Goal: Task Accomplishment & Management: Book appointment/travel/reservation

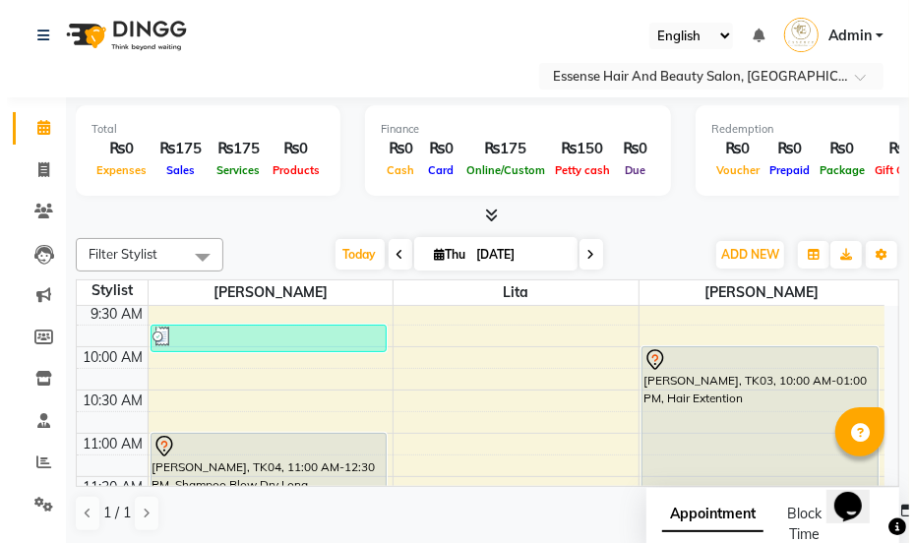
scroll to position [89, 0]
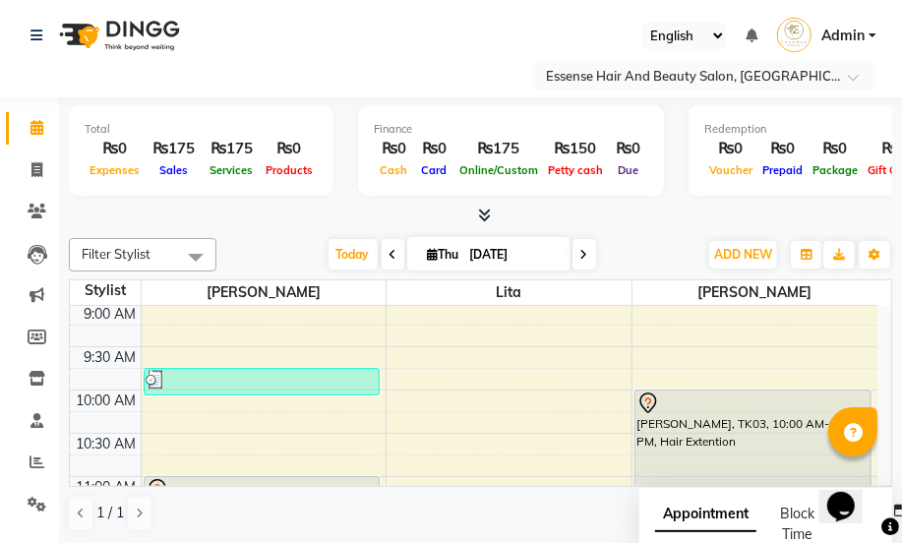
click at [645, 404] on icon at bounding box center [649, 404] width 24 height 24
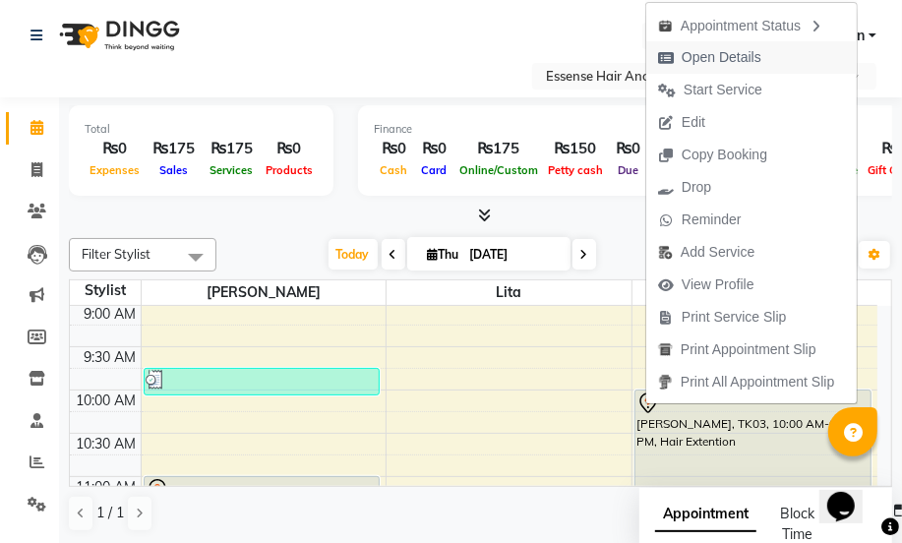
click at [720, 66] on span "Open Details" at bounding box center [722, 57] width 80 height 21
select select "7"
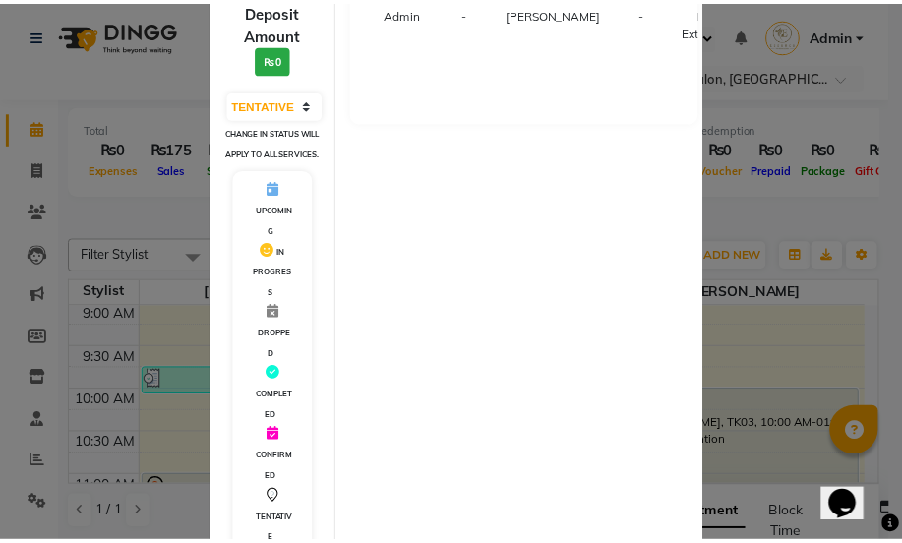
scroll to position [433, 0]
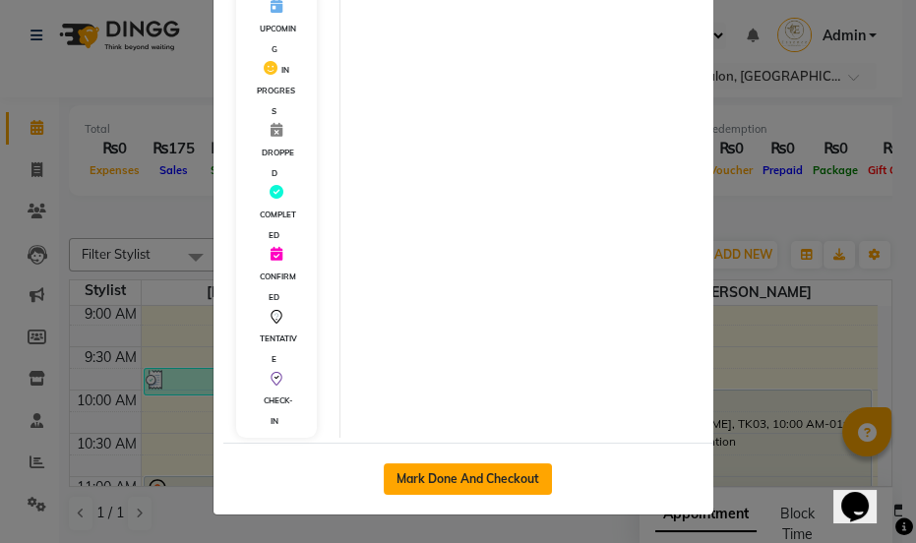
click at [430, 479] on button "Mark Done And Checkout" at bounding box center [468, 478] width 168 height 31
select select "service"
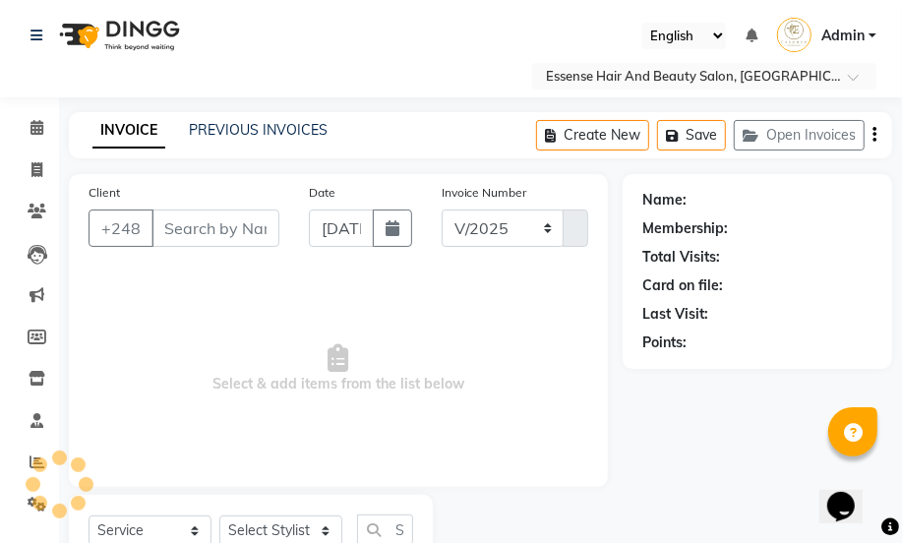
select select "8408"
type input "0367"
type input "2516113"
select select "83635"
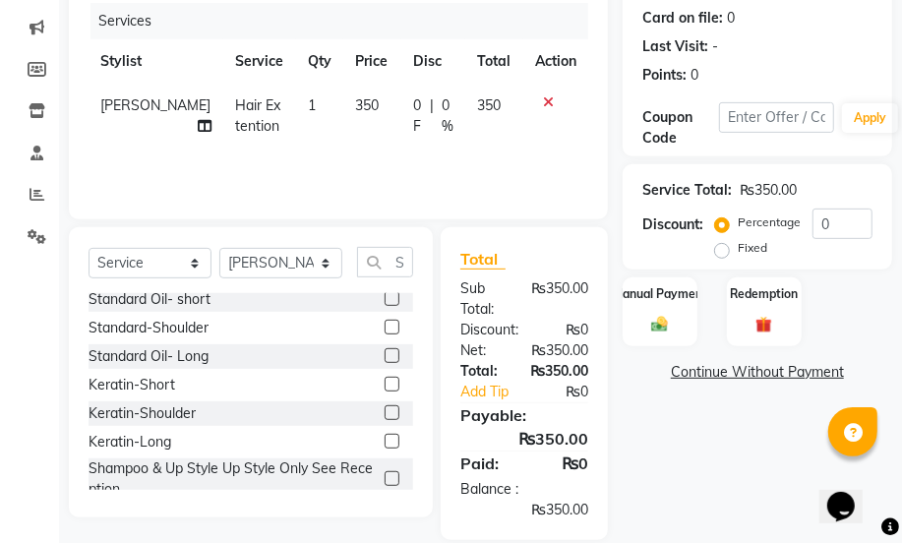
scroll to position [894, 0]
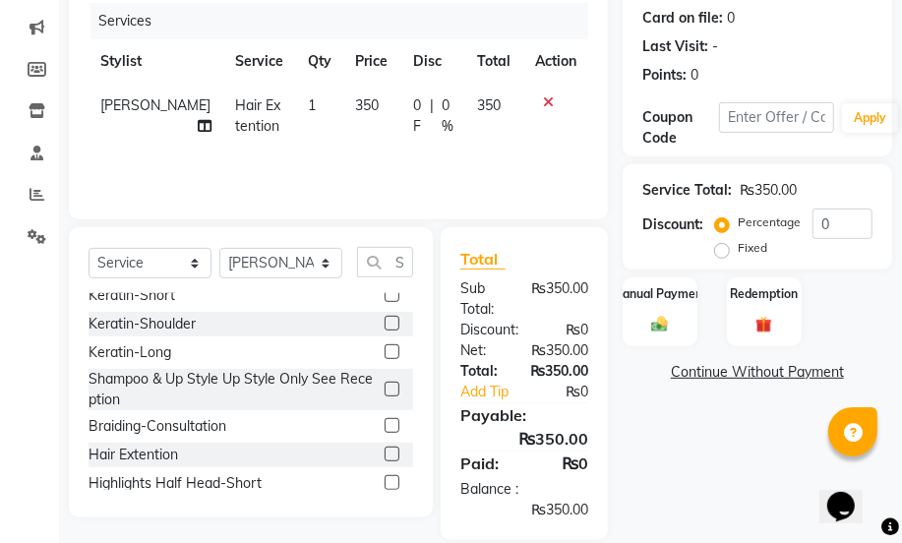
click at [385, 457] on label at bounding box center [392, 454] width 15 height 15
click at [385, 457] on input "checkbox" at bounding box center [391, 455] width 13 height 13
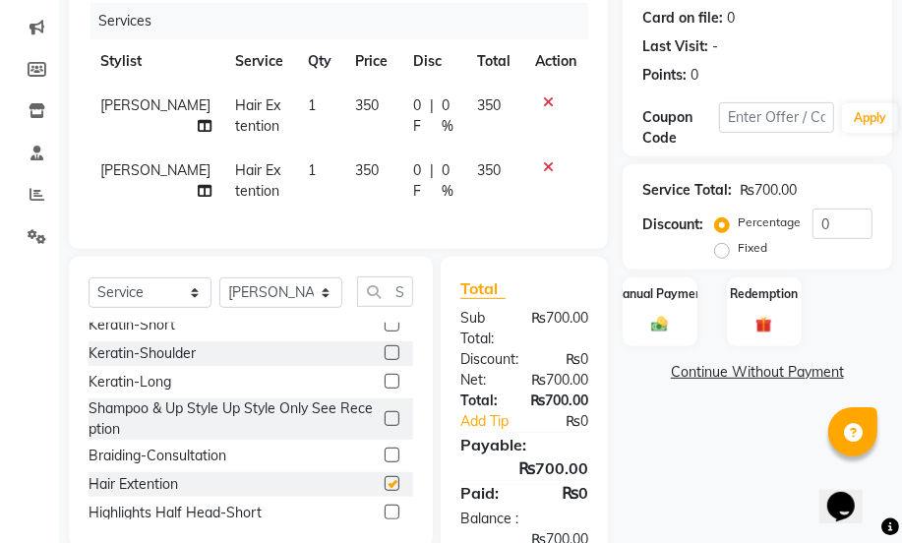
checkbox input "false"
click at [545, 100] on icon at bounding box center [548, 102] width 11 height 14
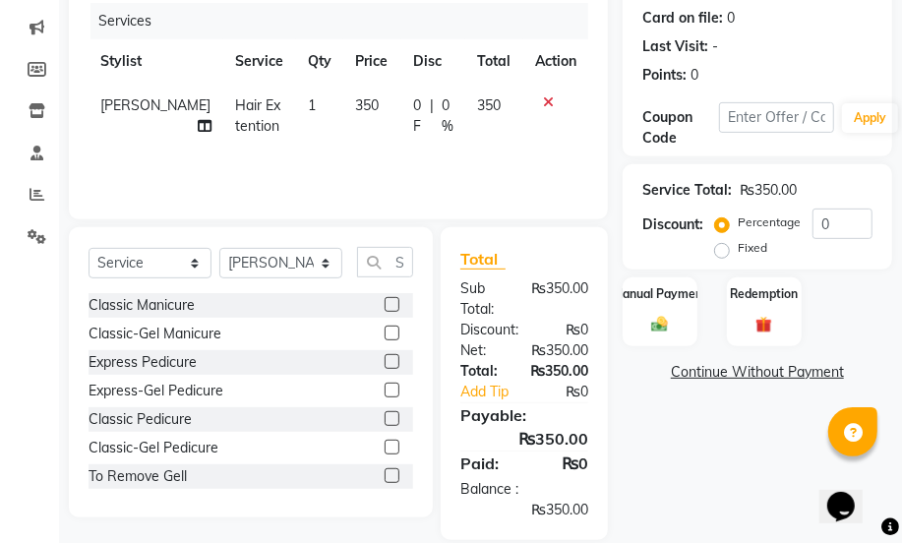
scroll to position [1475, 0]
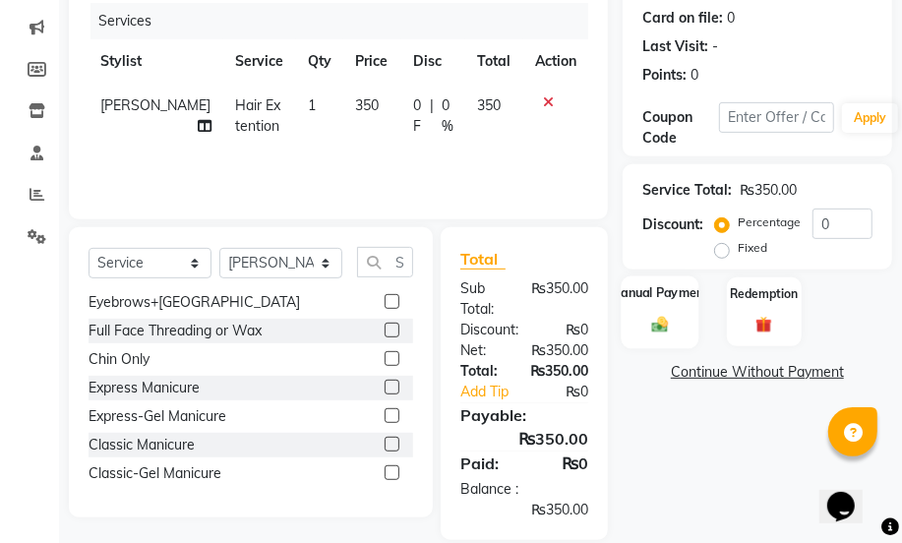
click at [659, 315] on img at bounding box center [660, 325] width 28 height 20
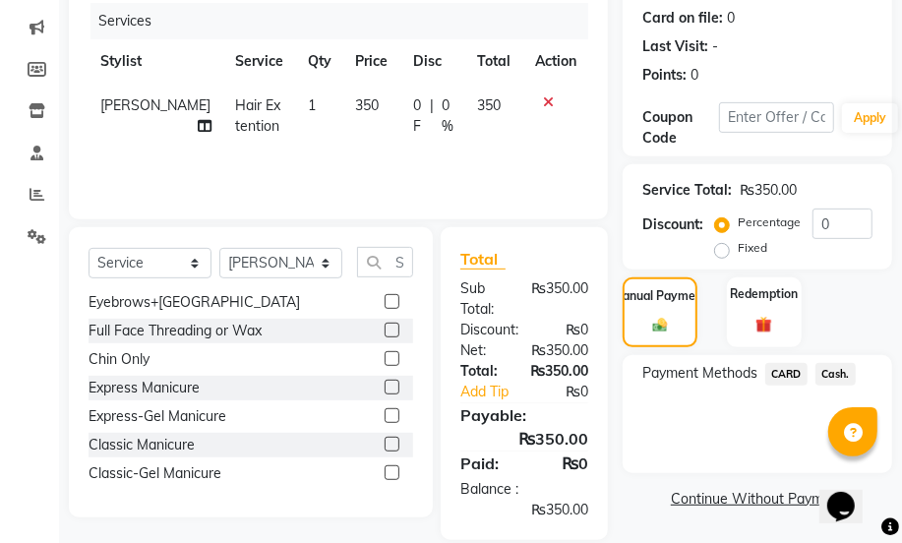
click at [834, 378] on span "Cash." at bounding box center [836, 374] width 40 height 23
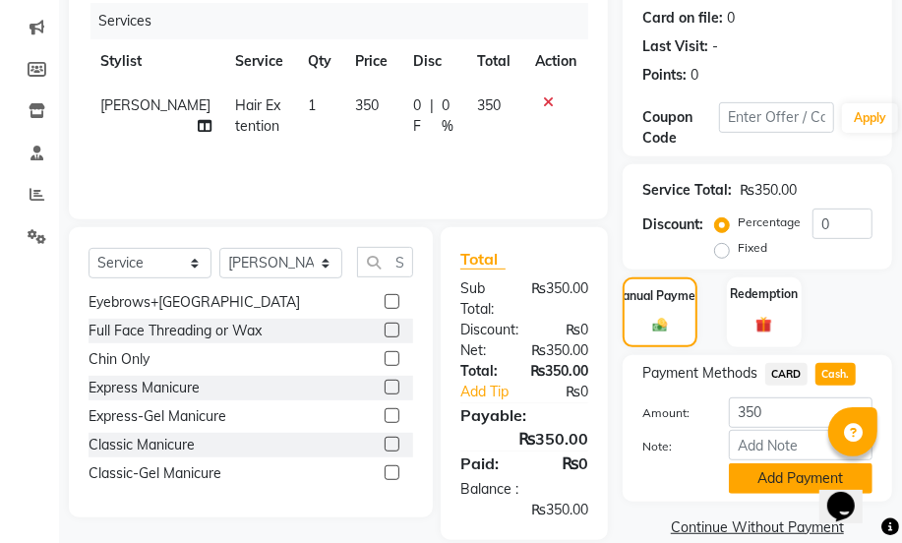
click at [785, 470] on button "Add Payment" at bounding box center [801, 478] width 144 height 30
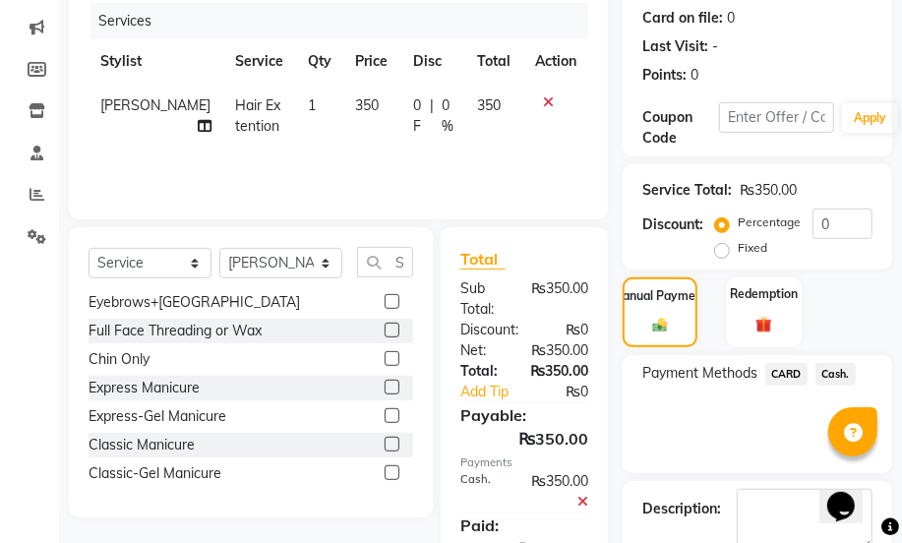
scroll to position [380, 0]
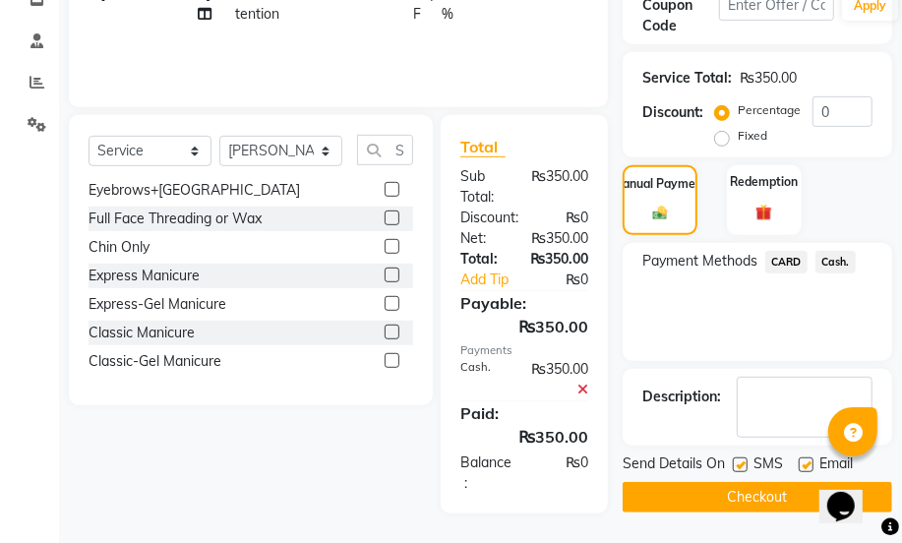
click at [783, 501] on button "Checkout" at bounding box center [758, 497] width 270 height 30
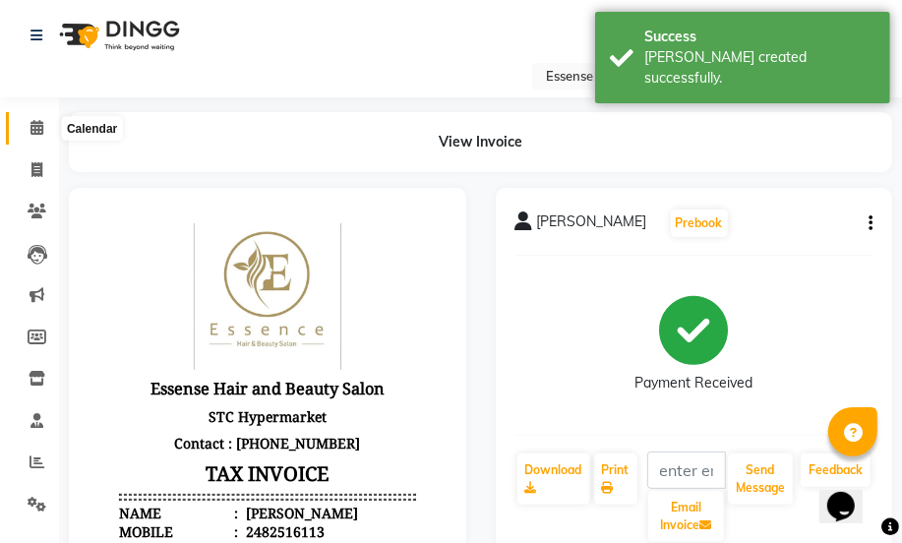
click at [31, 123] on icon at bounding box center [36, 127] width 13 height 15
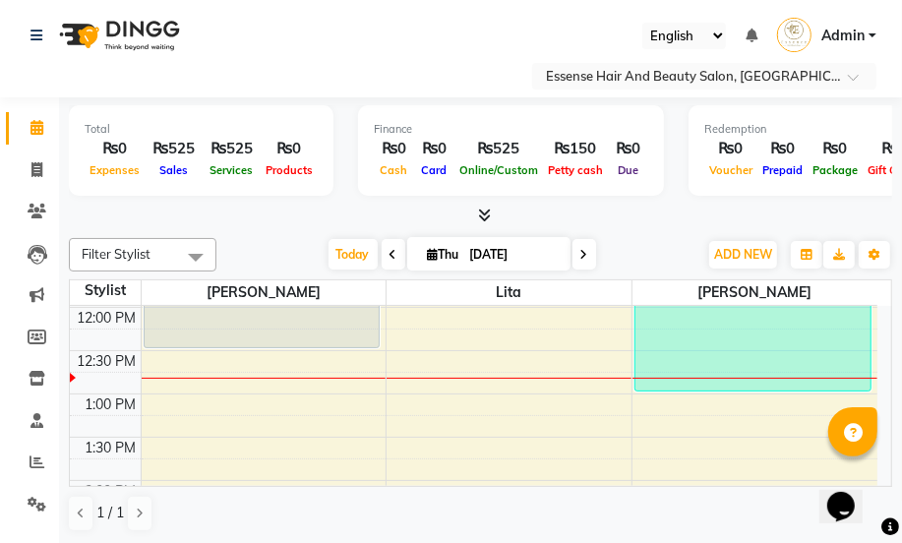
scroll to position [357, 0]
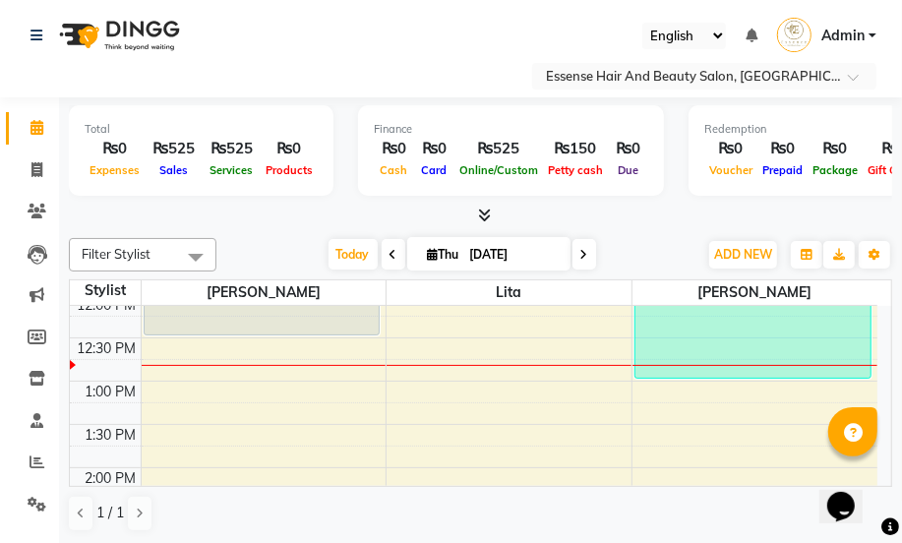
click at [146, 396] on div "8:00 AM 8:30 AM 9:00 AM 9:30 AM 10:00 AM 10:30 AM 11:00 AM 11:30 AM 12:00 PM 12…" at bounding box center [474, 511] width 808 height 1125
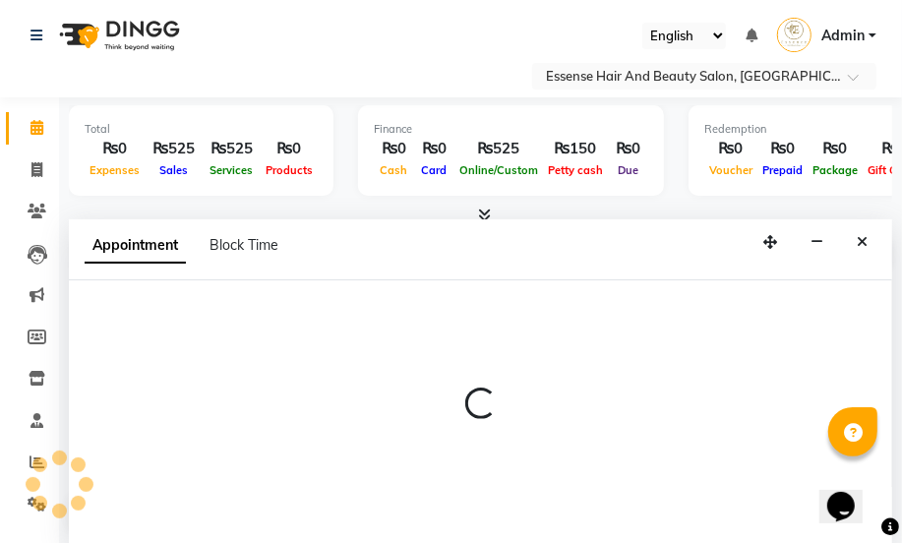
scroll to position [0, 0]
select select "81254"
select select "tentative"
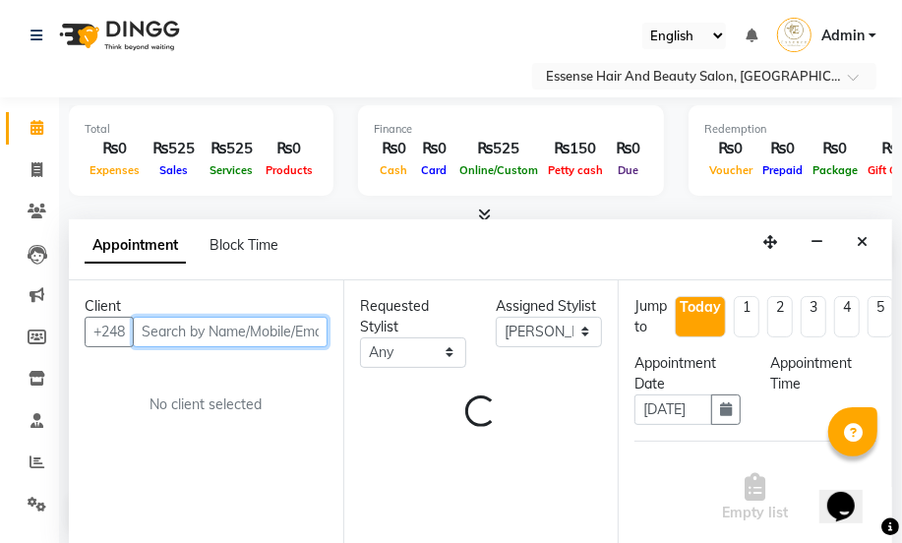
select select "780"
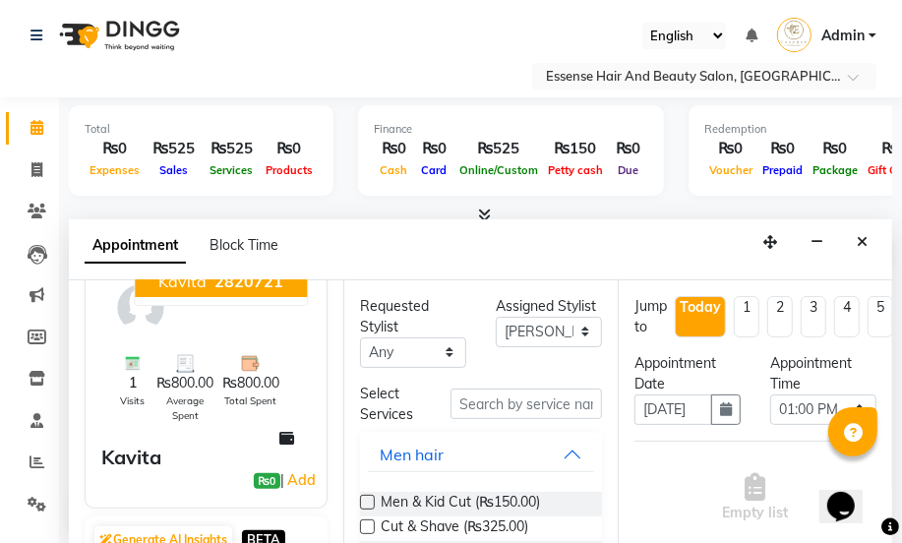
scroll to position [178, 0]
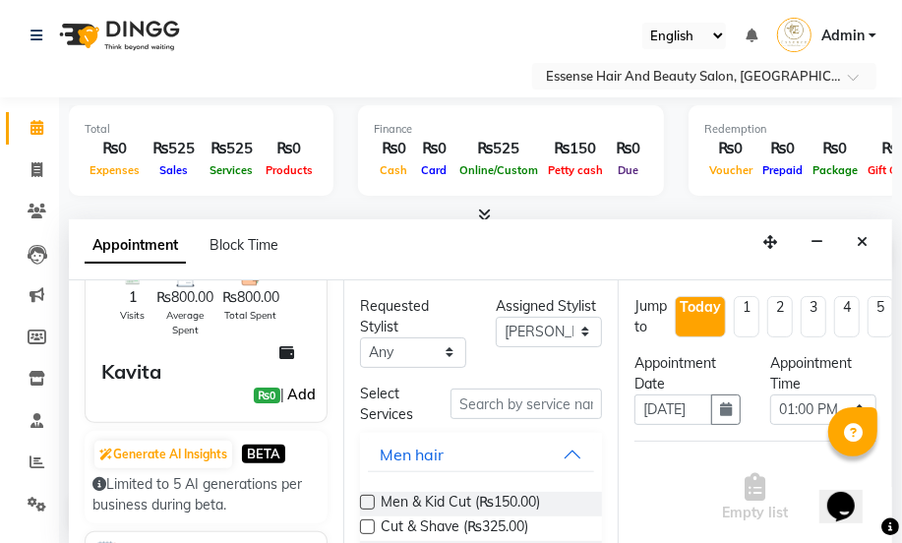
type input "2820721"
click at [292, 398] on link "Add" at bounding box center [301, 395] width 34 height 24
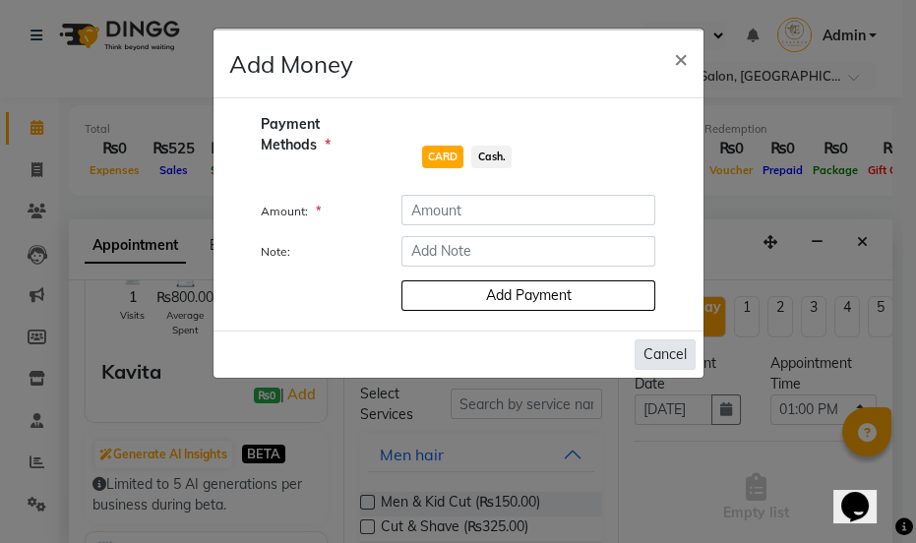
click at [667, 354] on button "Cancel" at bounding box center [665, 354] width 61 height 30
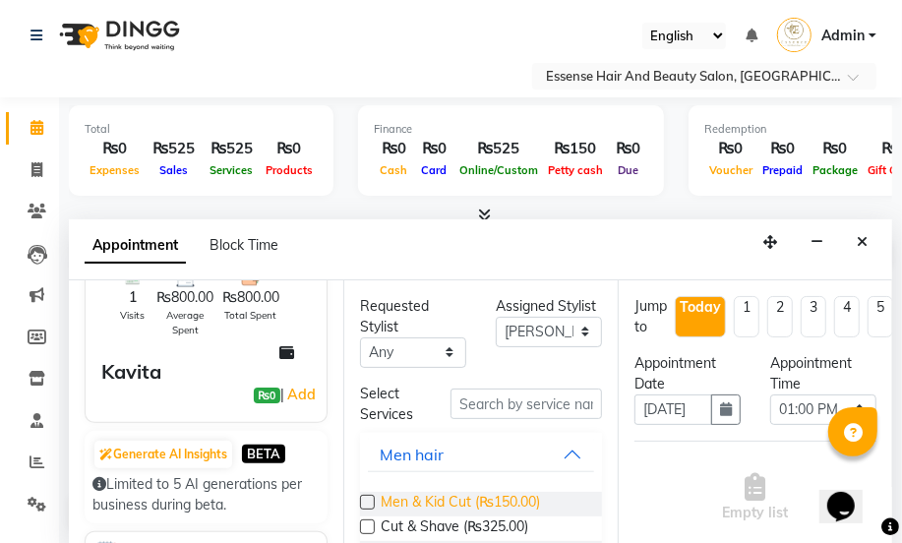
click at [538, 503] on span "Men & Kid Cut (₨150.00)" at bounding box center [460, 504] width 159 height 25
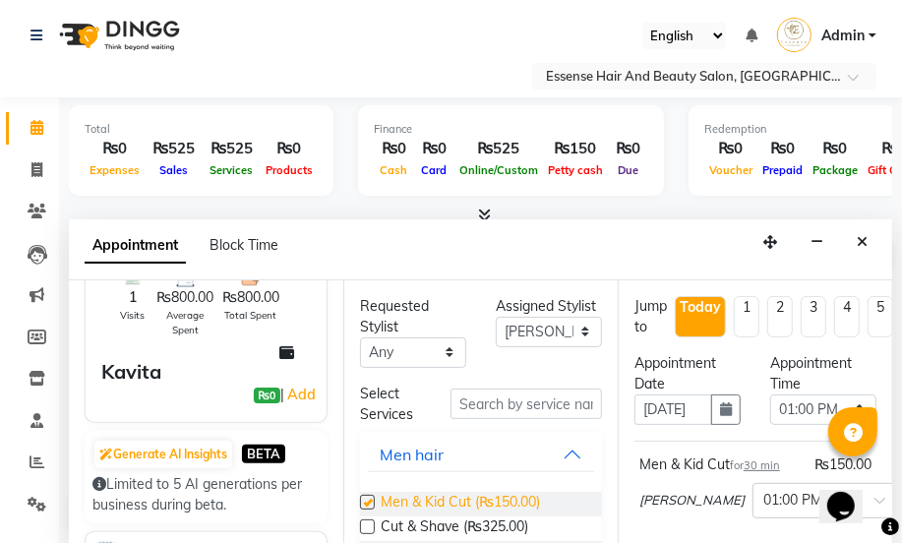
checkbox input "false"
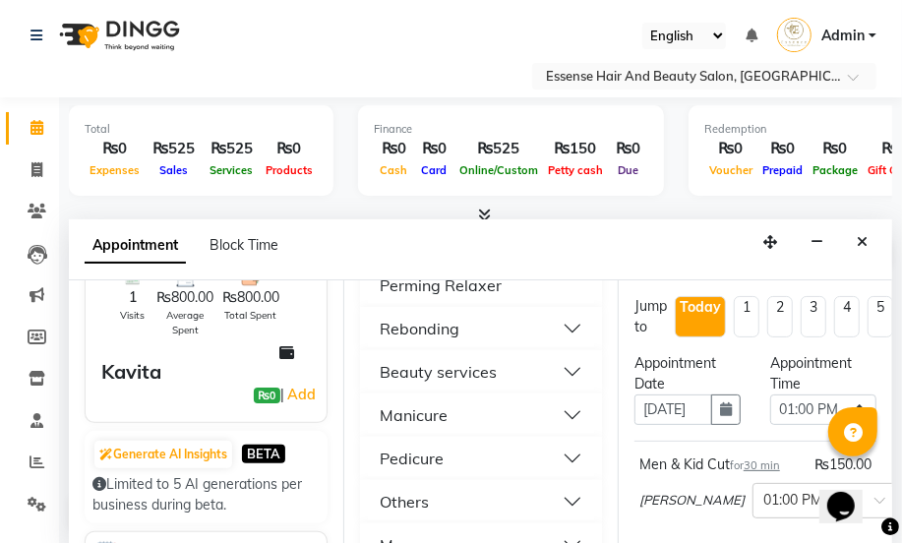
scroll to position [984, 0]
click at [554, 323] on button "Beauty services" at bounding box center [481, 327] width 226 height 35
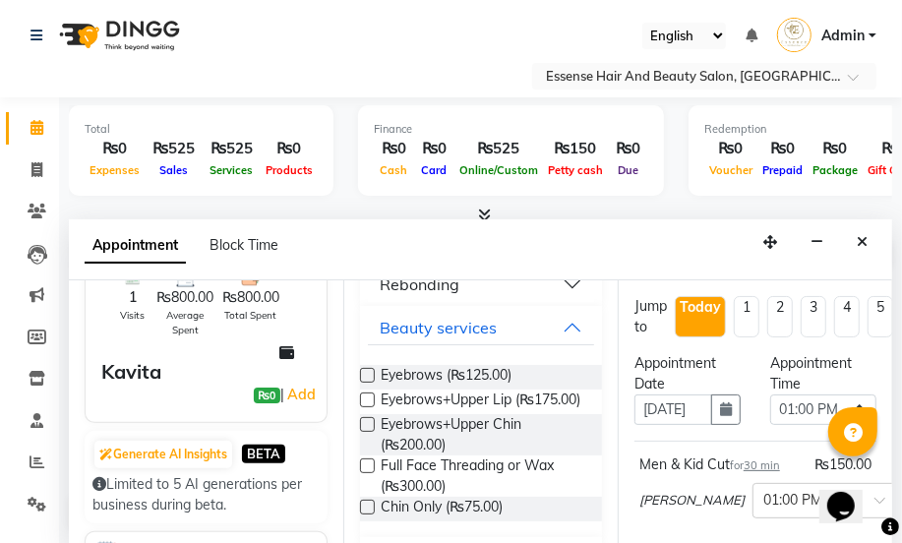
click at [367, 400] on label at bounding box center [367, 400] width 15 height 15
click at [367, 400] on input "checkbox" at bounding box center [366, 402] width 13 height 13
checkbox input "false"
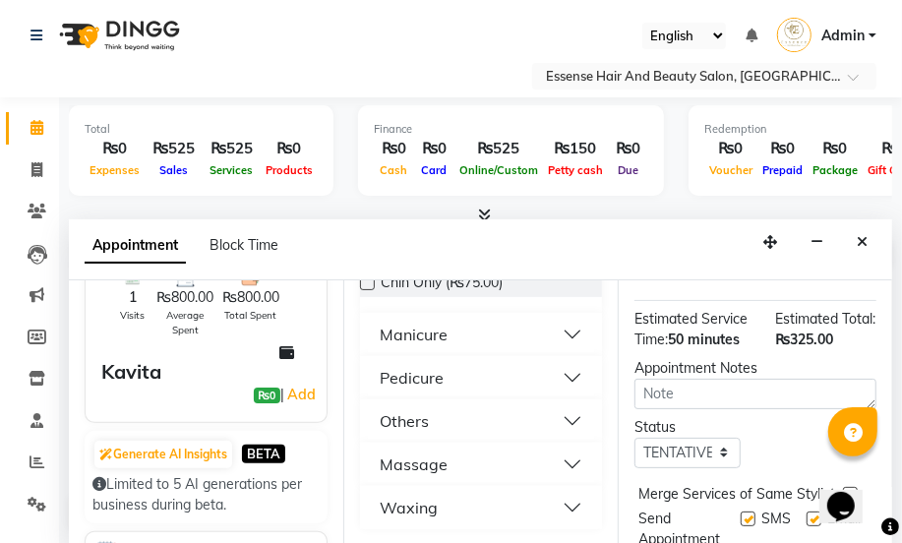
scroll to position [475, 0]
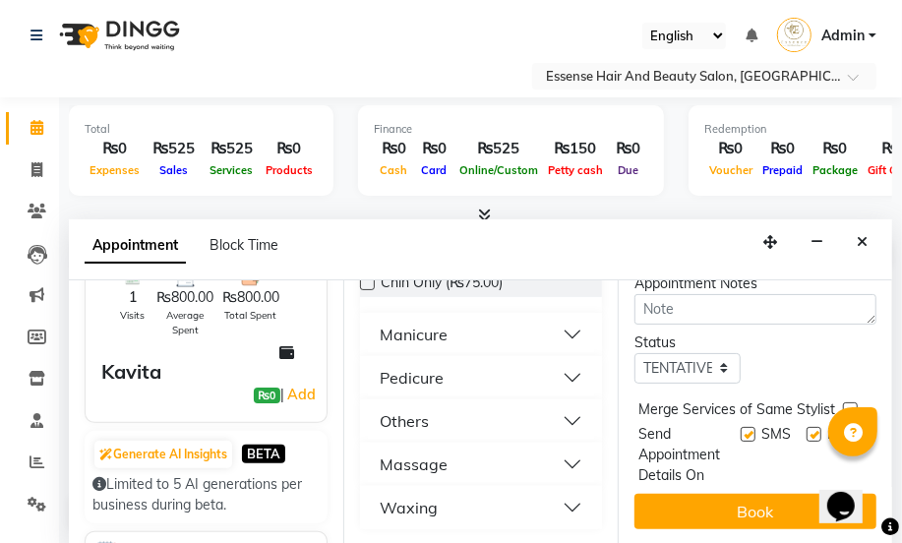
click at [717, 502] on button "Book" at bounding box center [756, 511] width 242 height 35
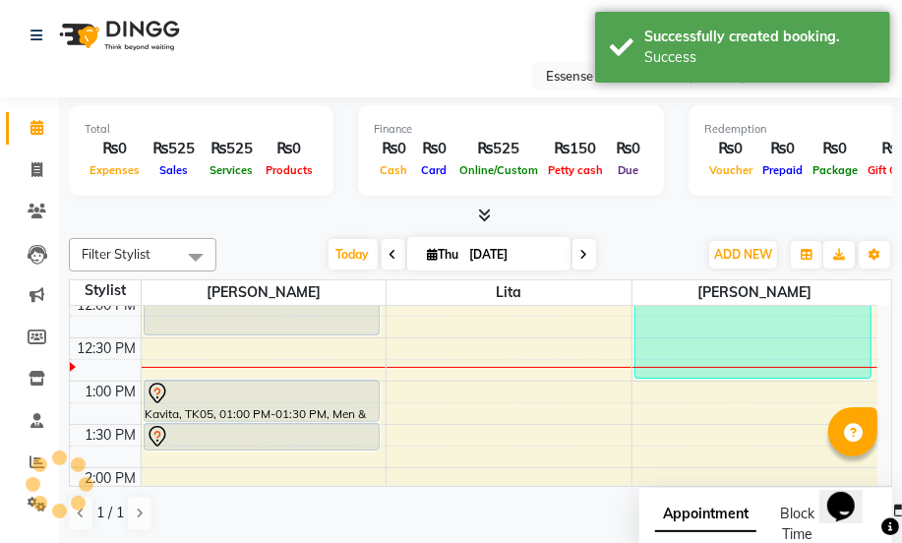
scroll to position [0, 0]
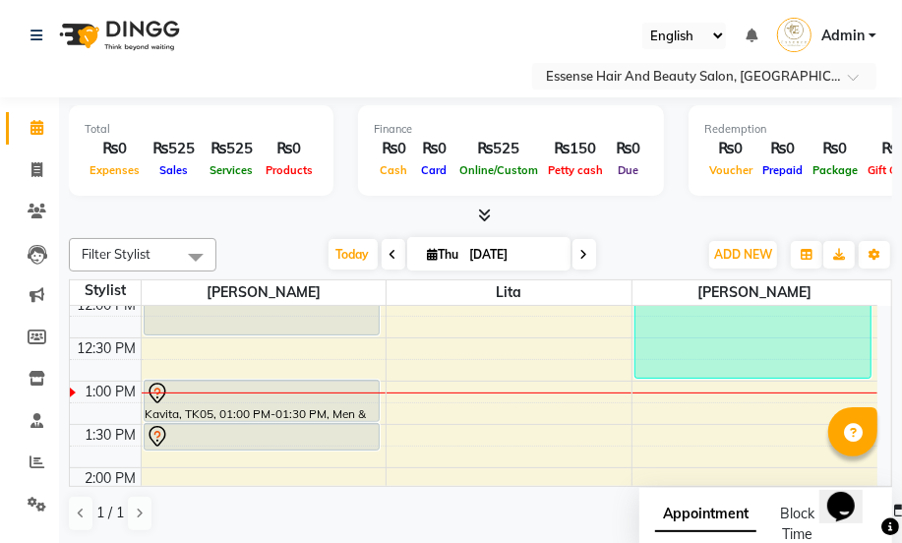
click at [582, 256] on icon at bounding box center [584, 255] width 8 height 12
type input "[DATE]"
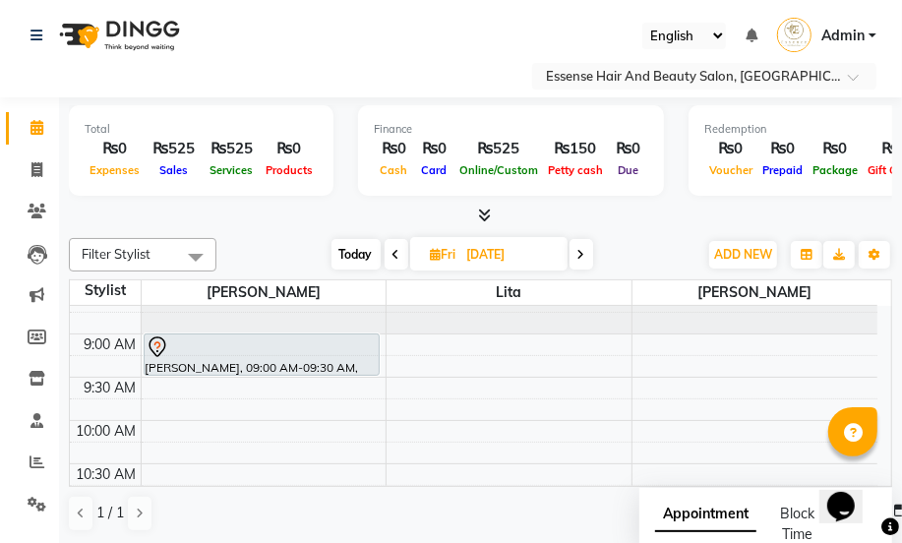
scroll to position [89, 0]
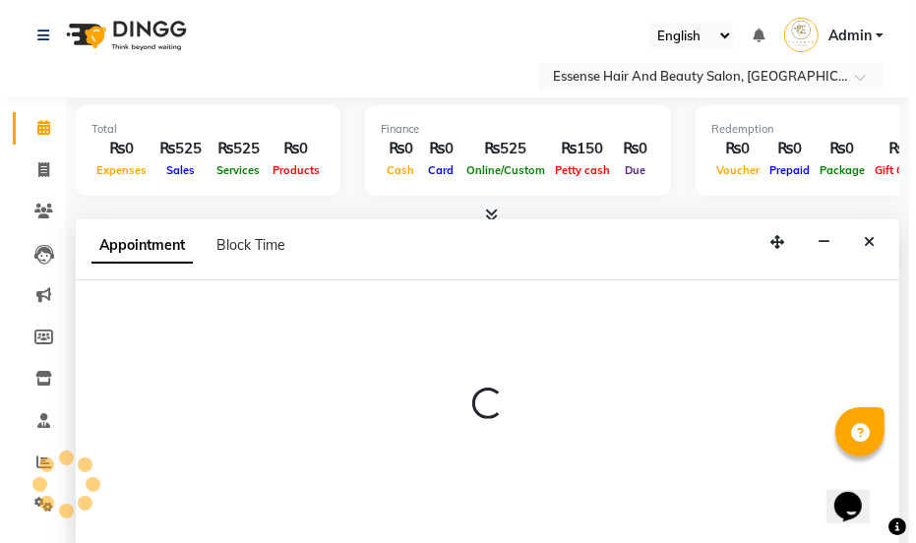
scroll to position [0, 0]
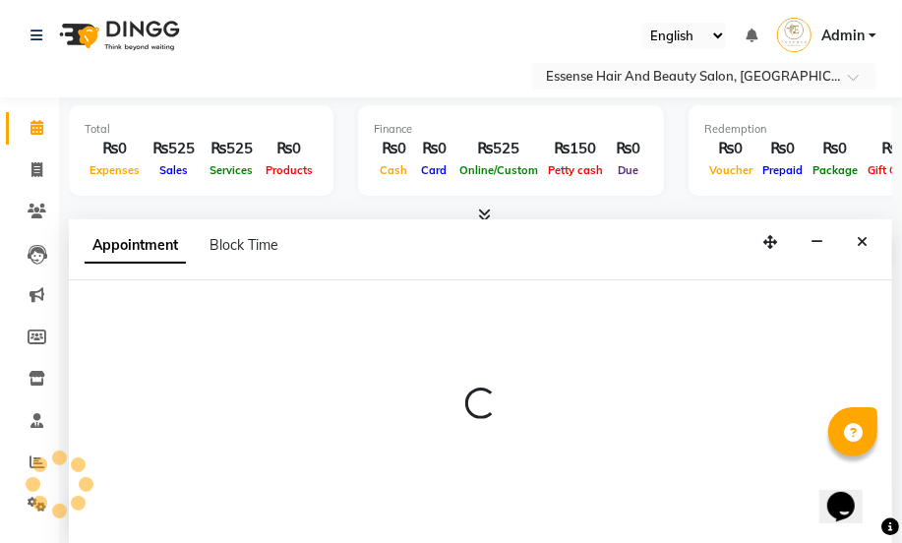
select select "83635"
select select "tentative"
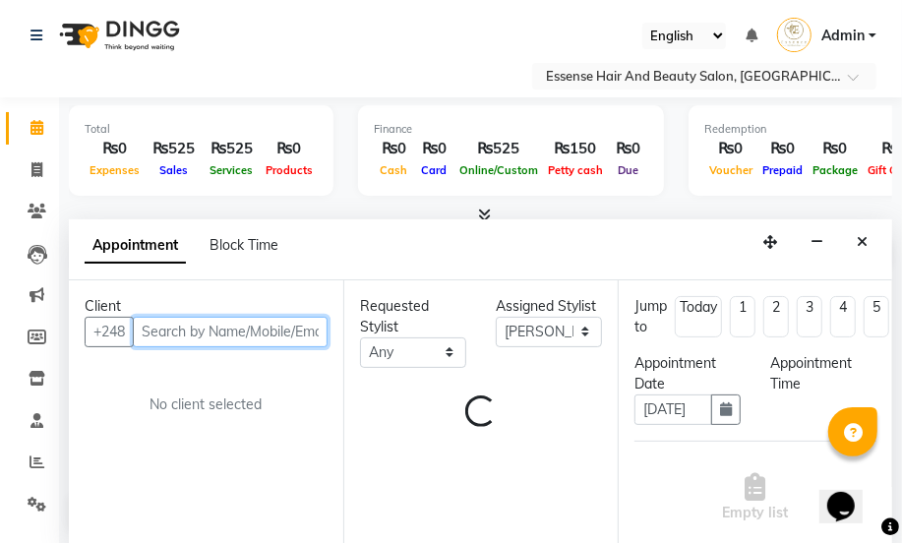
select select "600"
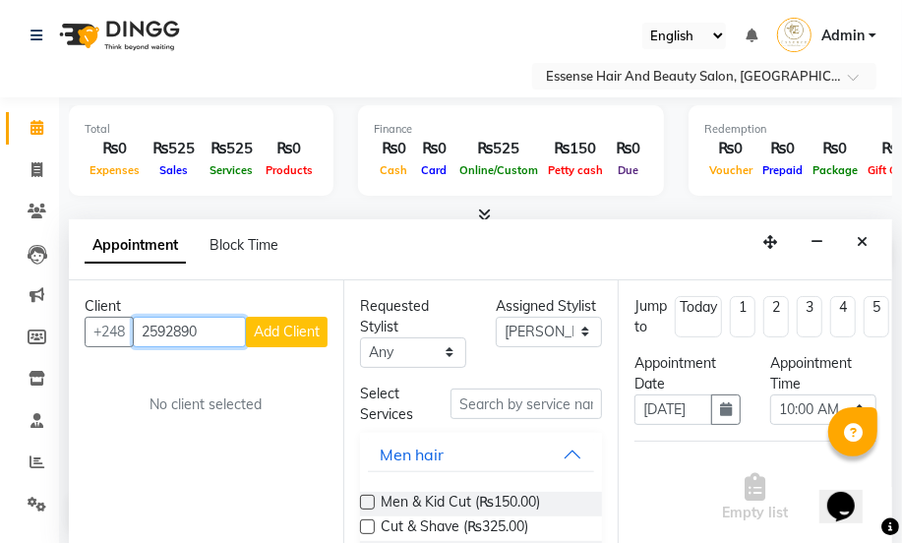
type input "2592890"
click at [300, 335] on span "Add Client" at bounding box center [287, 332] width 66 height 18
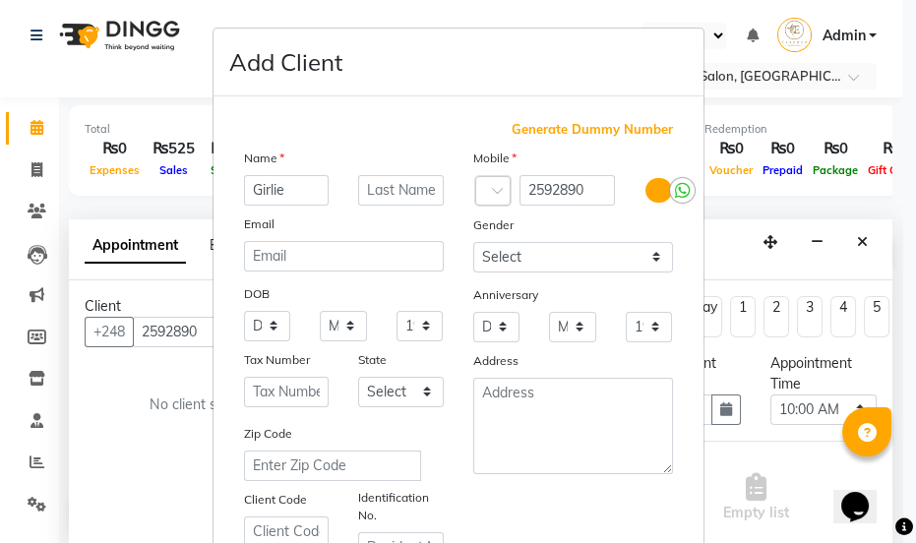
type input "Girlie"
click at [649, 253] on select "Select [DEMOGRAPHIC_DATA] [DEMOGRAPHIC_DATA] Other Prefer Not To Say" at bounding box center [573, 257] width 200 height 30
select select "[DEMOGRAPHIC_DATA]"
click at [473, 242] on select "Select [DEMOGRAPHIC_DATA] [DEMOGRAPHIC_DATA] Other Prefer Not To Say" at bounding box center [573, 257] width 200 height 30
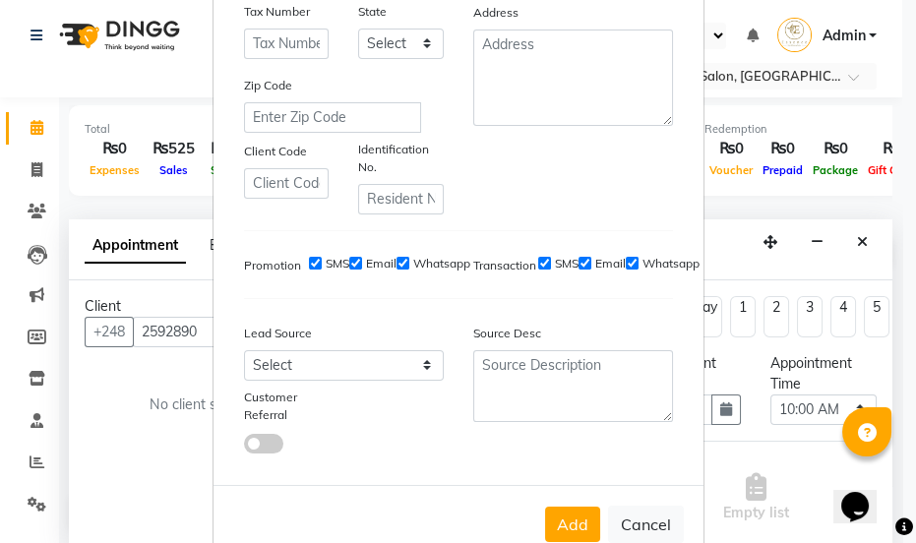
scroll to position [357, 0]
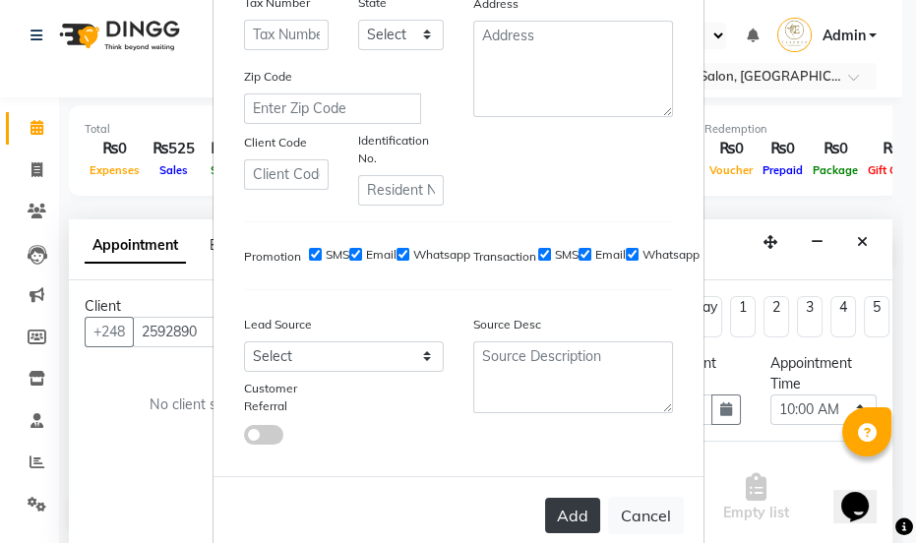
click at [578, 510] on button "Add" at bounding box center [572, 515] width 55 height 35
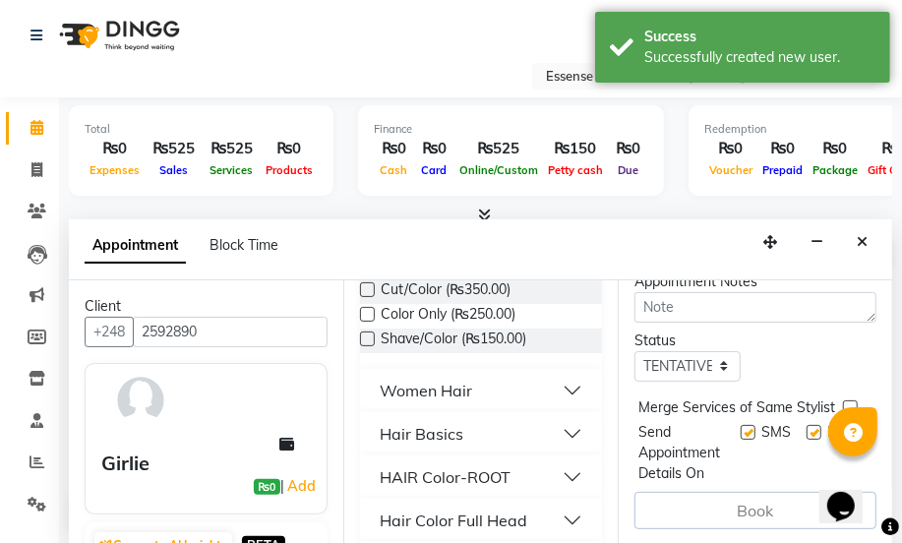
scroll to position [268, 0]
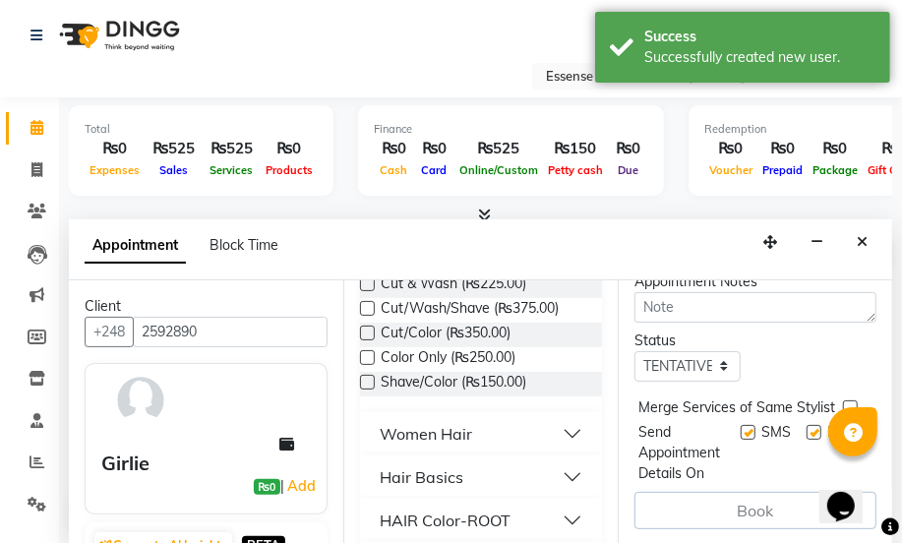
click at [464, 430] on div "Women Hair" at bounding box center [426, 434] width 92 height 24
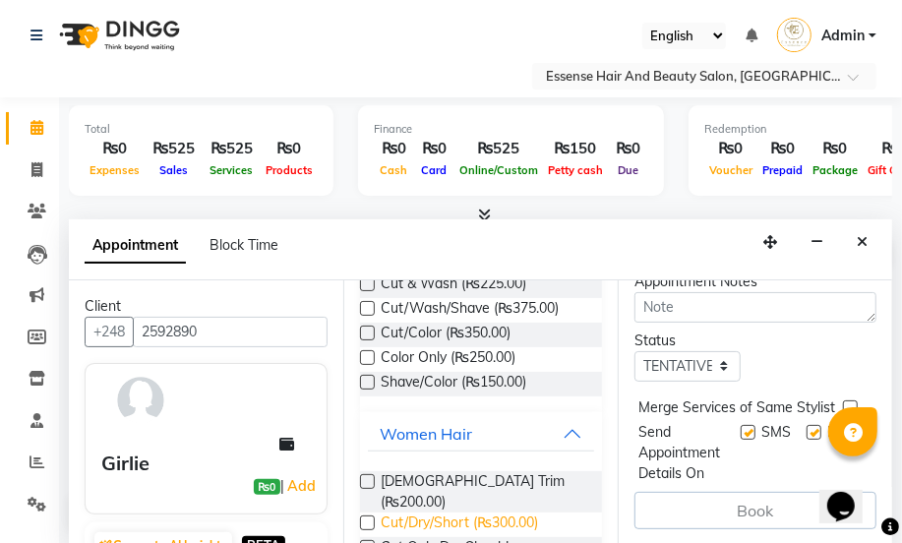
click at [465, 513] on span "Cut/Dry/Short (₨300.00)" at bounding box center [459, 525] width 157 height 25
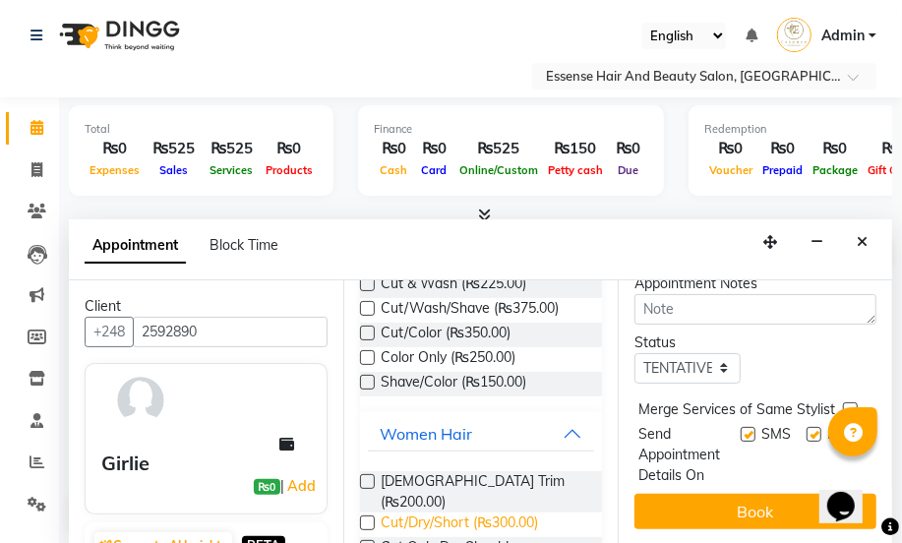
checkbox input "false"
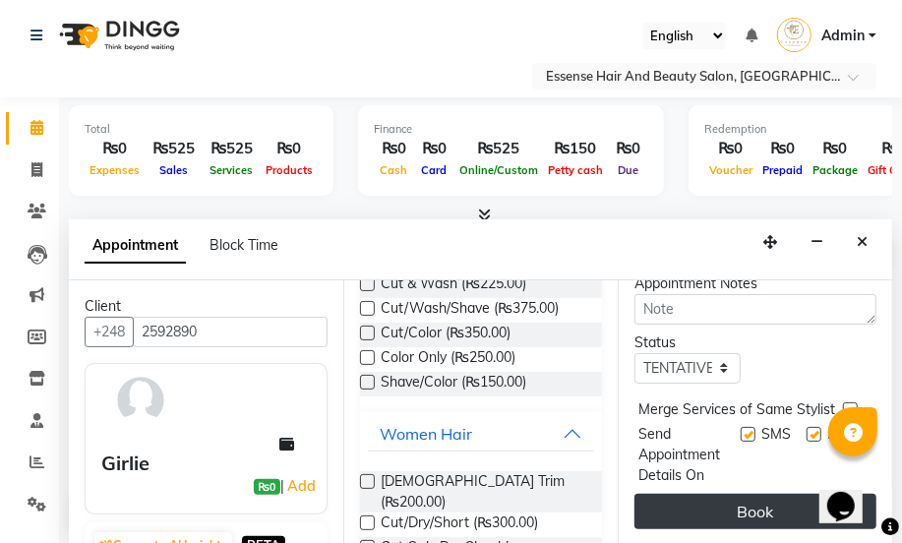
click at [737, 494] on button "Book" at bounding box center [756, 511] width 242 height 35
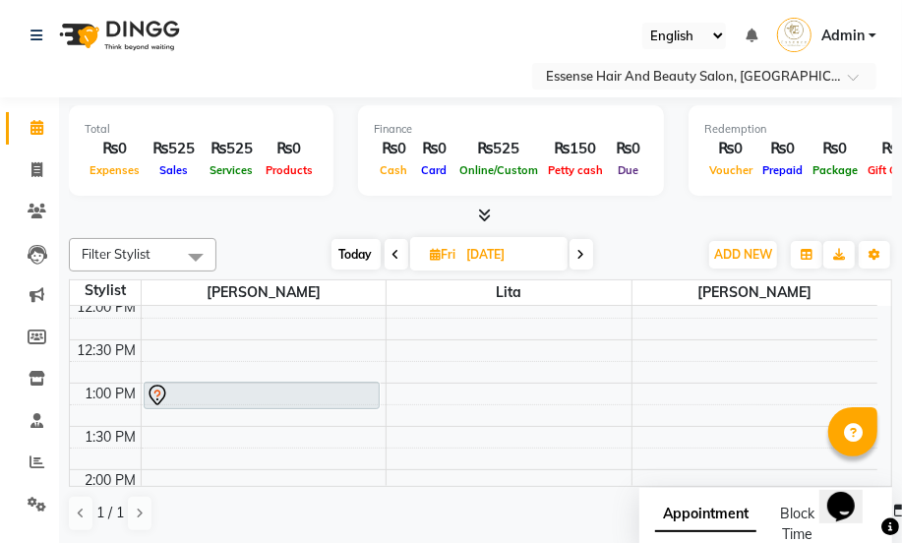
scroll to position [178, 0]
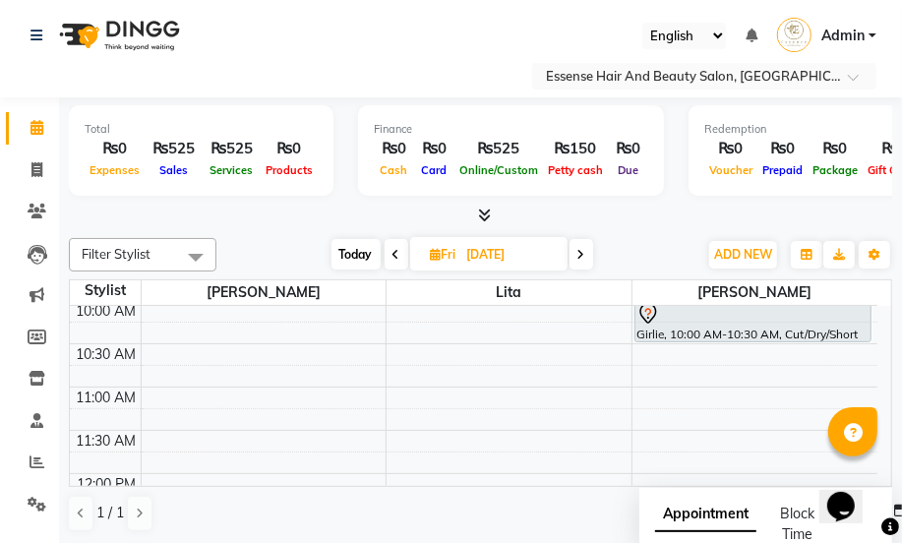
click at [580, 263] on span at bounding box center [582, 254] width 24 height 30
type input "[DATE]"
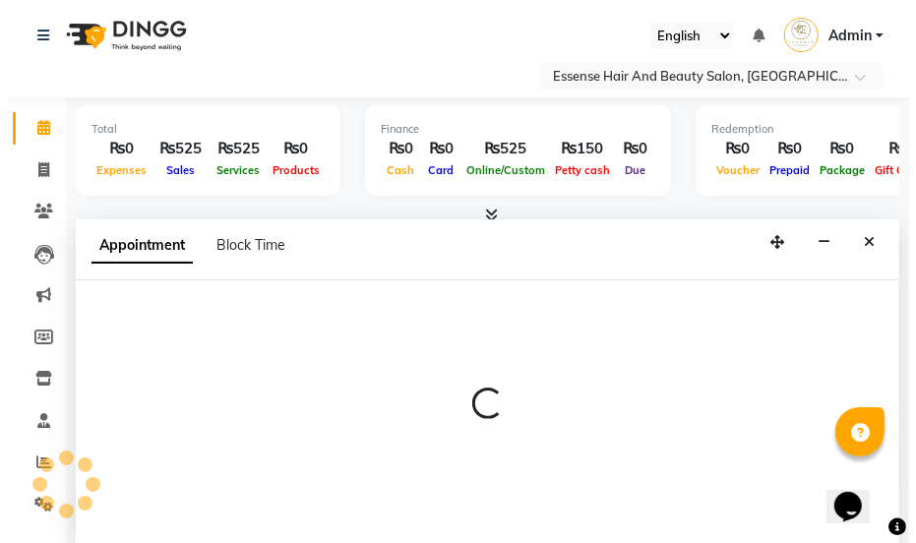
scroll to position [0, 0]
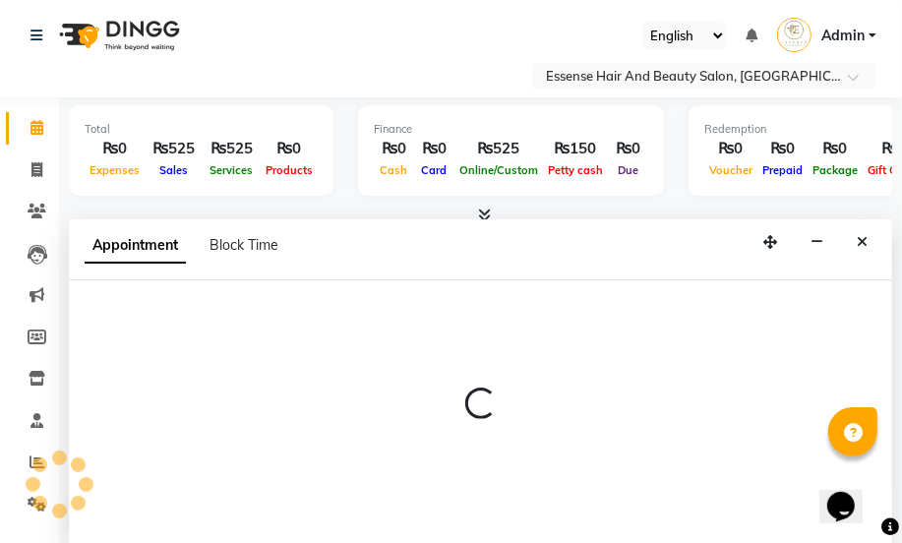
select select "81254"
select select "660"
select select "tentative"
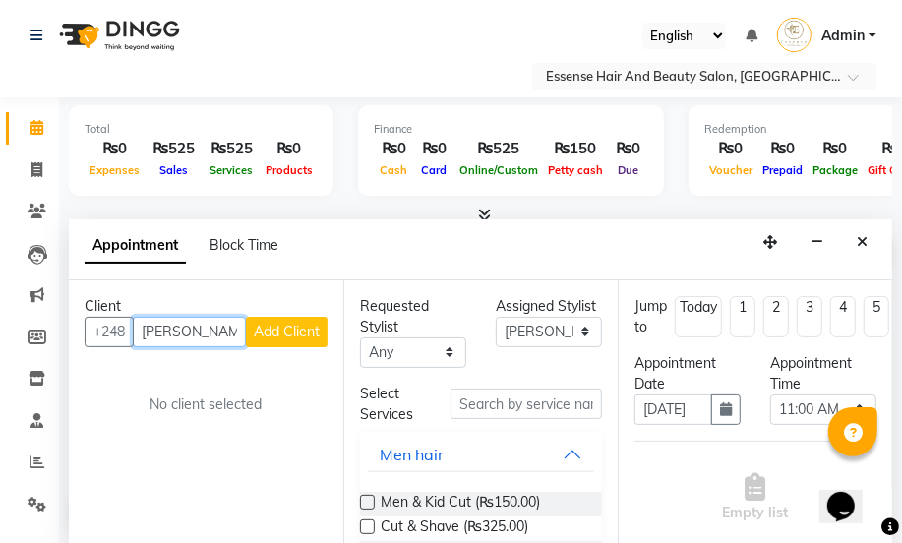
type input "[PERSON_NAME]"
click at [295, 326] on span "Add Client" at bounding box center [287, 332] width 66 height 18
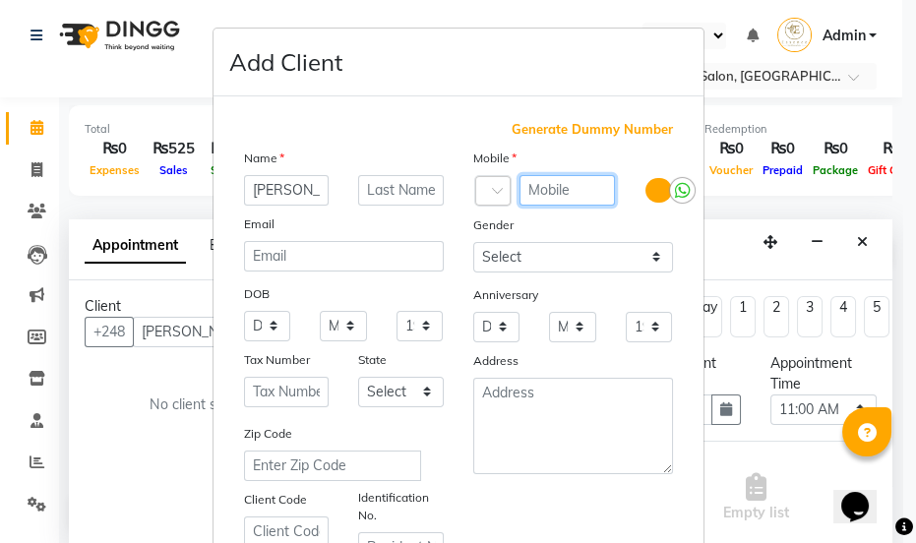
click at [570, 188] on input "text" at bounding box center [567, 190] width 96 height 30
type input "2731422"
click at [651, 259] on select "Select [DEMOGRAPHIC_DATA] [DEMOGRAPHIC_DATA] Other Prefer Not To Say" at bounding box center [573, 257] width 200 height 30
select select "[DEMOGRAPHIC_DATA]"
click at [473, 242] on select "Select [DEMOGRAPHIC_DATA] [DEMOGRAPHIC_DATA] Other Prefer Not To Say" at bounding box center [573, 257] width 200 height 30
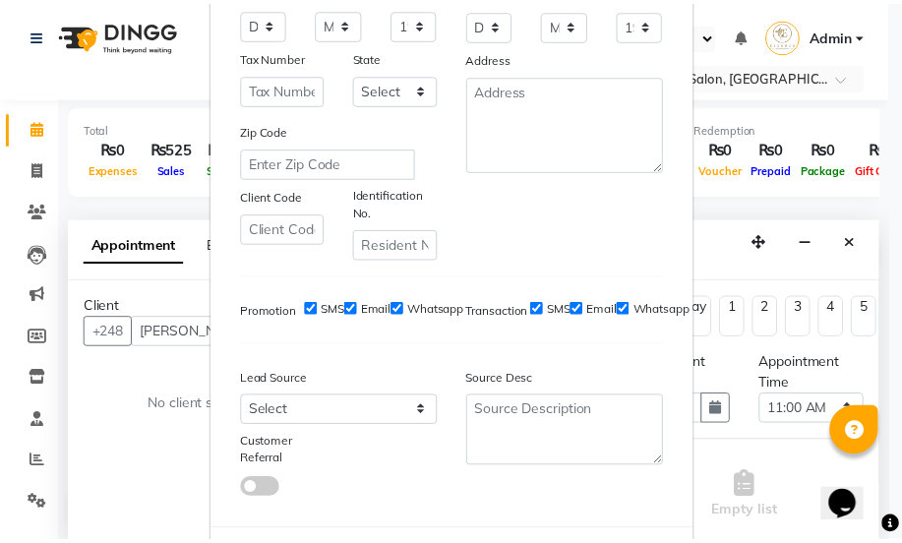
scroll to position [400, 0]
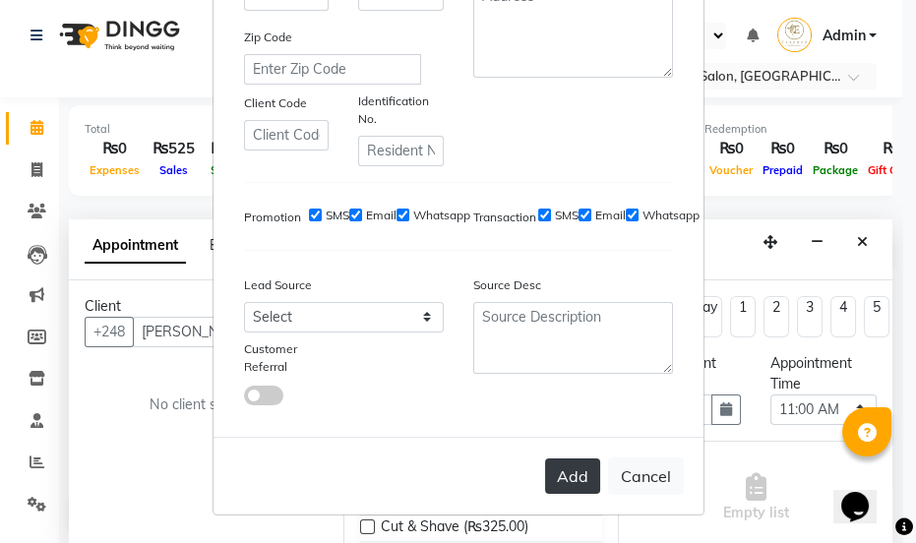
click at [568, 476] on button "Add" at bounding box center [572, 475] width 55 height 35
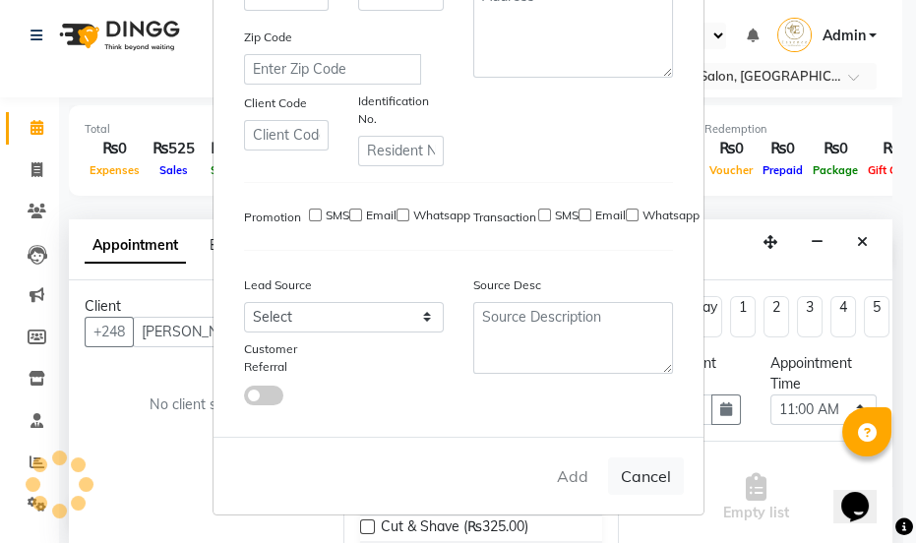
type input "2731422"
select select
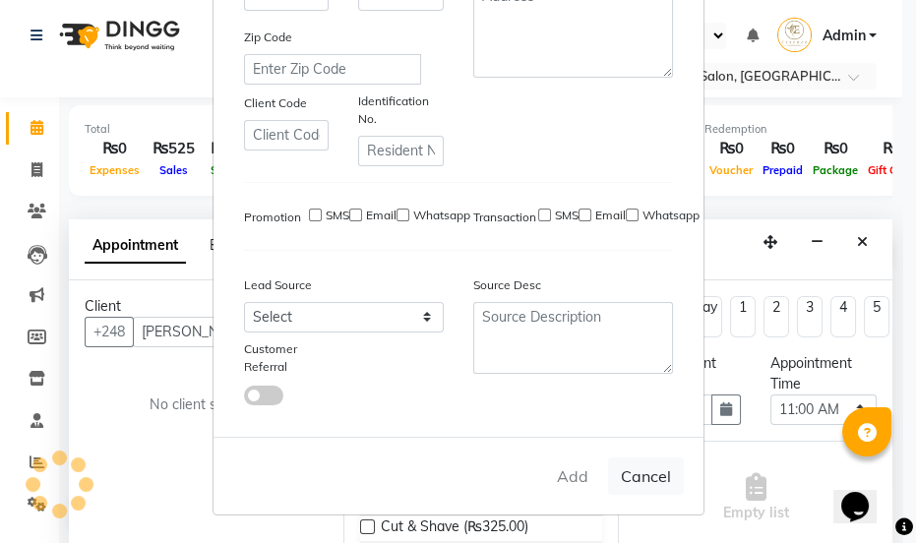
select select
checkbox input "false"
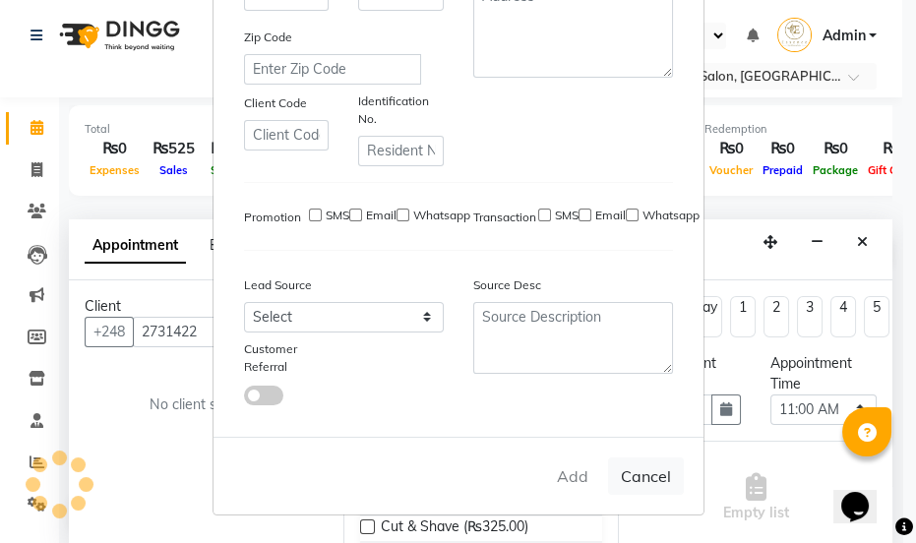
checkbox input "false"
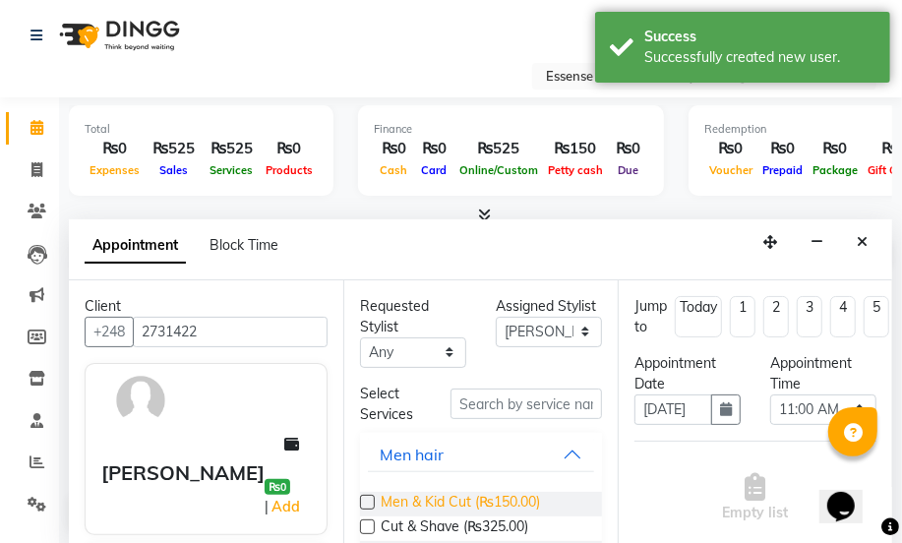
click at [461, 498] on span "Men & Kid Cut (₨150.00)" at bounding box center [460, 504] width 159 height 25
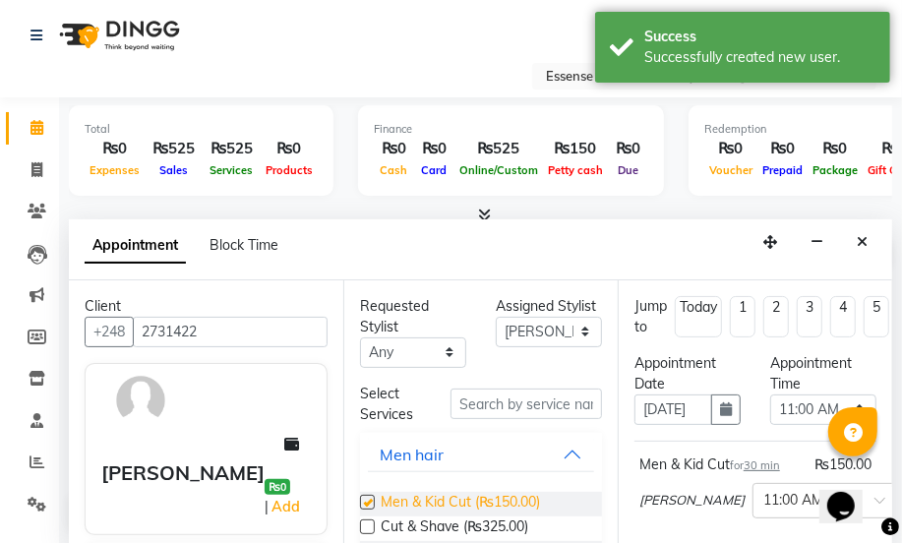
checkbox input "false"
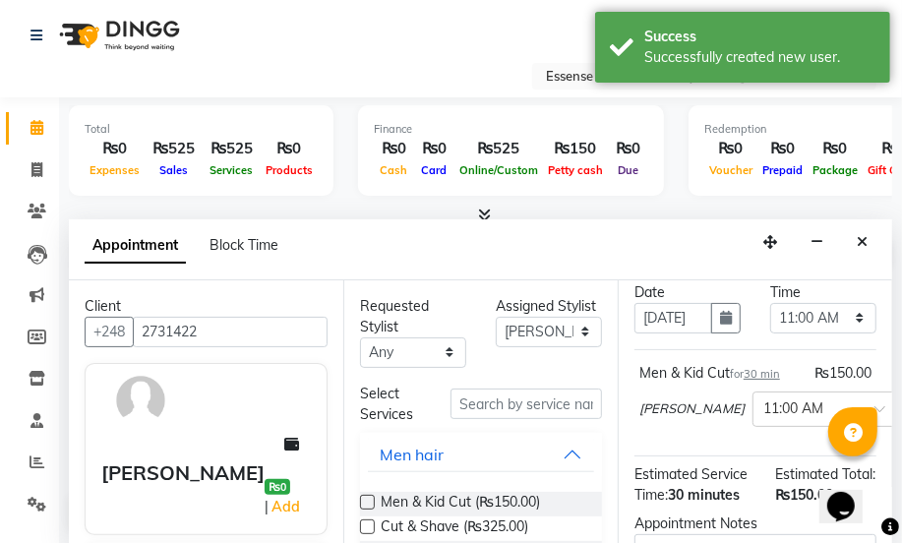
scroll to position [365, 0]
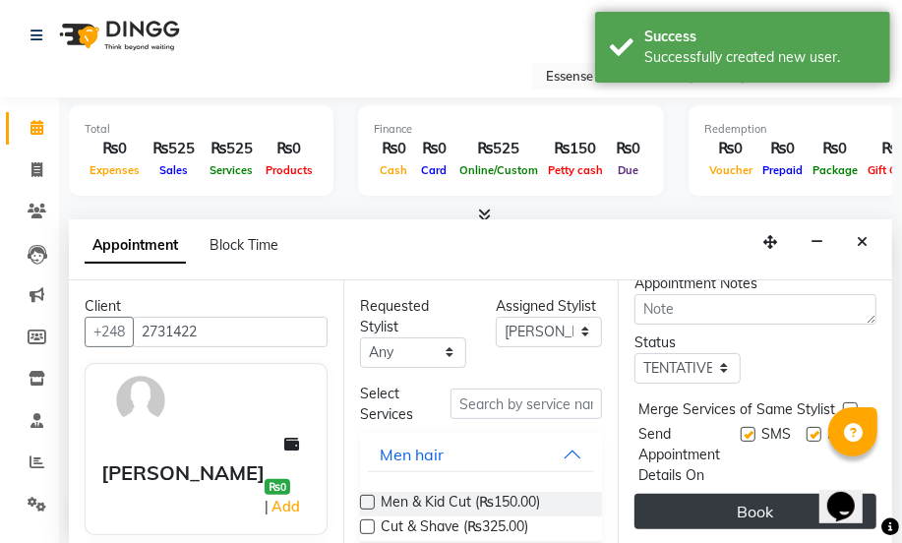
click at [739, 498] on button "Book" at bounding box center [756, 511] width 242 height 35
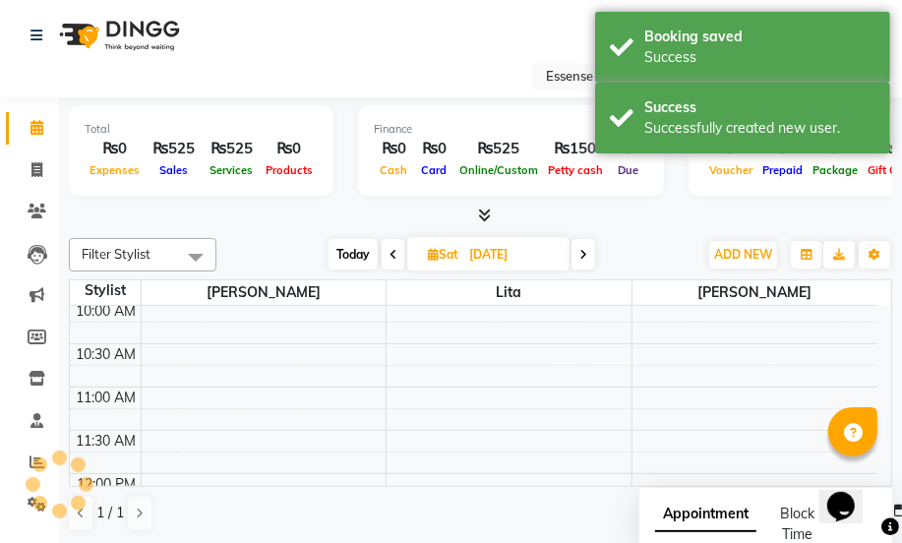
scroll to position [0, 0]
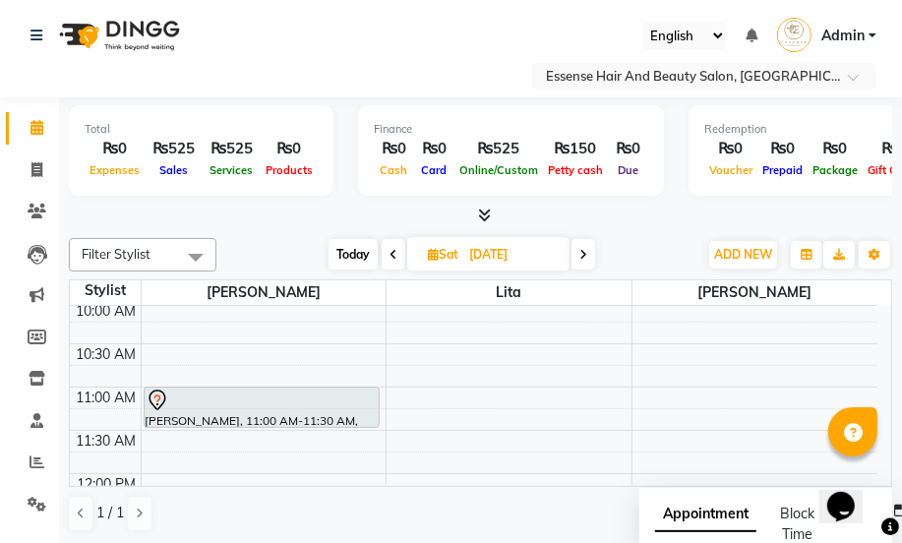
click at [396, 255] on span at bounding box center [394, 254] width 24 height 30
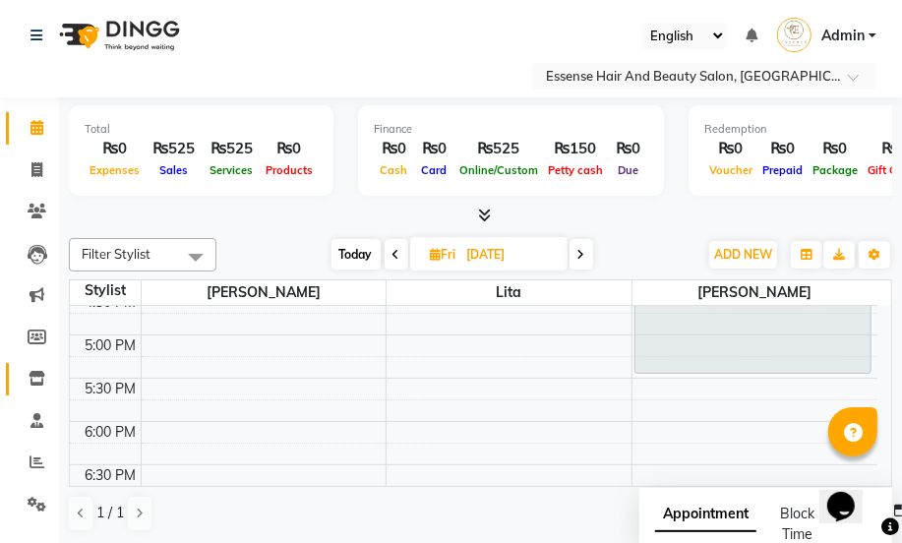
scroll to position [521, 0]
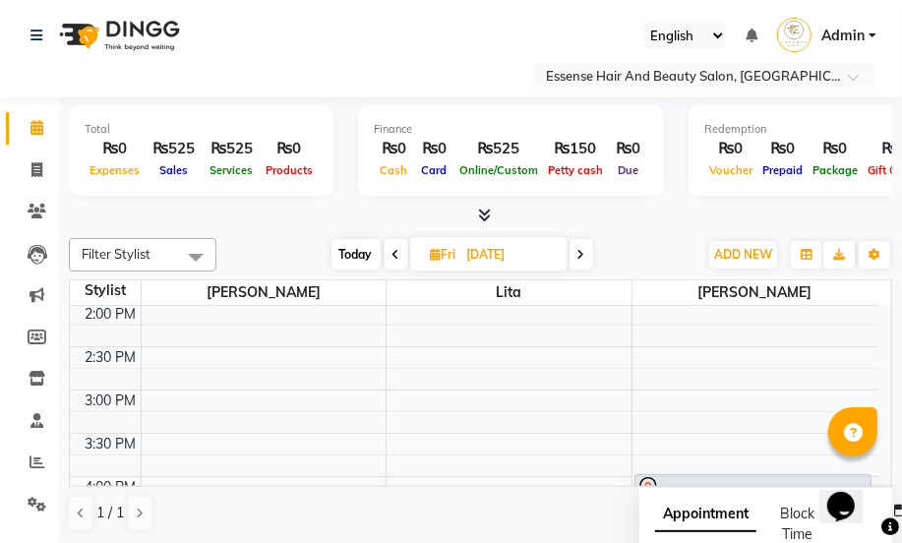
click at [580, 256] on icon at bounding box center [582, 255] width 8 height 12
type input "[DATE]"
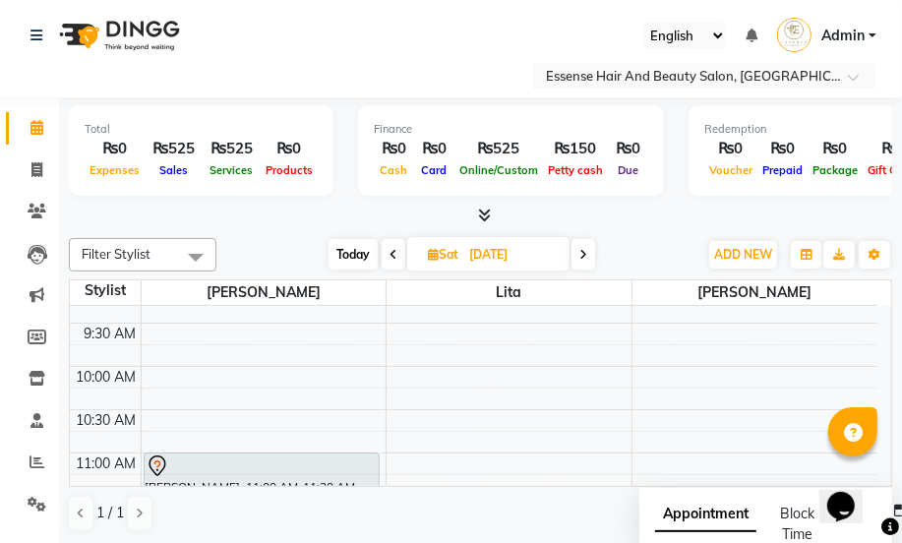
scroll to position [0, 0]
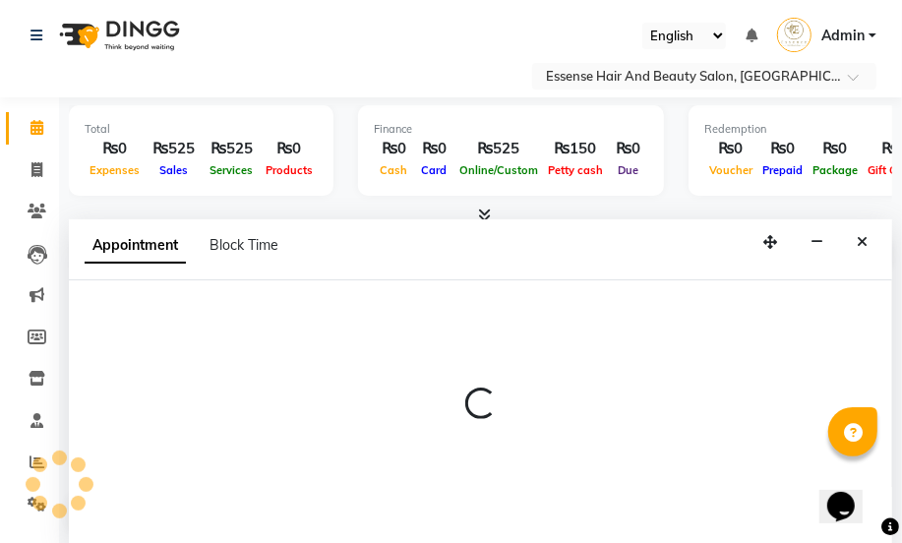
select select "83635"
select select "tentative"
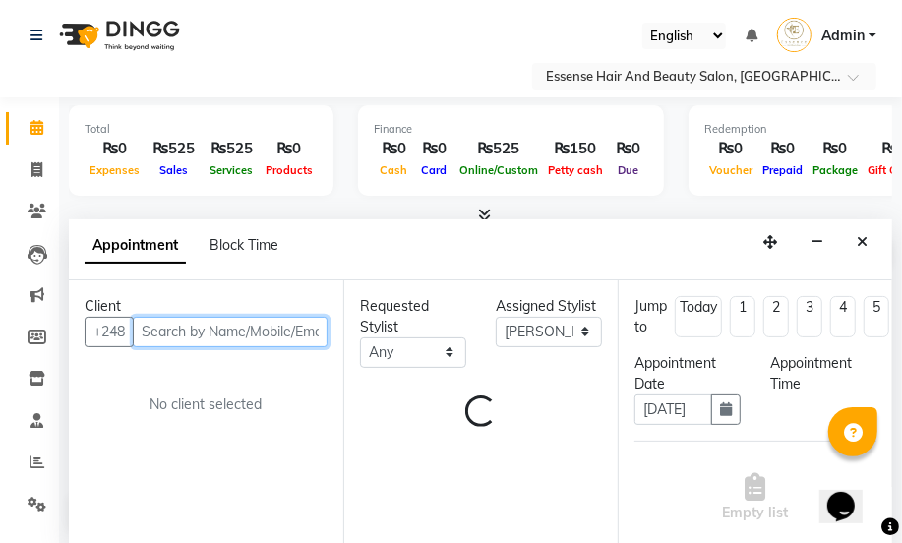
select select "540"
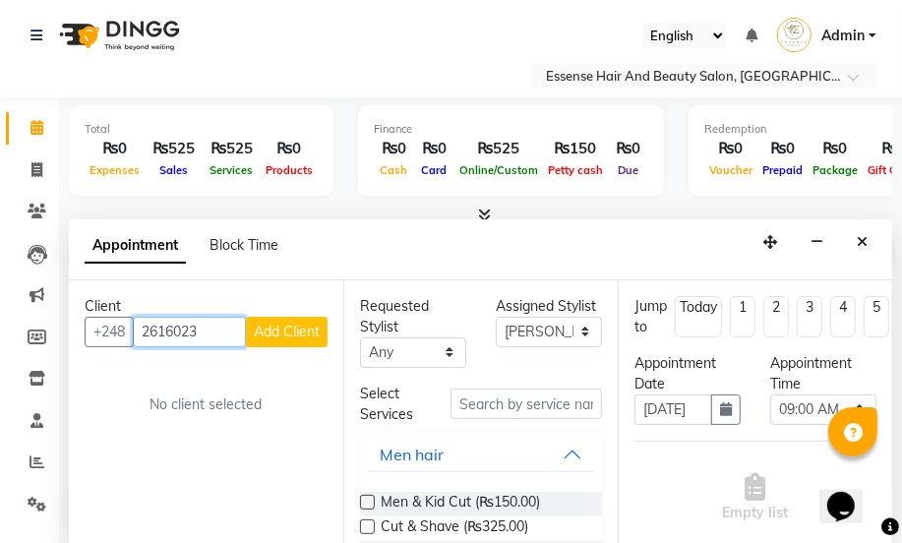
type input "2616023"
click at [296, 339] on button "Add Client" at bounding box center [287, 332] width 82 height 30
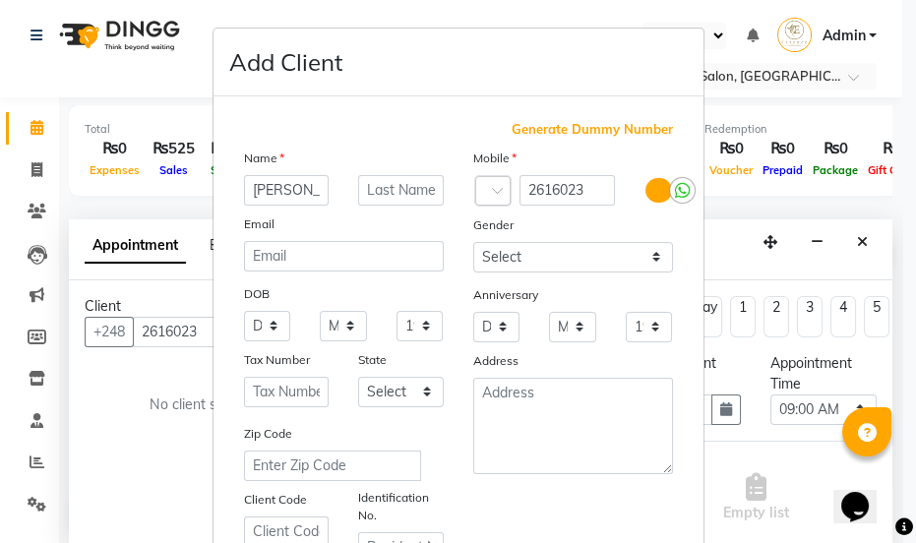
type input "[PERSON_NAME]"
drag, startPoint x: 641, startPoint y: 261, endPoint x: 657, endPoint y: 261, distance: 15.7
click at [657, 261] on select "Select [DEMOGRAPHIC_DATA] [DEMOGRAPHIC_DATA] Other Prefer Not To Say" at bounding box center [573, 257] width 200 height 30
select select "[DEMOGRAPHIC_DATA]"
click at [473, 242] on select "Select [DEMOGRAPHIC_DATA] [DEMOGRAPHIC_DATA] Other Prefer Not To Say" at bounding box center [573, 257] width 200 height 30
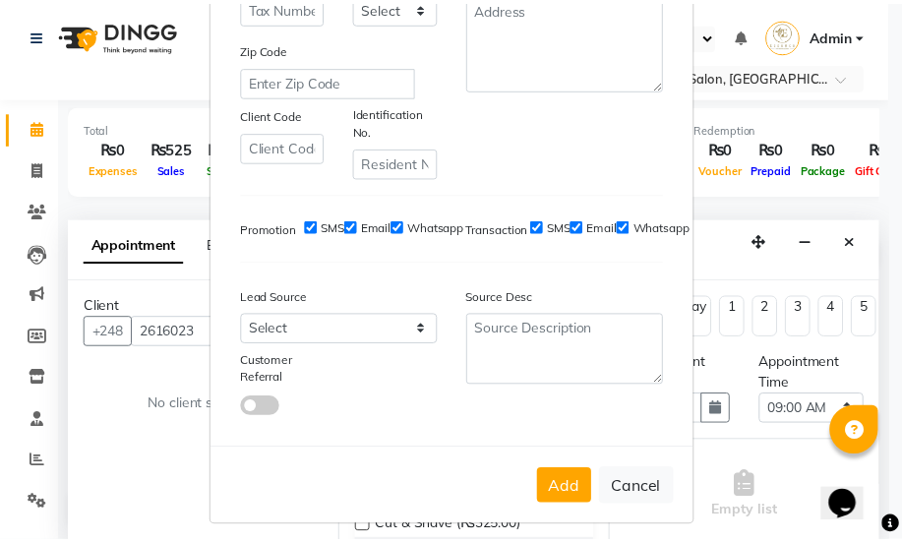
scroll to position [400, 0]
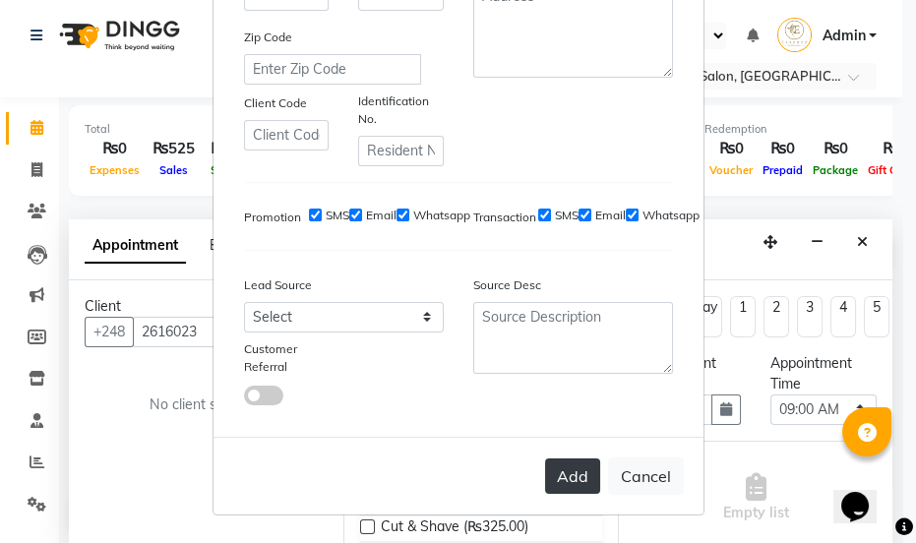
click at [559, 465] on button "Add" at bounding box center [572, 475] width 55 height 35
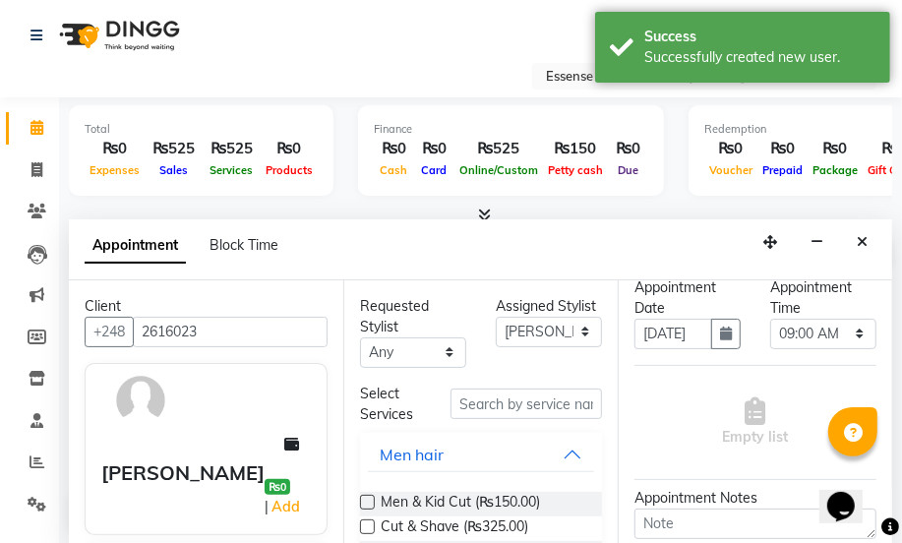
scroll to position [35, 0]
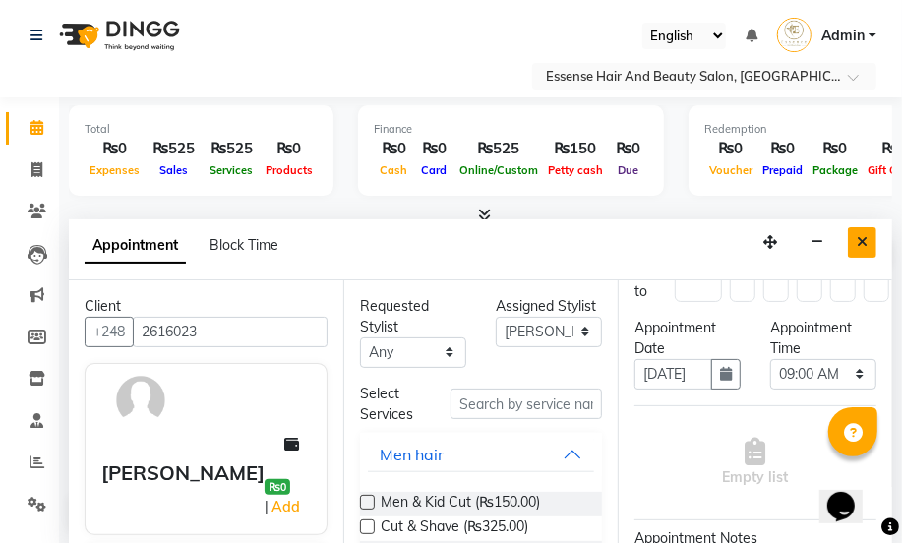
click at [865, 244] on icon "Close" at bounding box center [862, 242] width 11 height 14
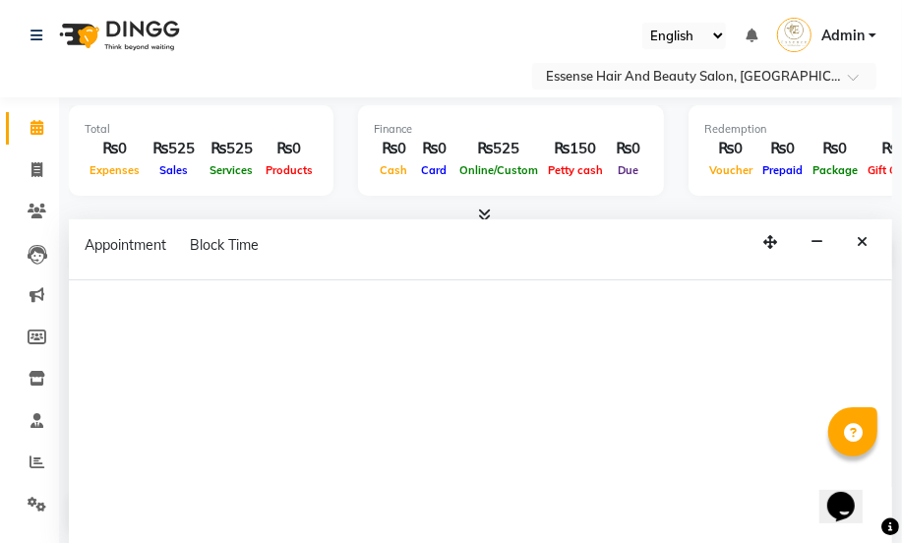
select select "83635"
select select "540"
select select "tentative"
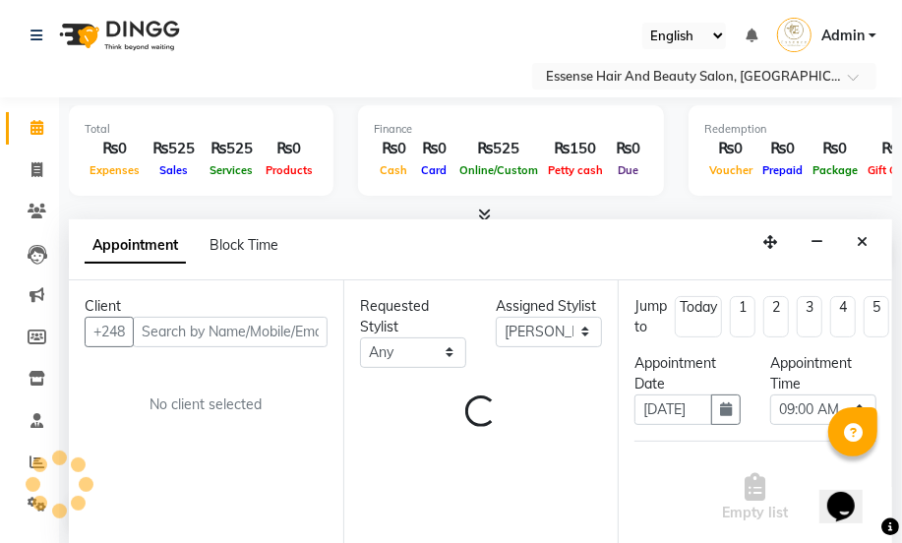
scroll to position [0, 0]
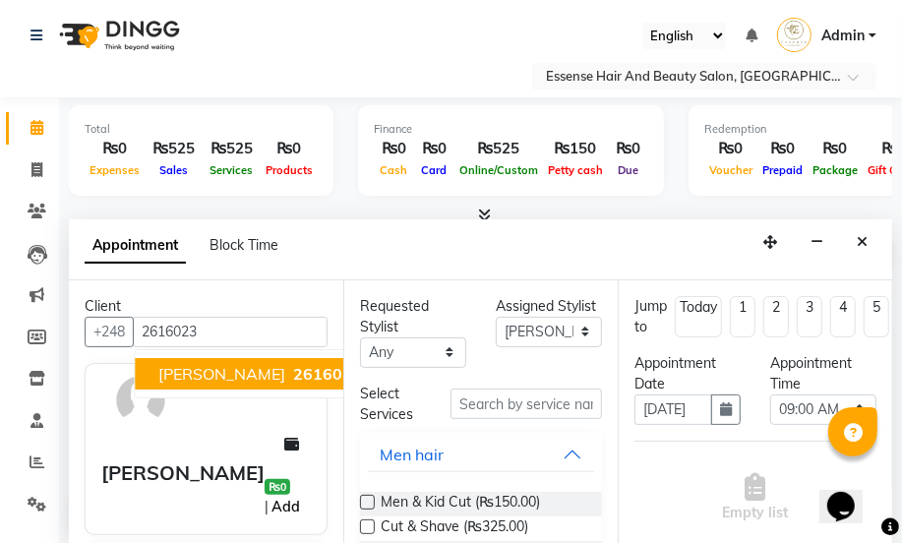
type input "2616023"
click at [285, 495] on link "Add" at bounding box center [286, 507] width 34 height 24
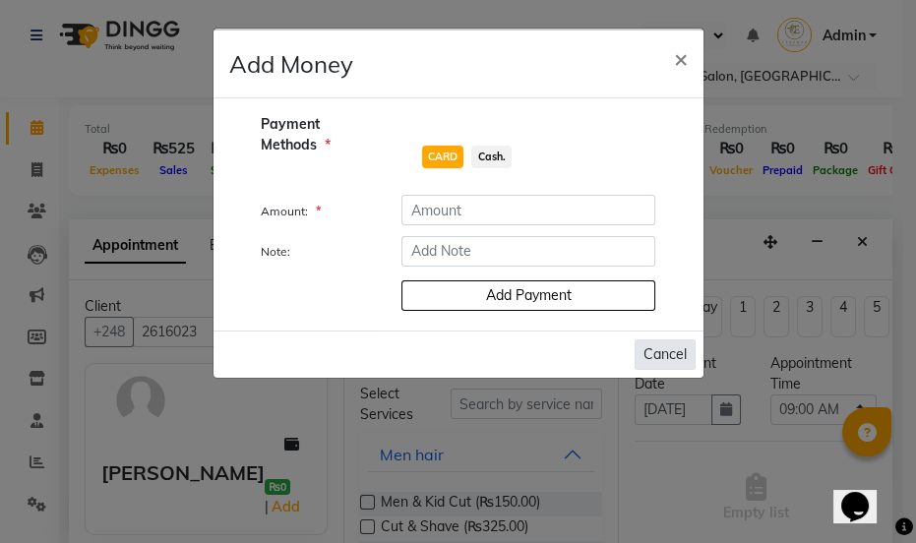
click at [670, 349] on button "Cancel" at bounding box center [665, 354] width 61 height 30
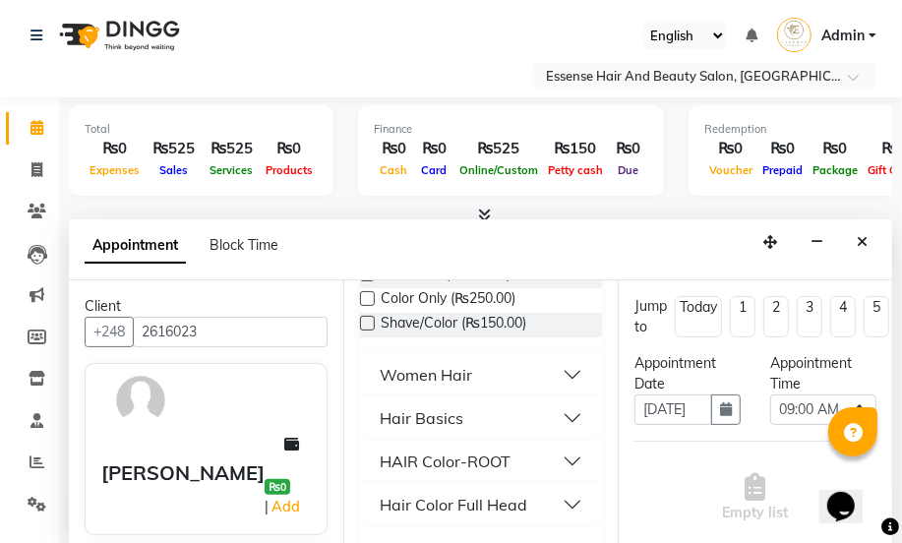
scroll to position [357, 0]
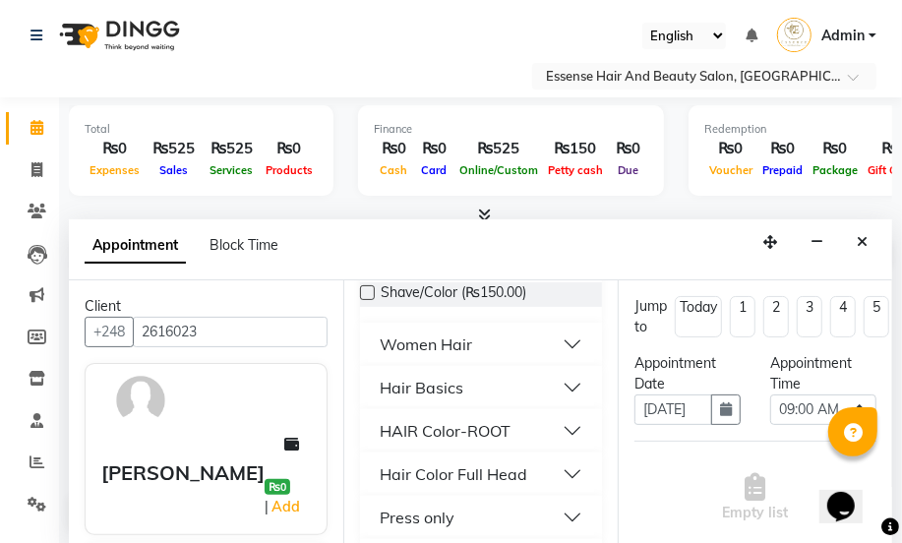
click at [413, 391] on div "Hair Basics" at bounding box center [422, 388] width 84 height 24
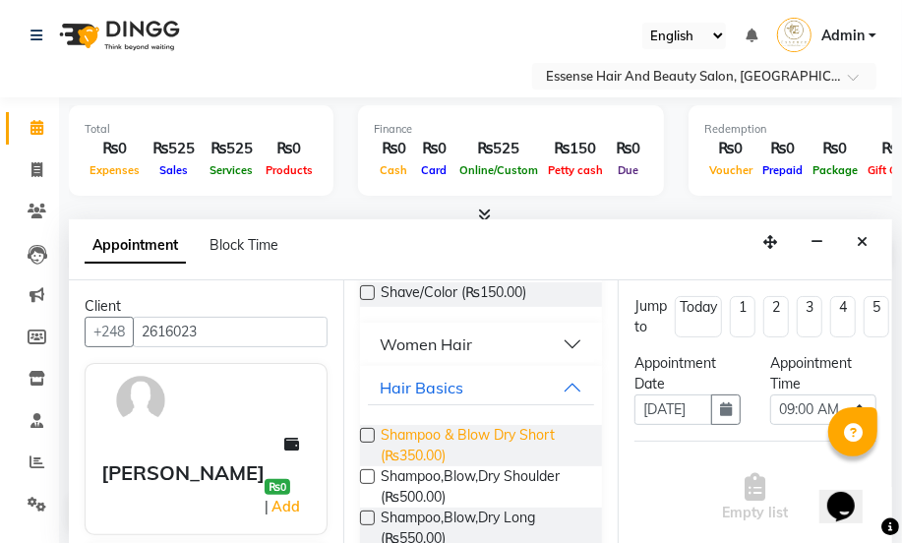
click at [400, 433] on span "Shampoo & Blow Dry Short (₨350.00)" at bounding box center [484, 445] width 206 height 41
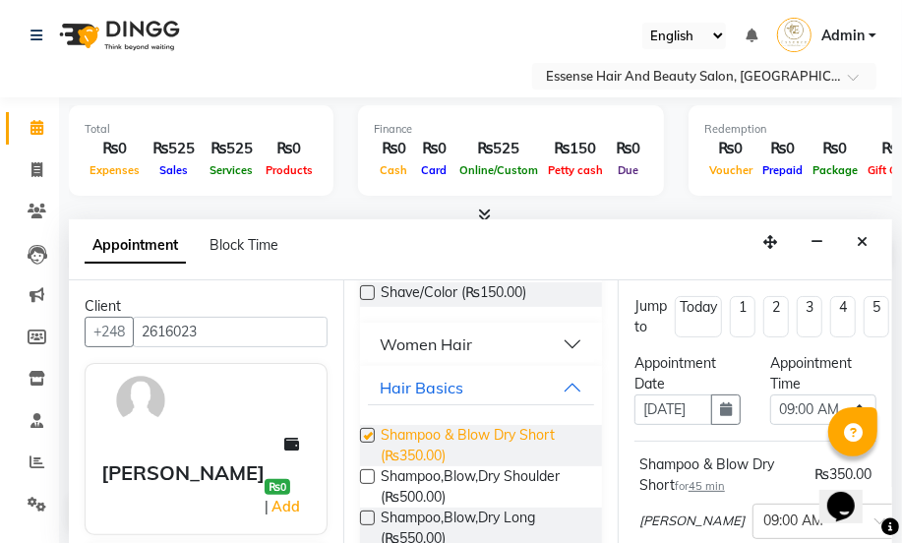
checkbox input "false"
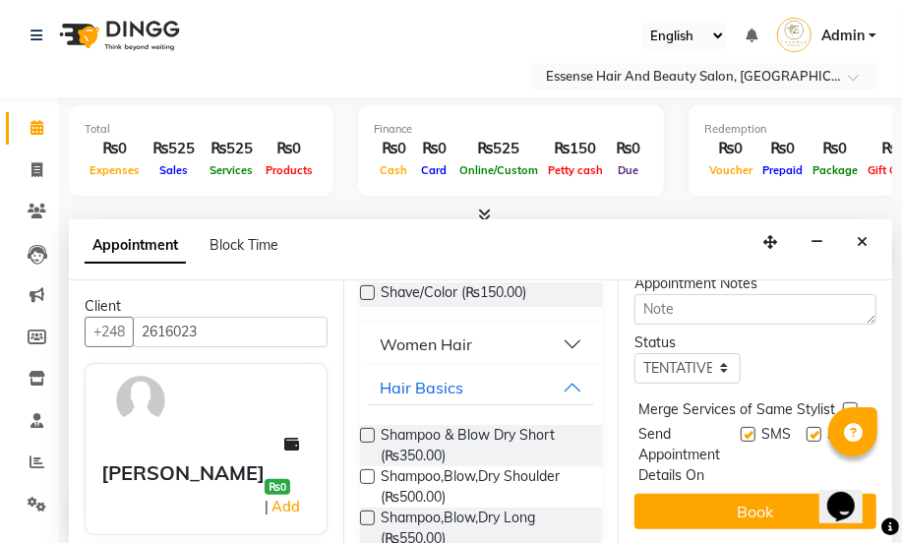
scroll to position [389, 0]
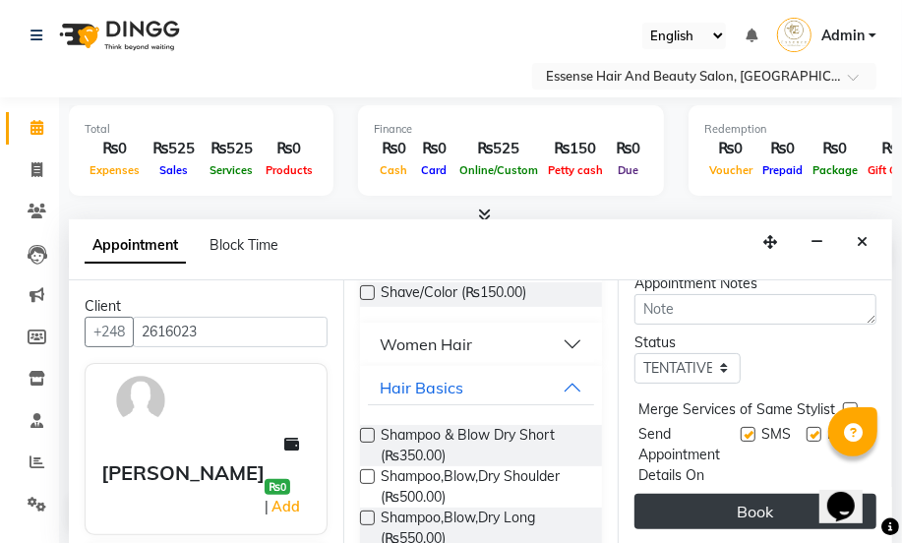
click at [753, 494] on button "Book" at bounding box center [756, 511] width 242 height 35
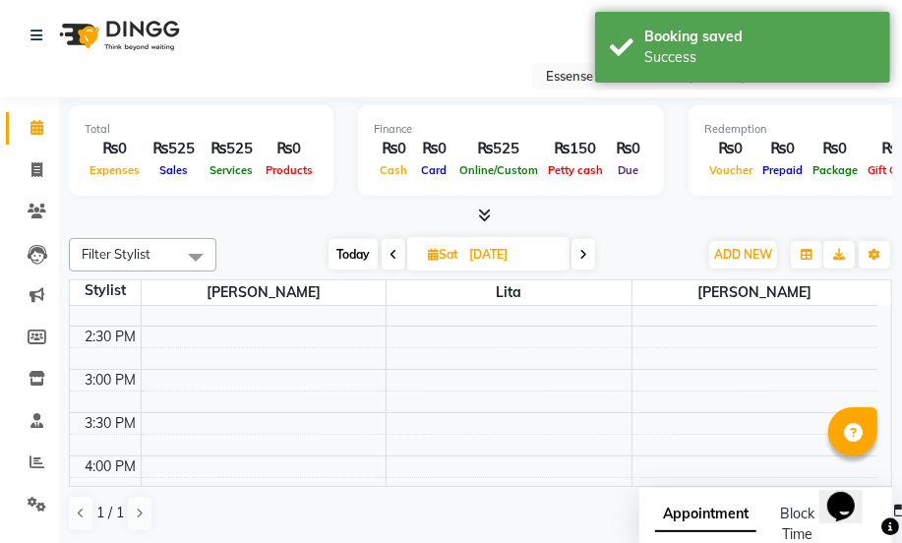
scroll to position [357, 0]
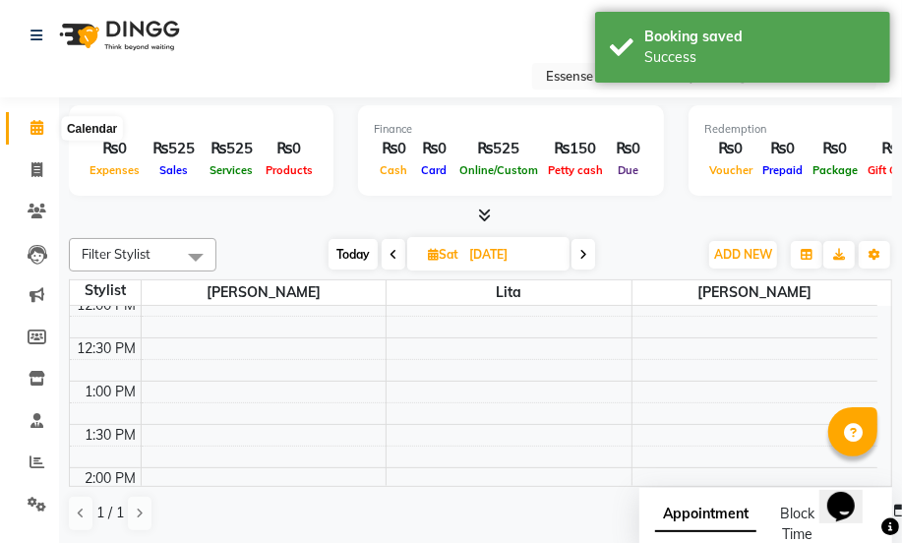
click at [37, 130] on icon at bounding box center [36, 127] width 13 height 15
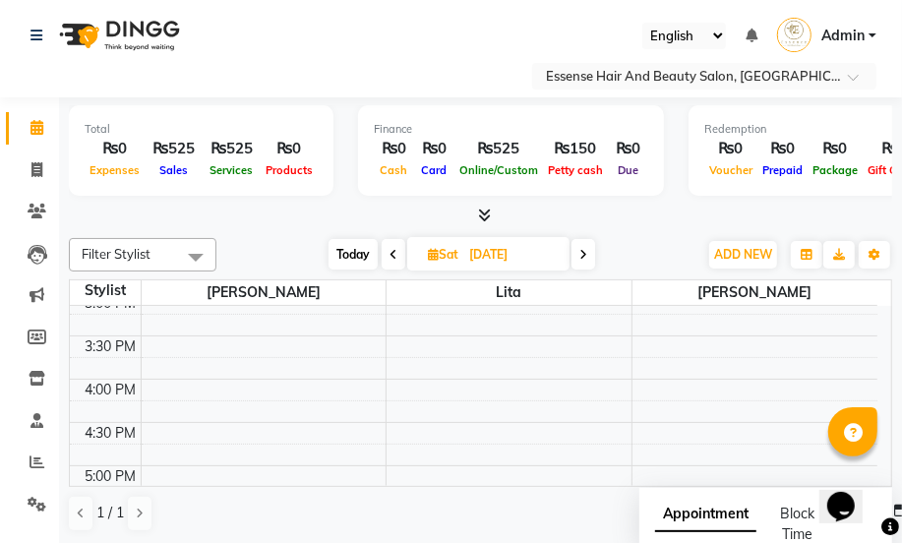
scroll to position [626, 0]
click at [152, 379] on div "8:00 AM 8:30 AM 9:00 AM 9:30 AM 10:00 AM 10:30 AM 11:00 AM 11:30 AM 12:00 PM 12…" at bounding box center [474, 242] width 808 height 1125
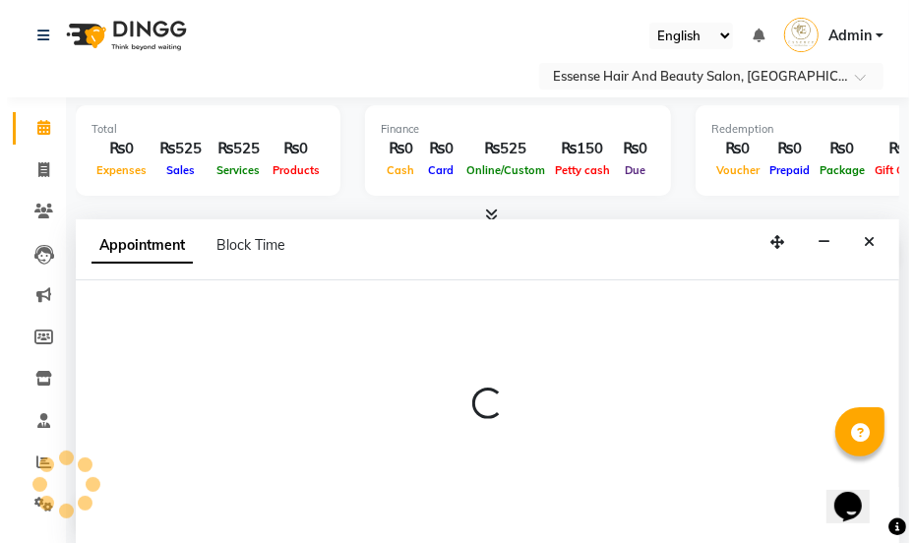
scroll to position [0, 0]
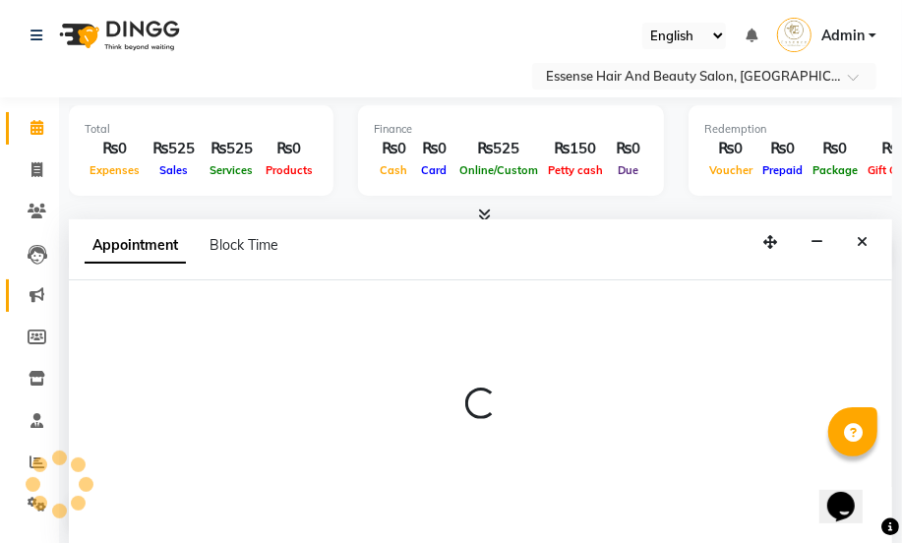
select select "81254"
select select "960"
select select "tentative"
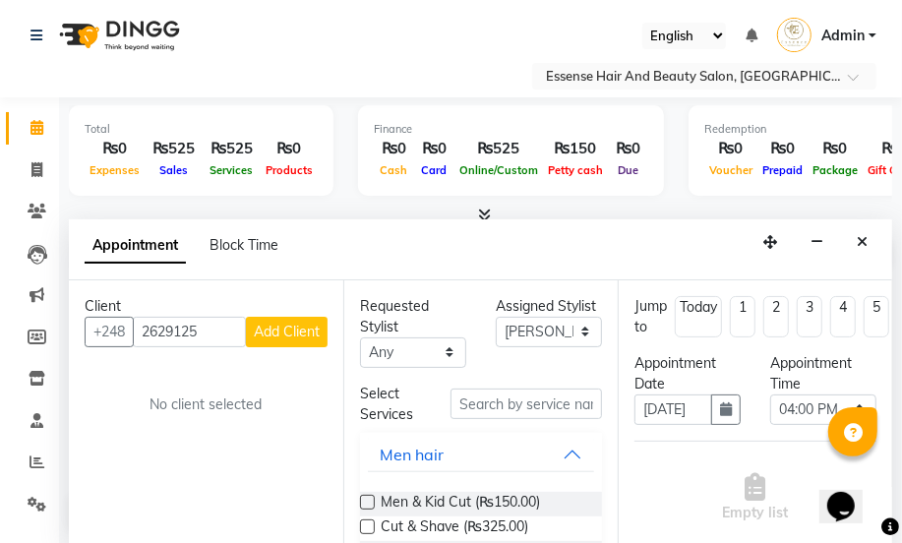
type input "2629125"
click at [274, 323] on span "Add Client" at bounding box center [287, 332] width 66 height 18
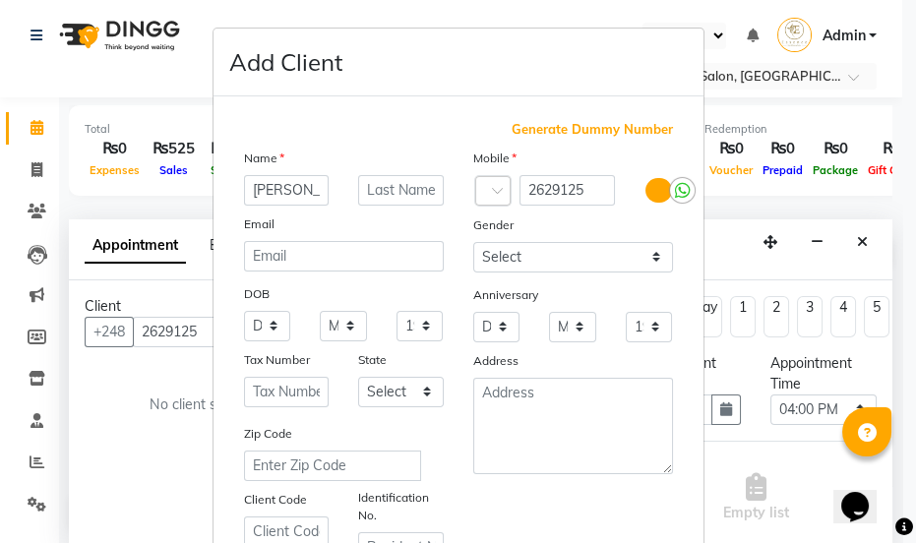
type input "[PERSON_NAME]"
click at [649, 259] on select "Select [DEMOGRAPHIC_DATA] [DEMOGRAPHIC_DATA] Other Prefer Not To Say" at bounding box center [573, 257] width 200 height 30
select select "[DEMOGRAPHIC_DATA]"
click at [473, 242] on select "Select [DEMOGRAPHIC_DATA] [DEMOGRAPHIC_DATA] Other Prefer Not To Say" at bounding box center [573, 257] width 200 height 30
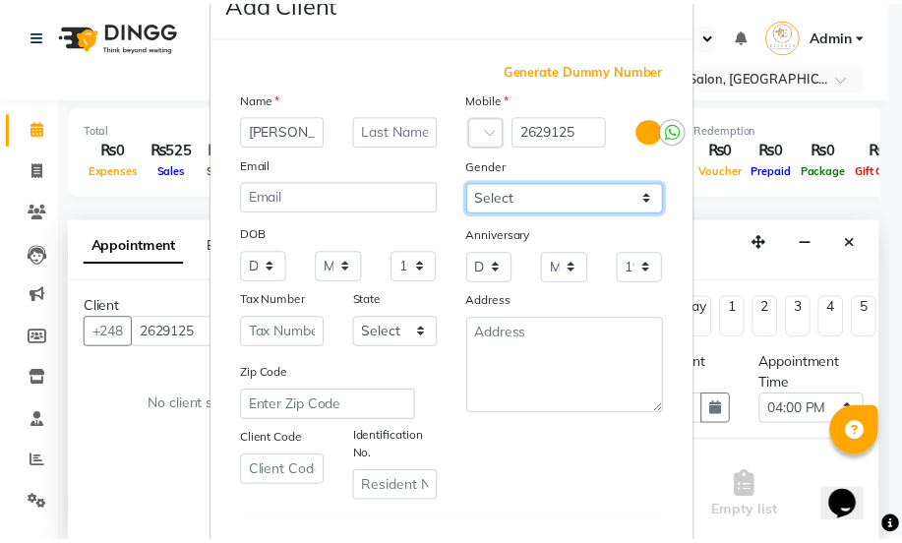
scroll to position [357, 0]
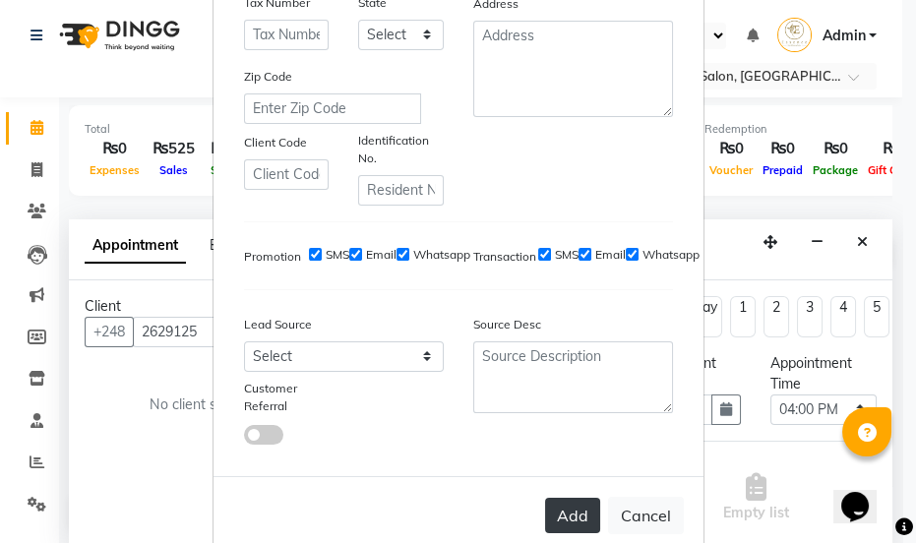
click at [576, 517] on button "Add" at bounding box center [572, 515] width 55 height 35
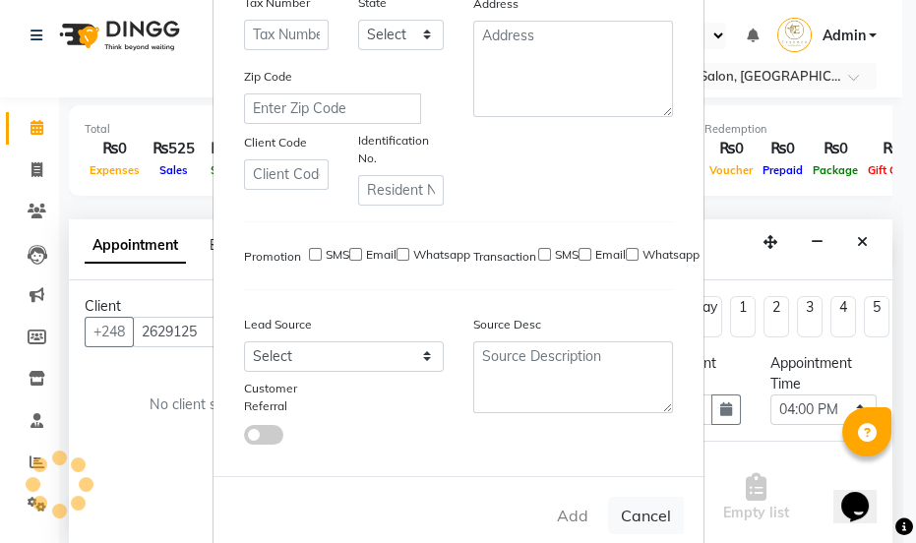
select select
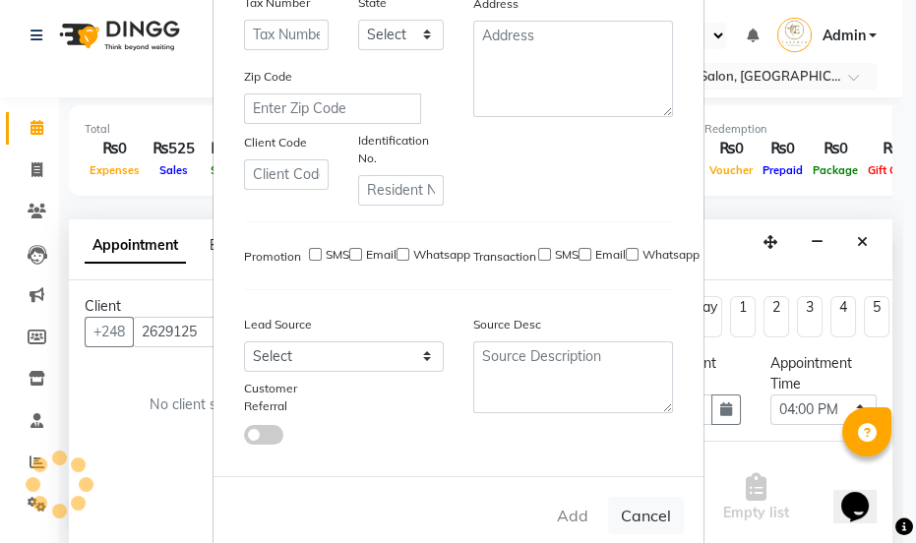
select select
checkbox input "false"
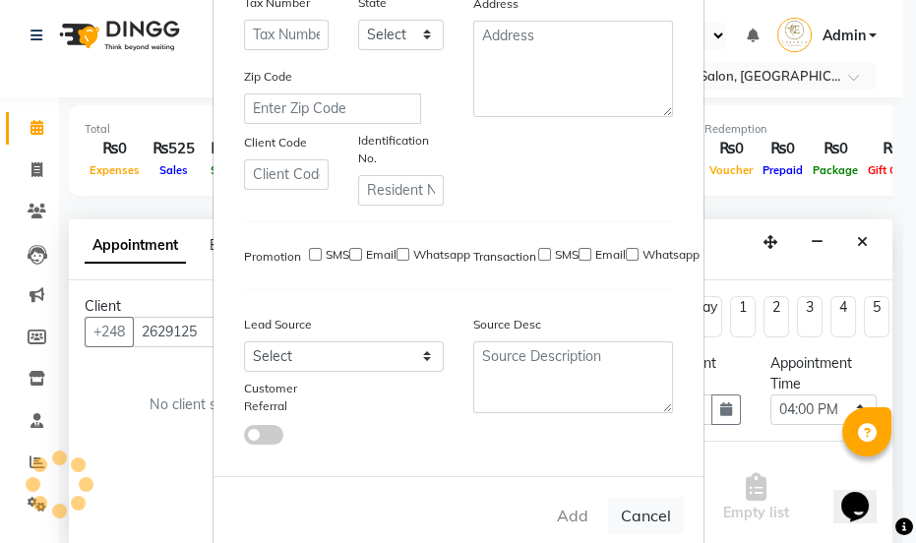
checkbox input "false"
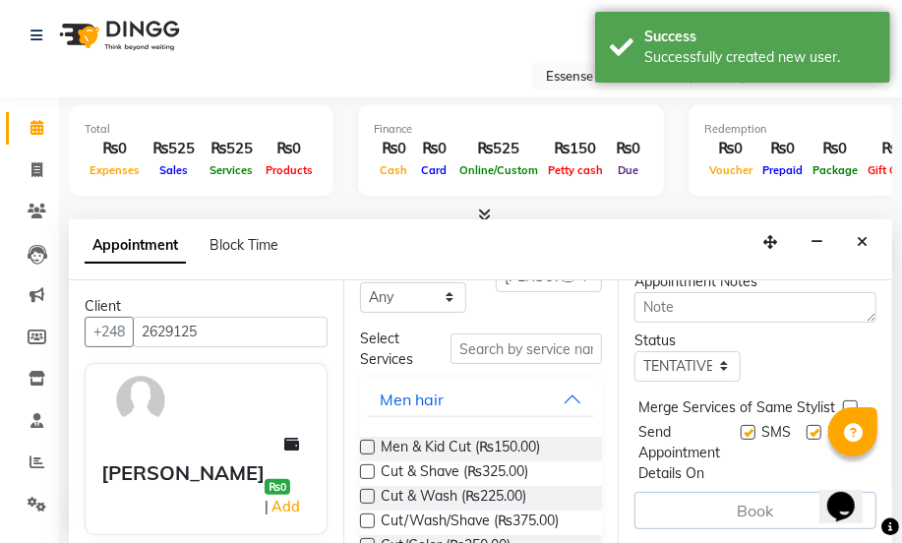
scroll to position [0, 0]
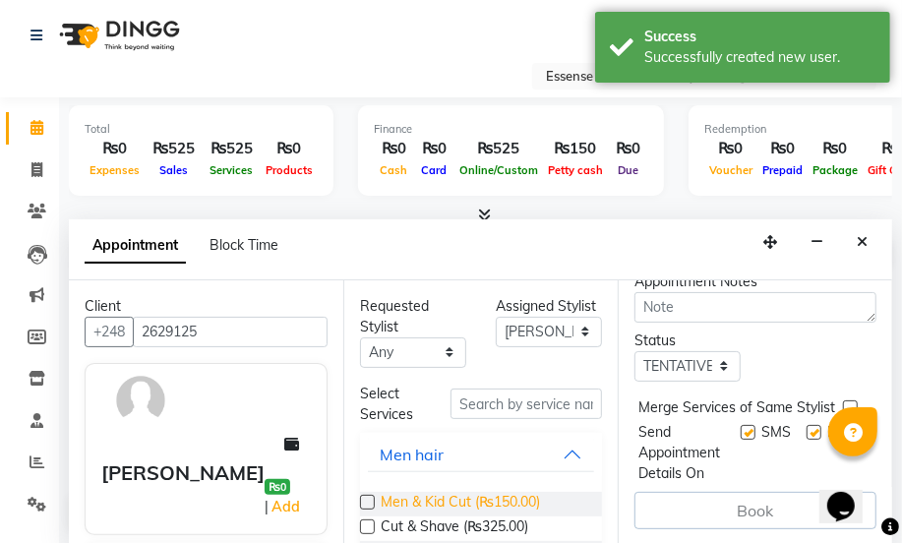
click at [461, 504] on span "Men & Kid Cut (₨150.00)" at bounding box center [460, 504] width 159 height 25
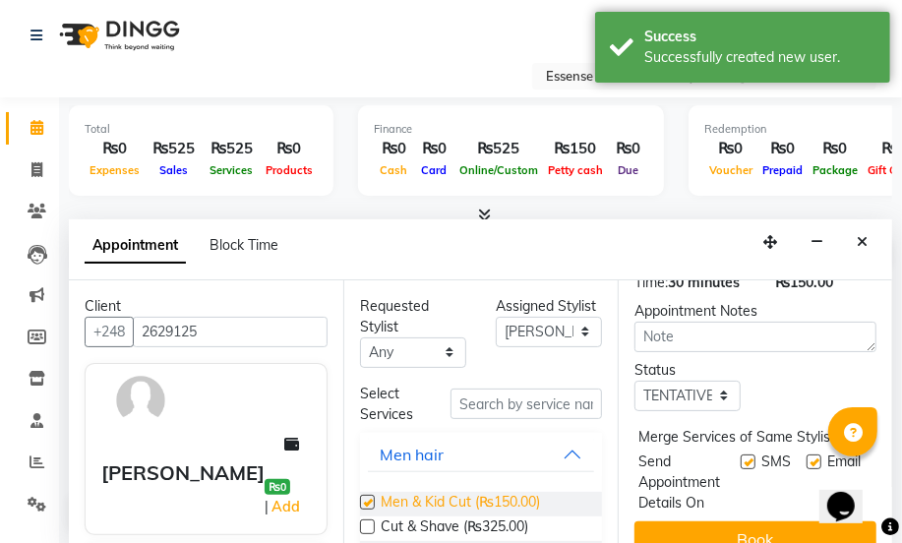
scroll to position [365, 0]
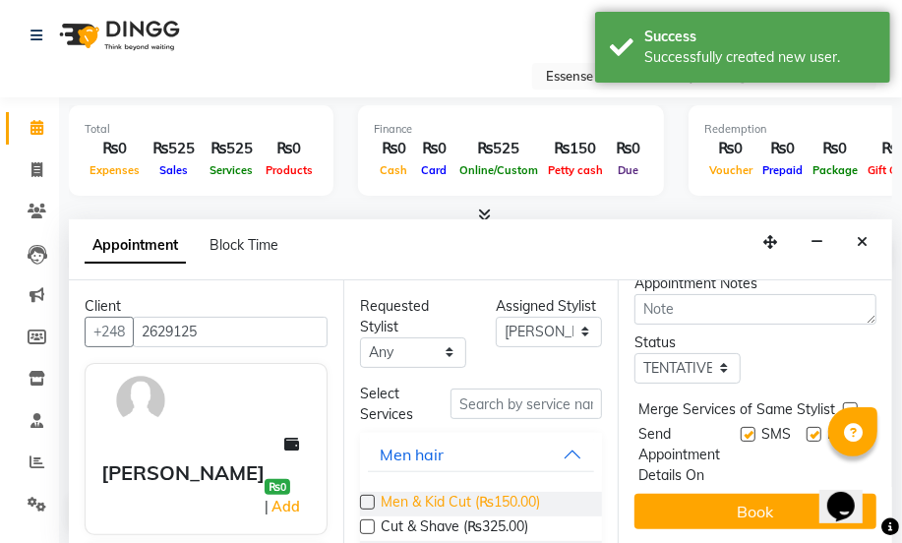
checkbox input "false"
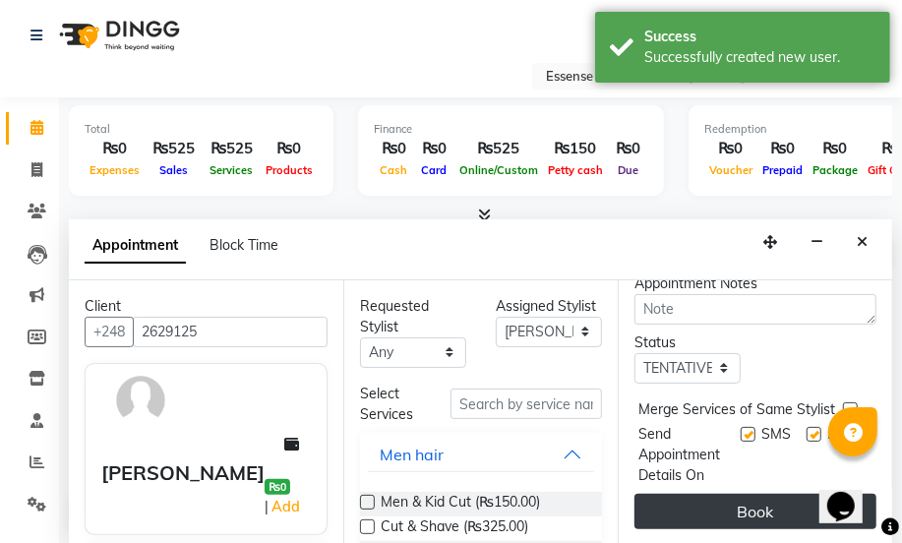
click at [708, 502] on button "Book" at bounding box center [756, 511] width 242 height 35
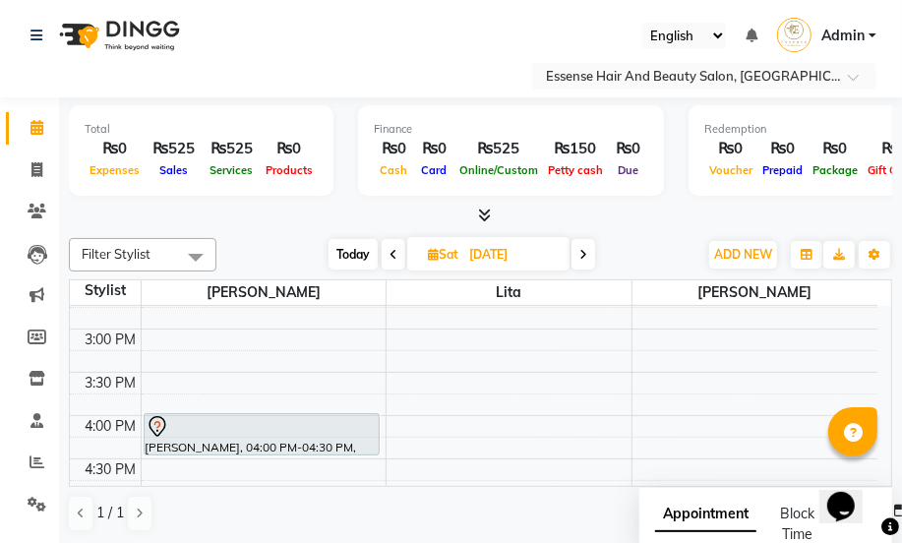
scroll to position [672, 0]
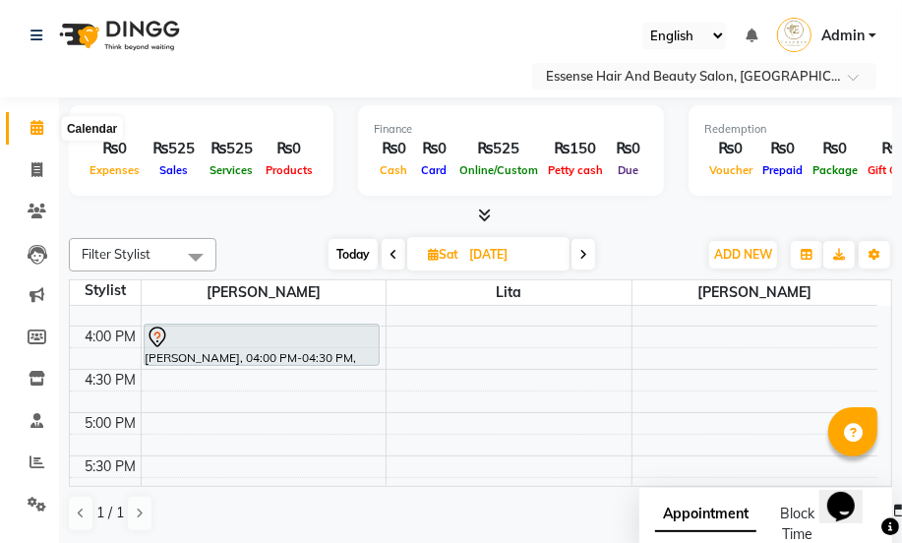
click at [33, 117] on span at bounding box center [37, 128] width 34 height 23
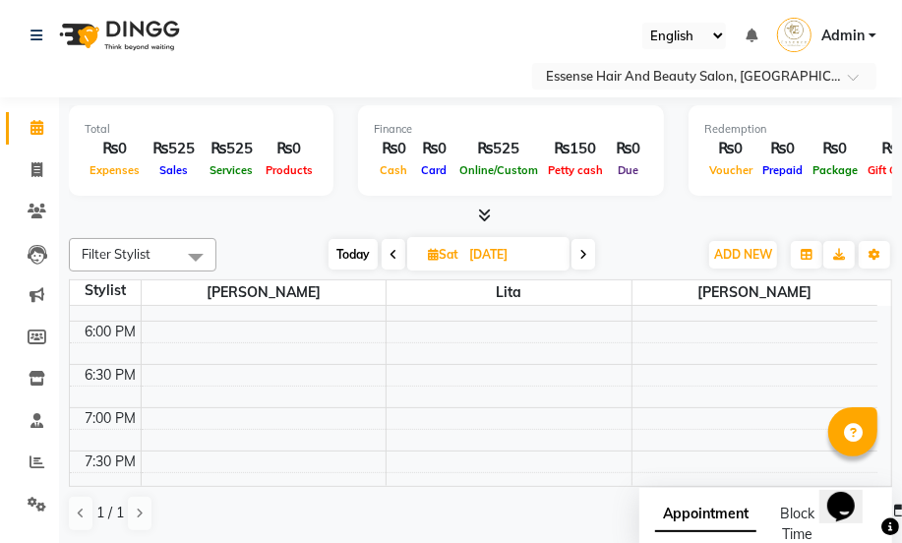
scroll to position [851, 0]
click at [394, 249] on icon at bounding box center [394, 255] width 8 height 12
type input "[DATE]"
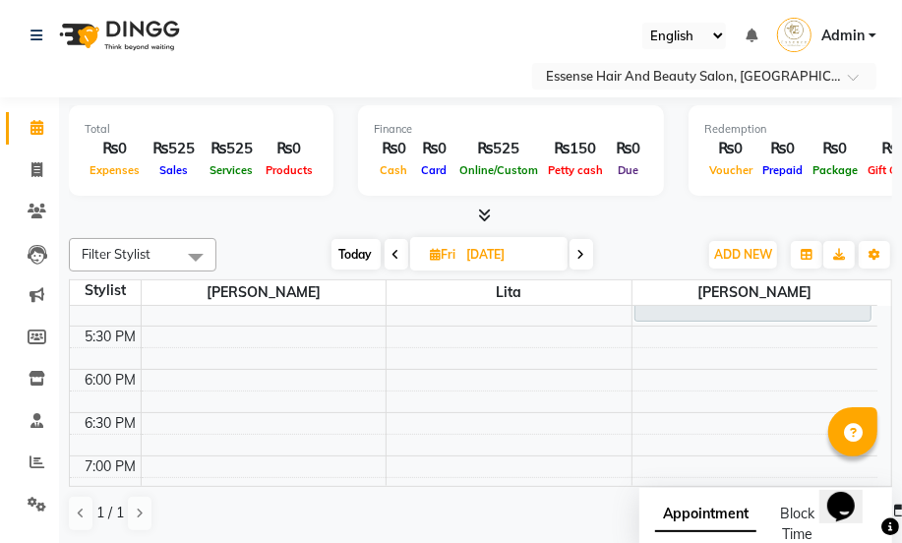
scroll to position [761, 0]
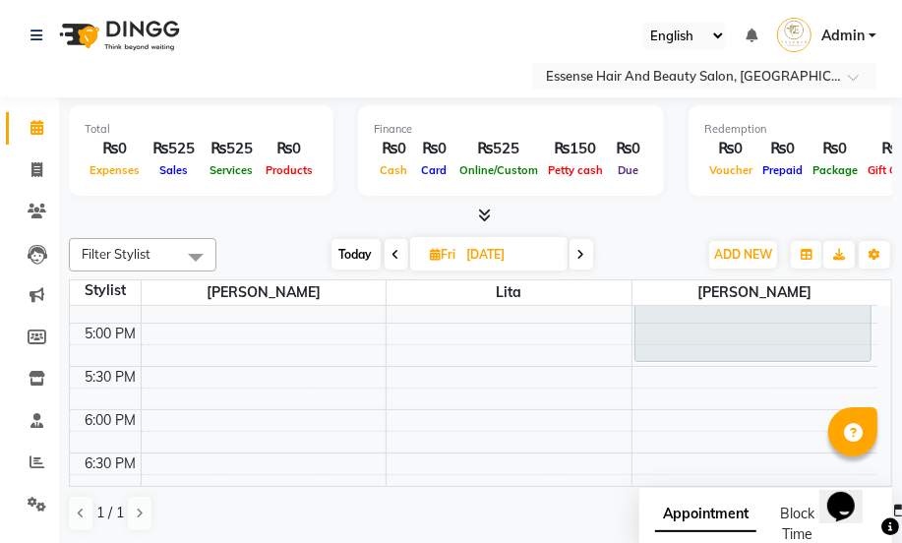
click at [164, 333] on div "8:00 AM 8:30 AM 9:00 AM 9:30 AM 10:00 AM 10:30 AM 11:00 AM 11:30 AM 12:00 PM 12…" at bounding box center [474, 106] width 808 height 1125
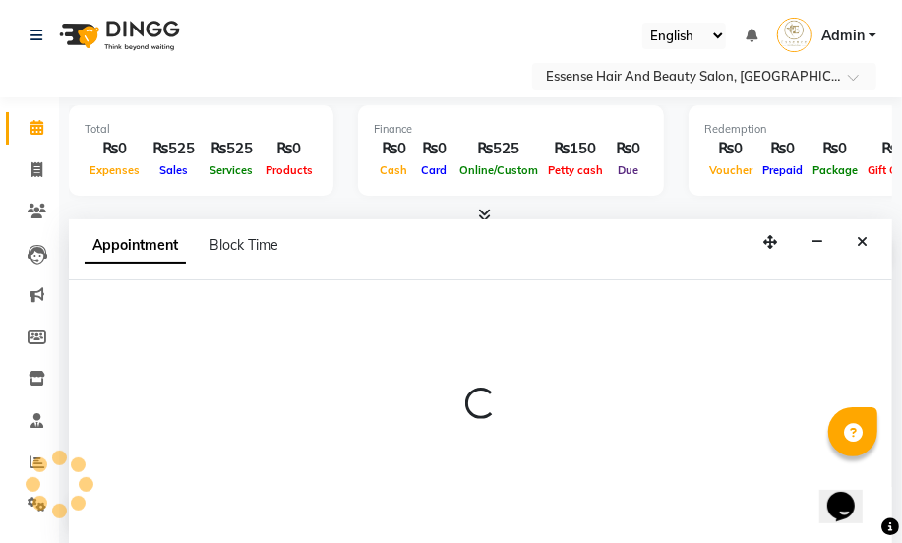
click at [167, 342] on div at bounding box center [480, 412] width 823 height 265
select select "81254"
select select "tentative"
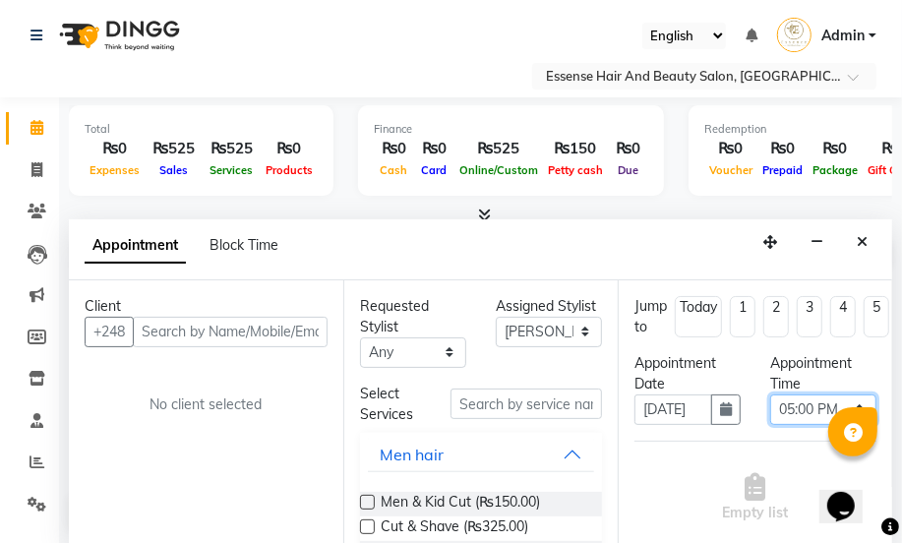
click at [850, 405] on select "Select 09:00 AM 09:15 AM 09:30 AM 09:45 AM 10:00 AM 10:15 AM 10:30 AM 10:45 AM …" at bounding box center [823, 410] width 106 height 30
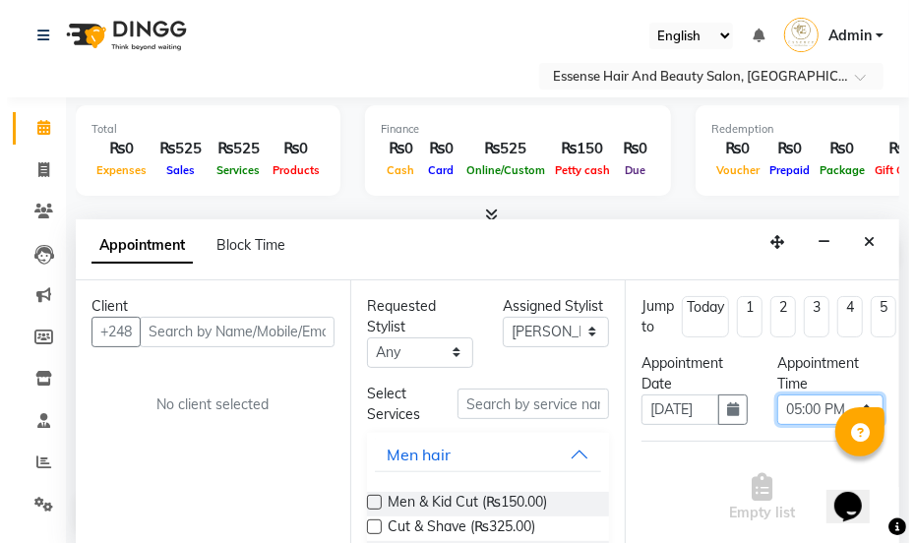
scroll to position [0, 0]
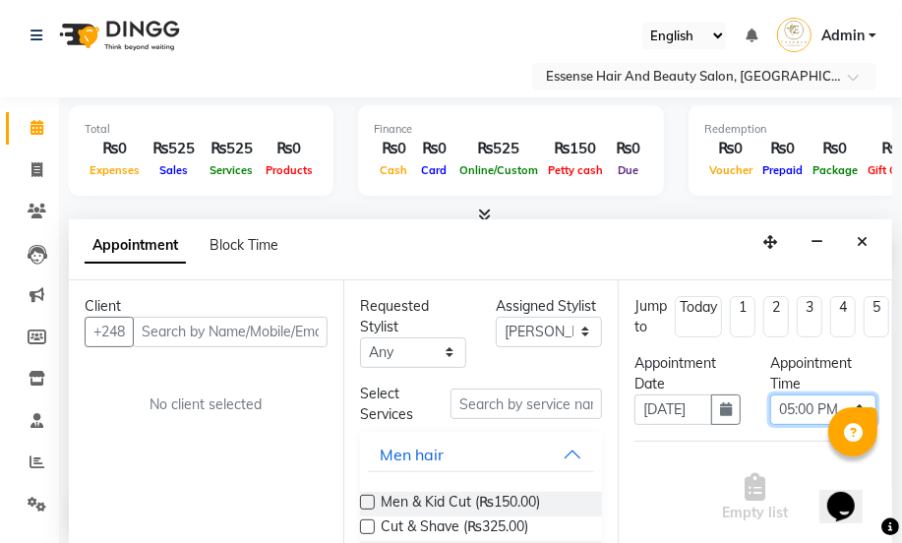
click at [845, 400] on select "Select 09:00 AM 09:15 AM 09:30 AM 09:45 AM 10:00 AM 10:15 AM 10:30 AM 10:45 AM …" at bounding box center [823, 410] width 106 height 30
click at [848, 403] on select "Select 09:00 AM 09:15 AM 09:30 AM 09:45 AM 10:00 AM 10:15 AM 10:30 AM 10:45 AM …" at bounding box center [823, 410] width 106 height 30
click at [847, 403] on select "Select 09:00 AM 09:15 AM 09:30 AM 09:45 AM 10:00 AM 10:15 AM 10:30 AM 10:45 AM …" at bounding box center [823, 410] width 106 height 30
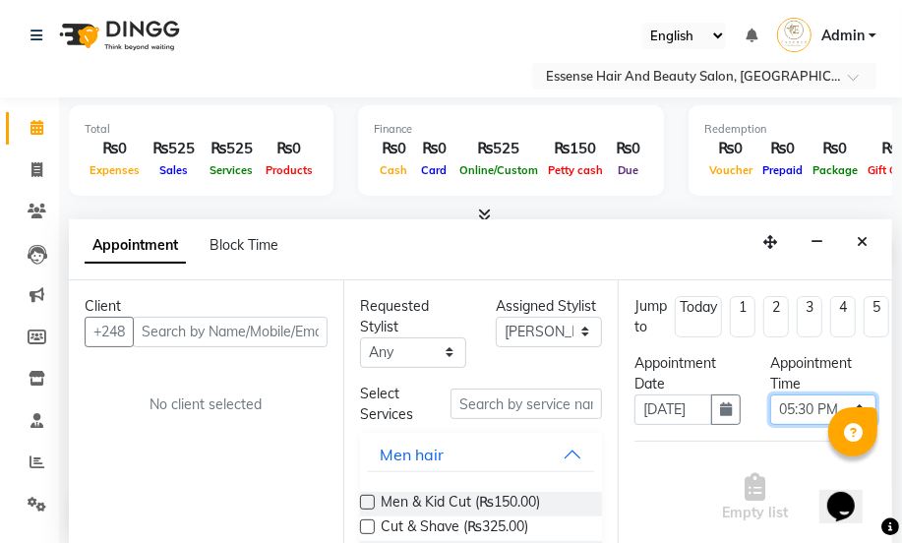
click at [770, 395] on select "Select 09:00 AM 09:15 AM 09:30 AM 09:45 AM 10:00 AM 10:15 AM 10:30 AM 10:45 AM …" at bounding box center [823, 410] width 106 height 30
click at [847, 402] on select "Select 09:00 AM 09:15 AM 09:30 AM 09:45 AM 10:00 AM 10:15 AM 10:30 AM 10:45 AM …" at bounding box center [823, 410] width 106 height 30
select select "1035"
click at [770, 395] on select "Select 09:00 AM 09:15 AM 09:30 AM 09:45 AM 10:00 AM 10:15 AM 10:30 AM 10:45 AM …" at bounding box center [823, 410] width 106 height 30
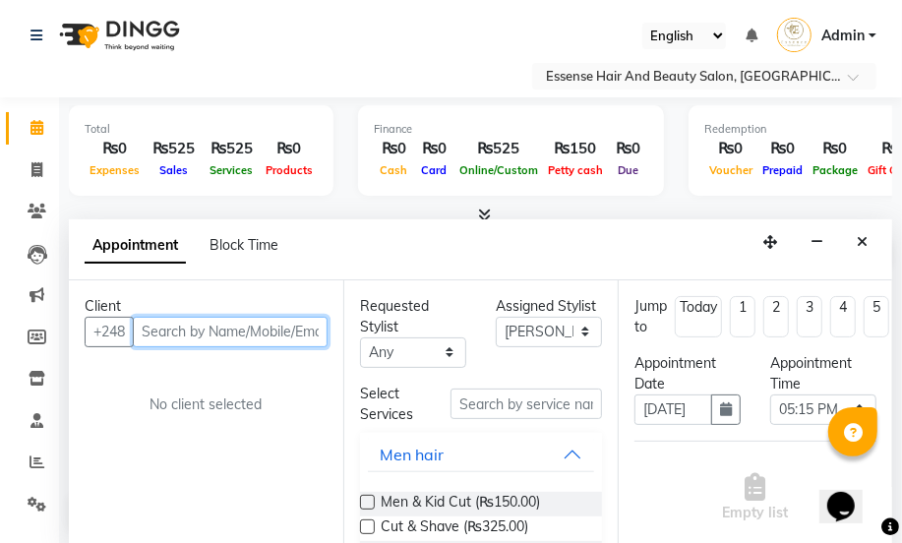
click at [140, 325] on input "text" at bounding box center [230, 332] width 195 height 30
type input "2674809"
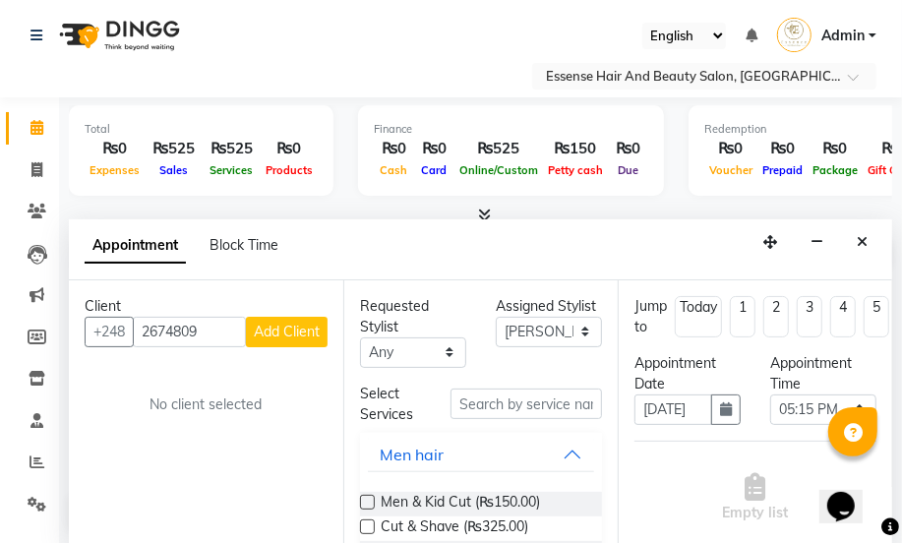
click at [304, 336] on span "Add Client" at bounding box center [287, 332] width 66 height 18
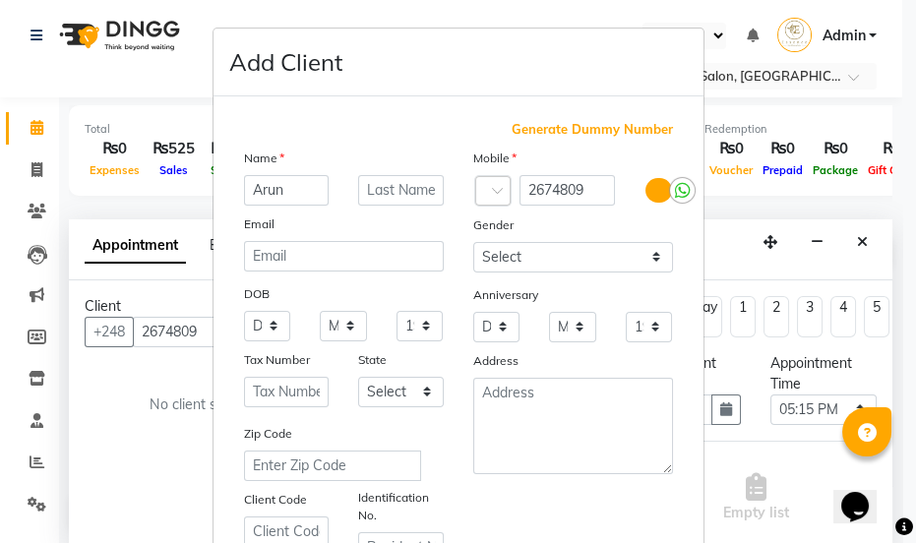
type input "Arun"
click at [648, 264] on select "Select [DEMOGRAPHIC_DATA] [DEMOGRAPHIC_DATA] Other Prefer Not To Say" at bounding box center [573, 257] width 200 height 30
select select "[DEMOGRAPHIC_DATA]"
click at [473, 242] on select "Select [DEMOGRAPHIC_DATA] [DEMOGRAPHIC_DATA] Other Prefer Not To Say" at bounding box center [573, 257] width 200 height 30
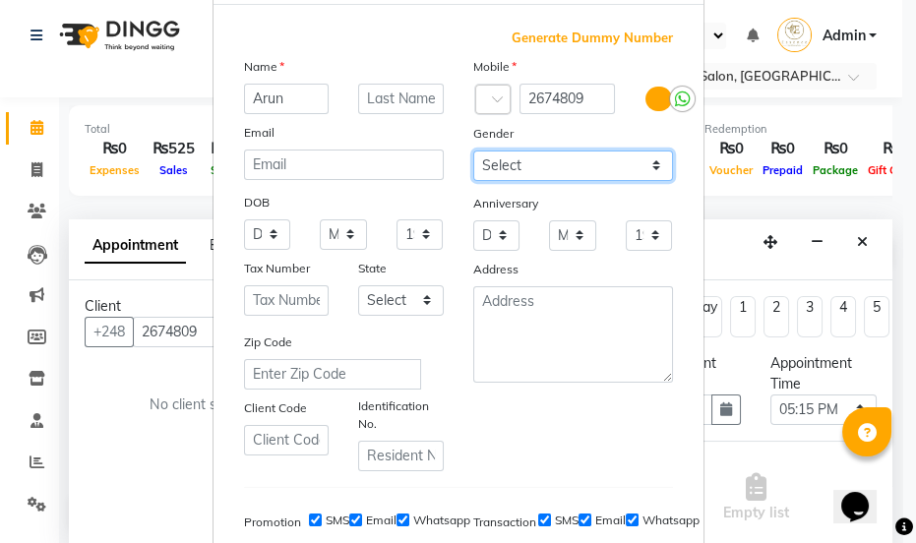
scroll to position [357, 0]
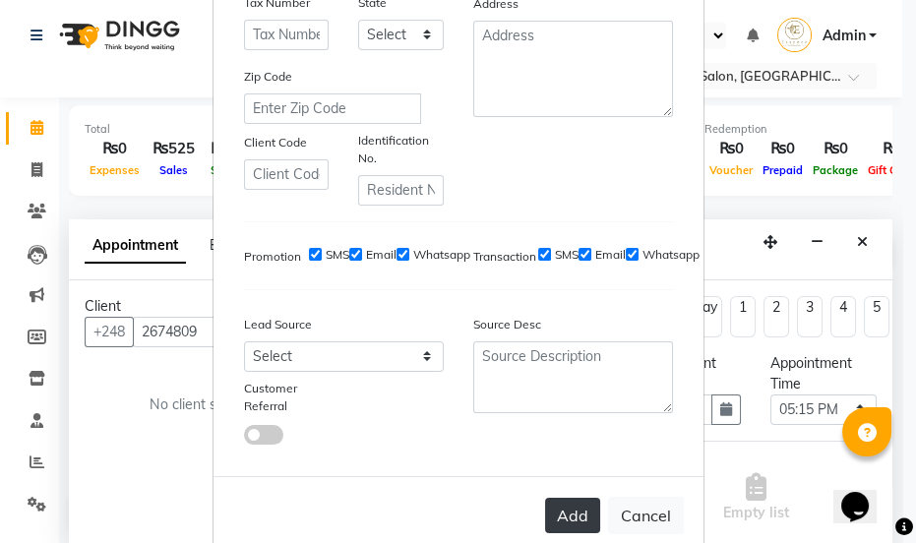
click at [572, 524] on button "Add" at bounding box center [572, 515] width 55 height 35
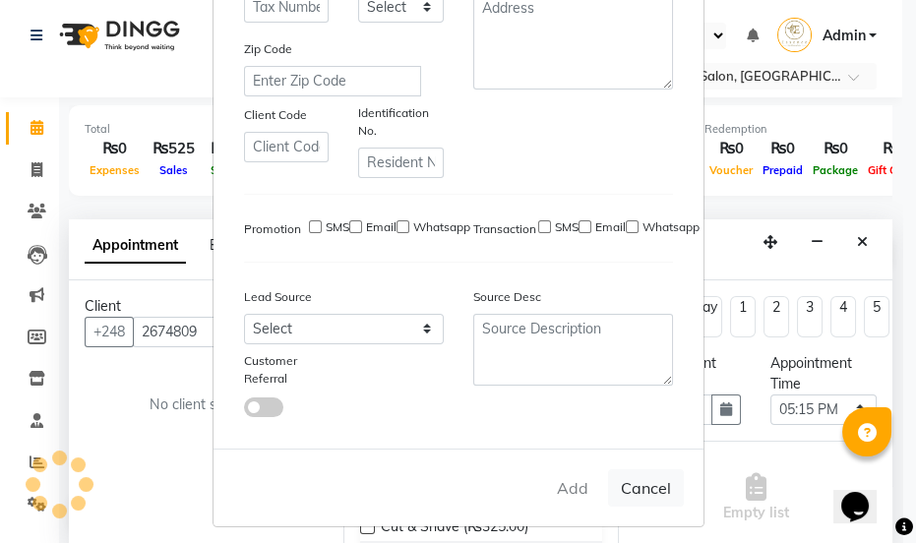
select select
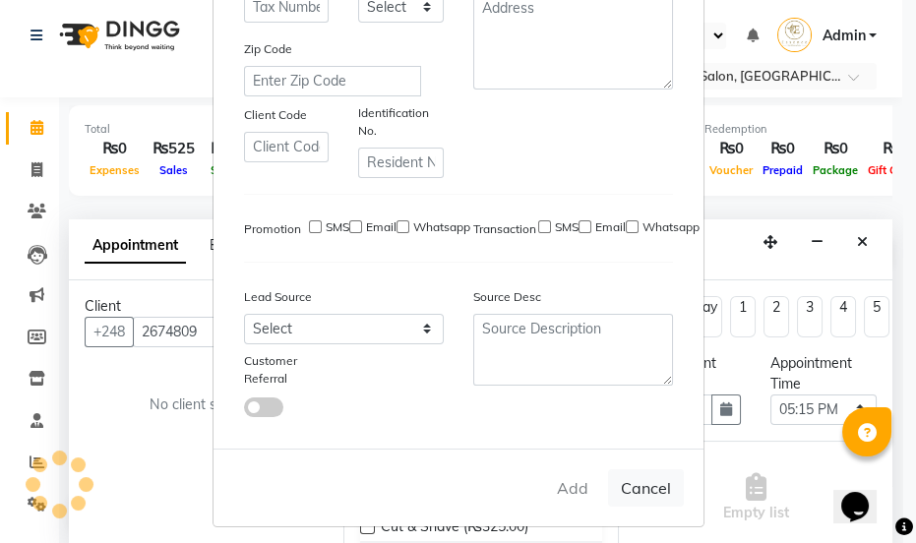
select select
checkbox input "false"
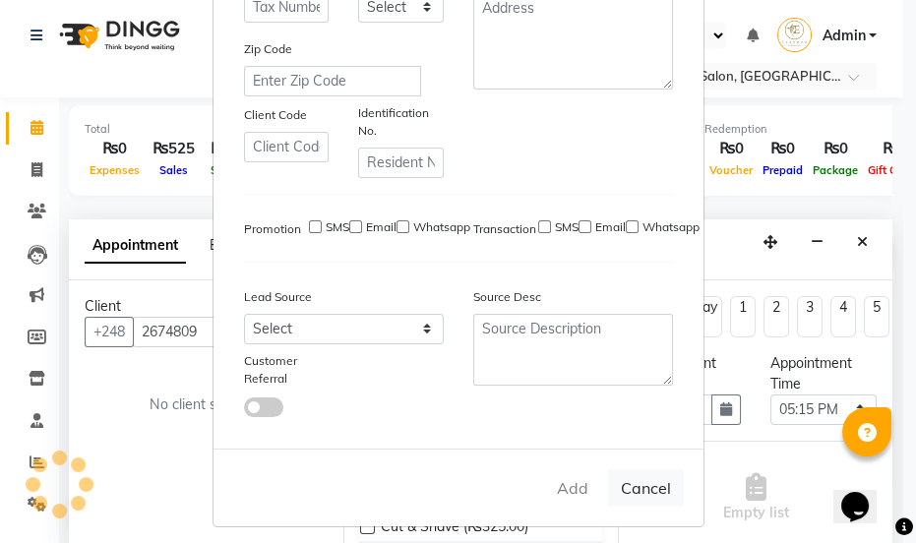
checkbox input "false"
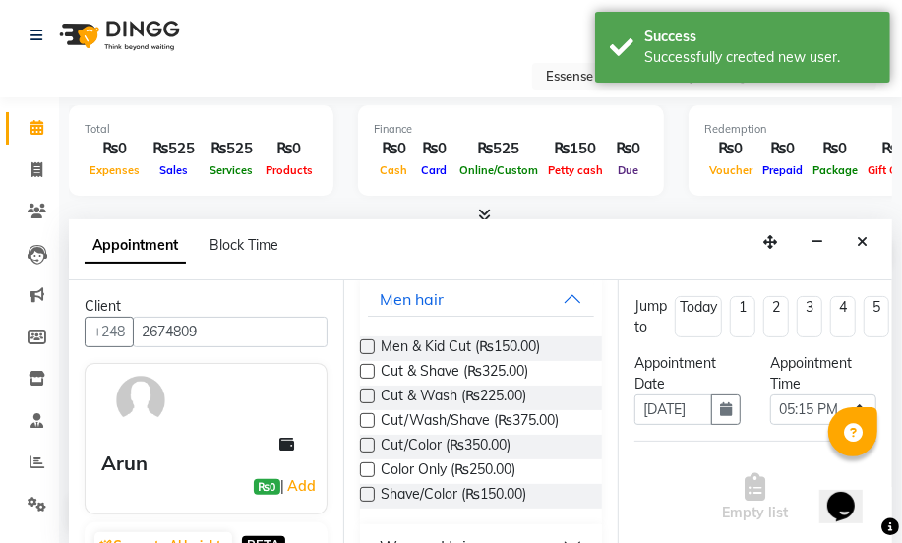
scroll to position [178, 0]
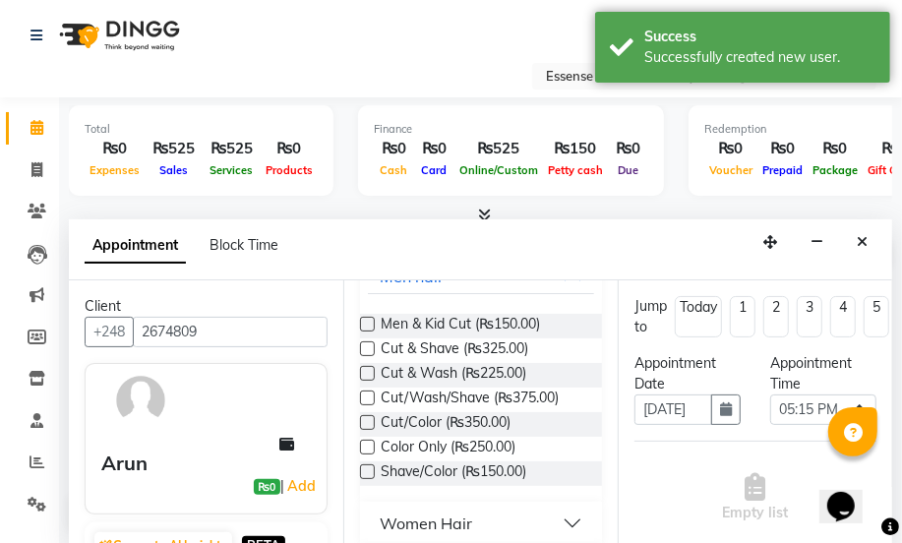
click at [369, 347] on label at bounding box center [367, 348] width 15 height 15
click at [369, 347] on input "checkbox" at bounding box center [366, 350] width 13 height 13
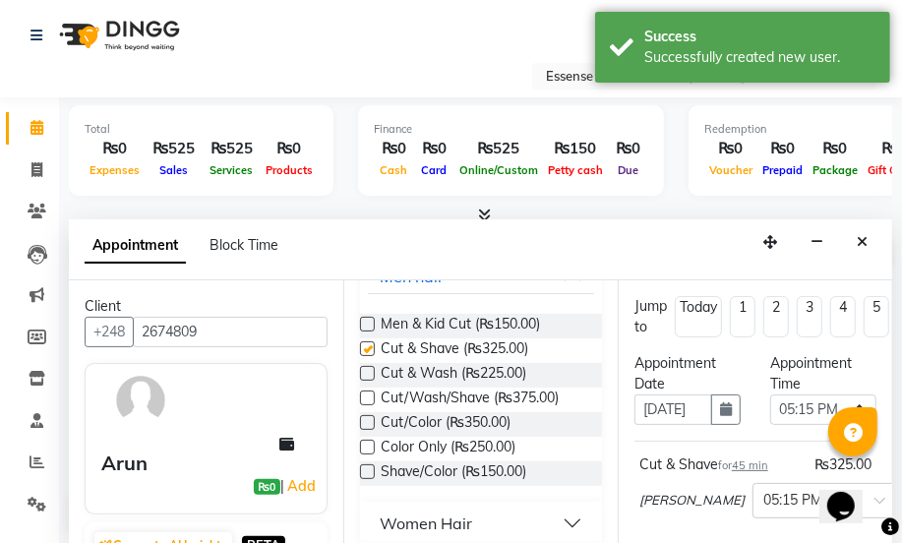
checkbox input "false"
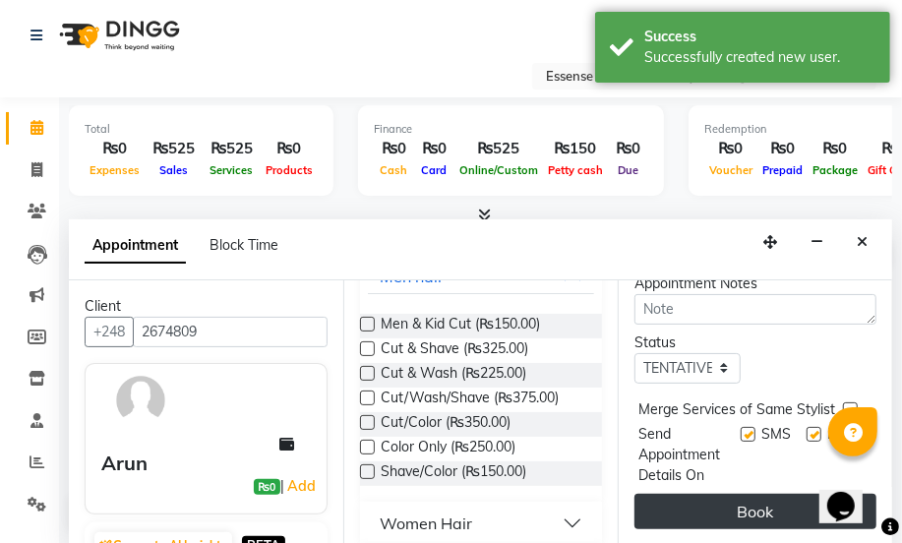
scroll to position [365, 0]
click at [761, 500] on button "Book" at bounding box center [756, 511] width 242 height 35
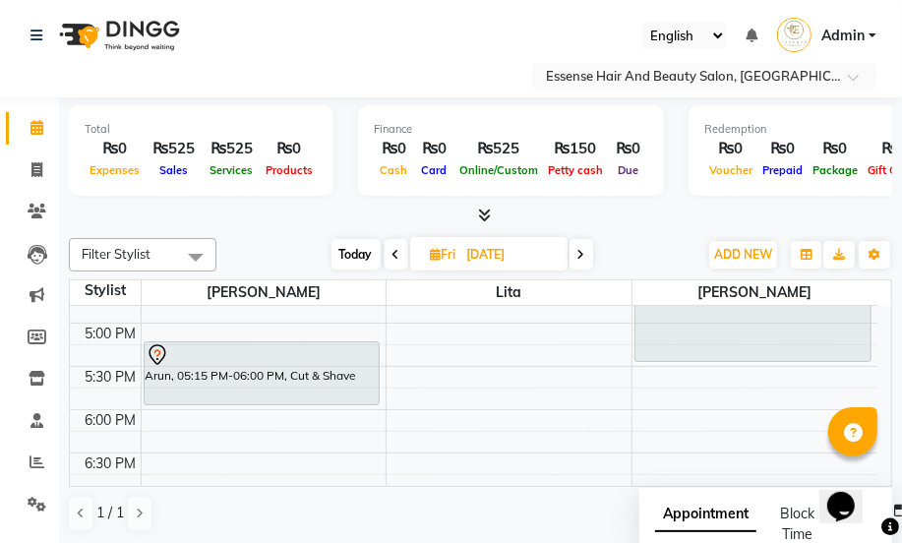
click at [355, 251] on span "Today" at bounding box center [356, 254] width 49 height 30
type input "[DATE]"
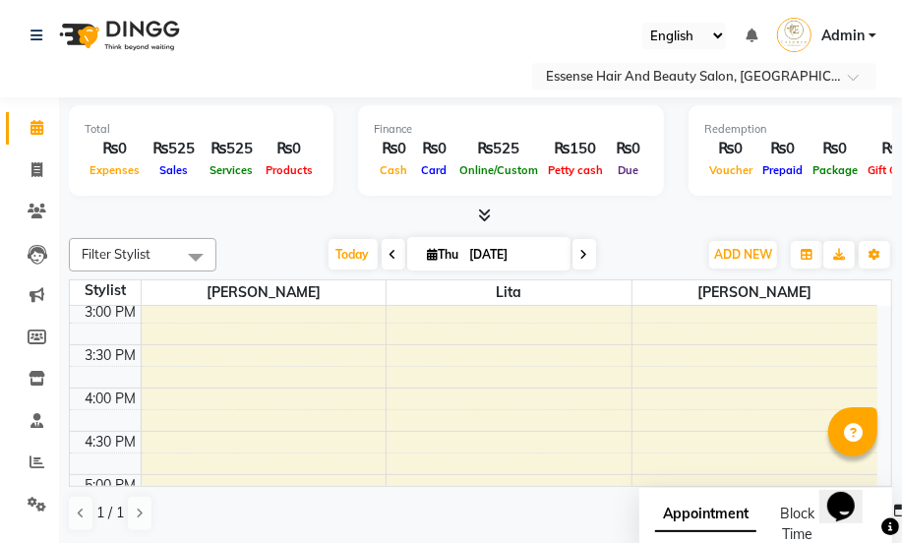
scroll to position [521, 0]
click at [155, 397] on div "8:00 AM 8:30 AM 9:00 AM 9:30 AM 10:00 AM 10:30 AM 11:00 AM 11:30 AM 12:00 PM 12…" at bounding box center [474, 347] width 808 height 1125
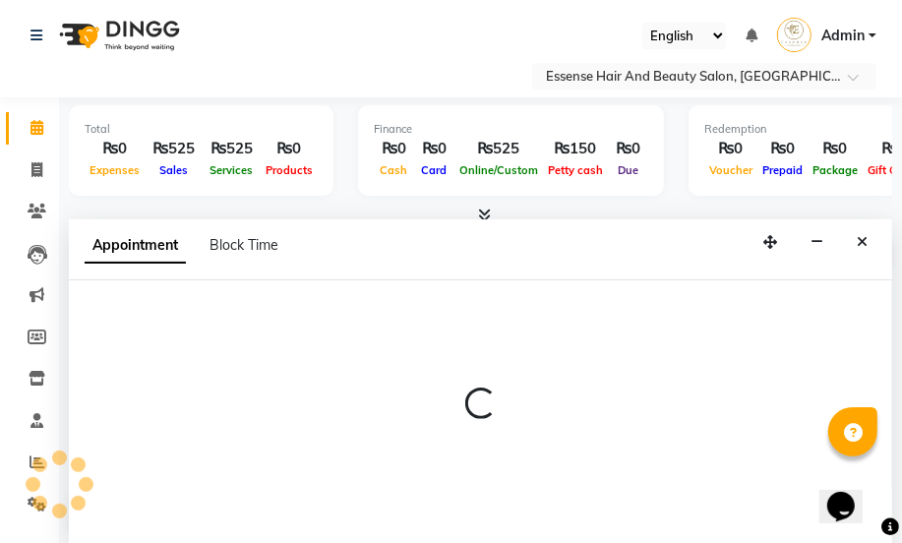
select select "81254"
select select "tentative"
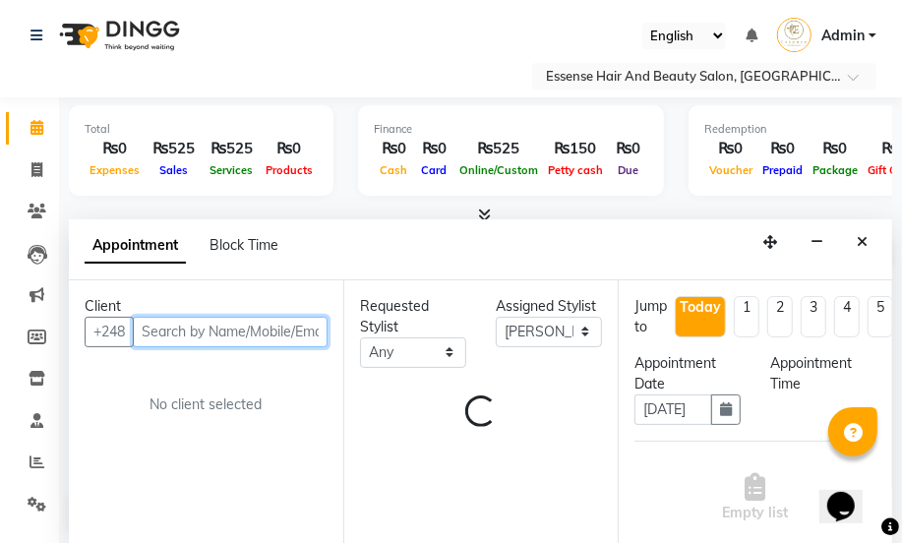
select select "900"
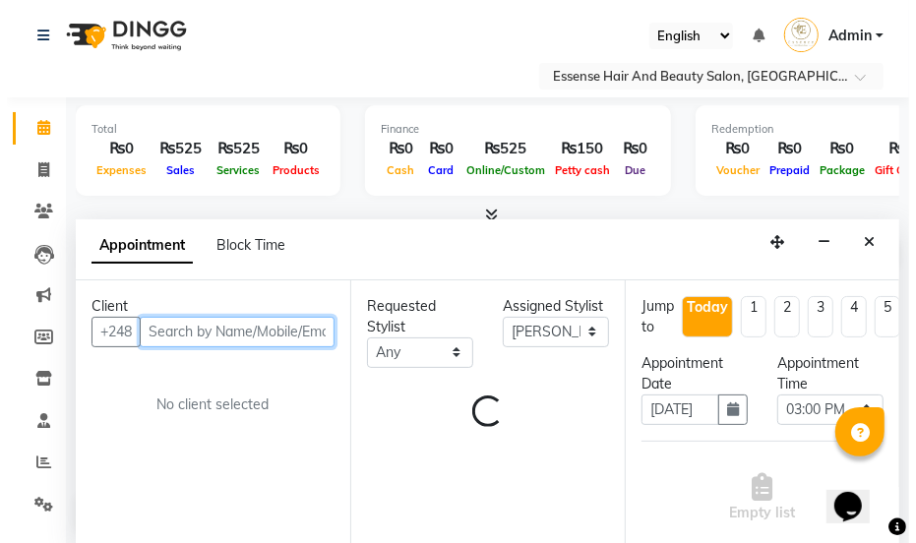
scroll to position [0, 0]
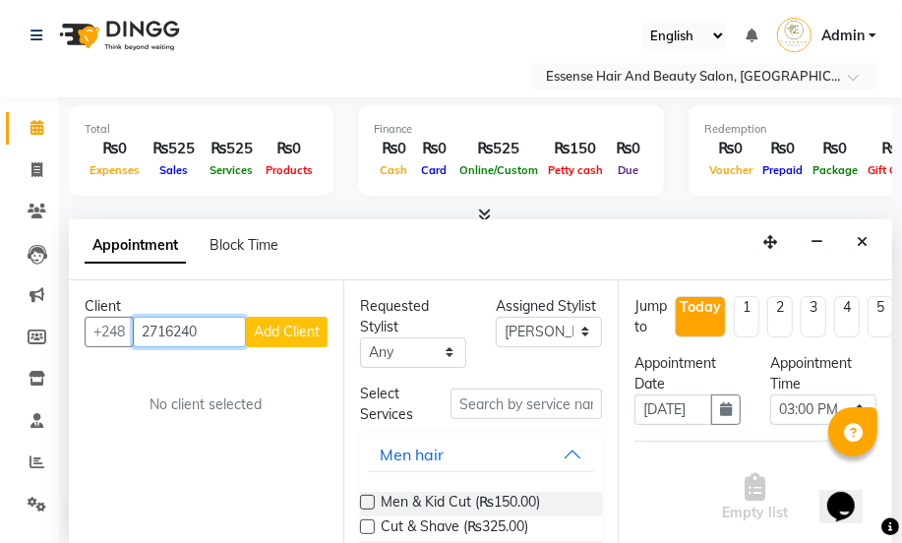
type input "2716240"
click at [296, 340] on button "Add Client" at bounding box center [287, 332] width 82 height 30
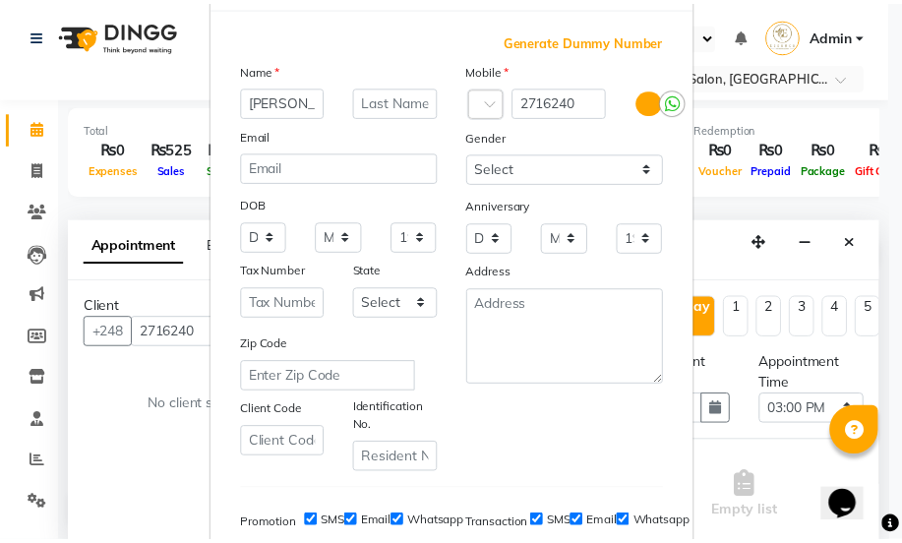
scroll to position [357, 0]
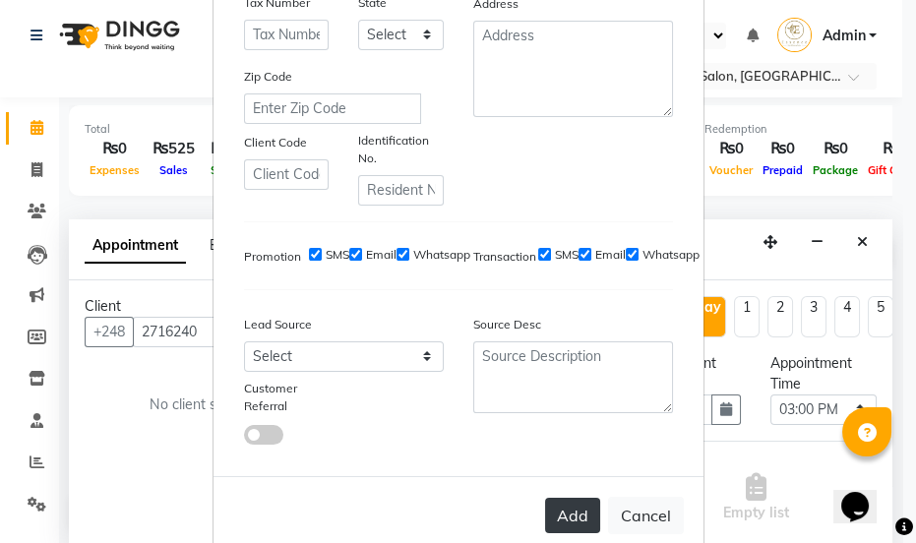
type input "[PERSON_NAME]"
click at [572, 522] on button "Add" at bounding box center [572, 515] width 55 height 35
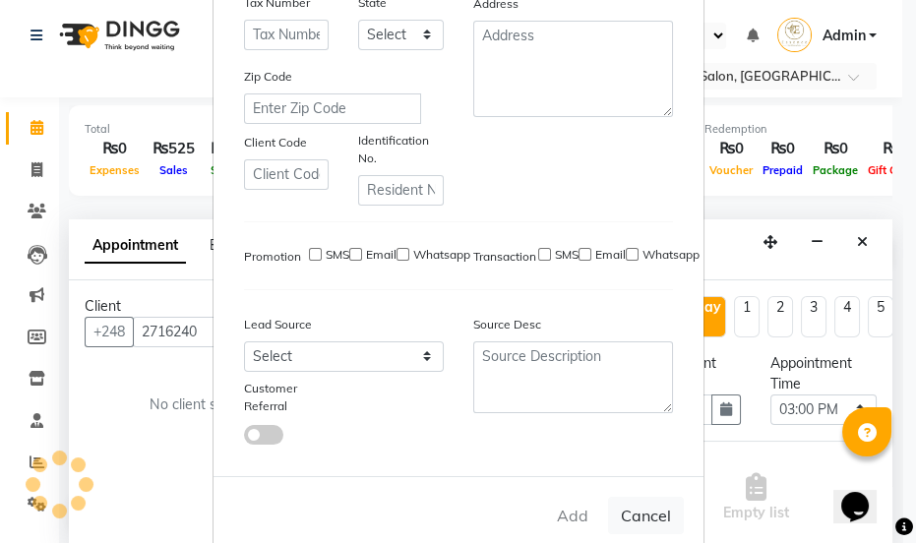
select select
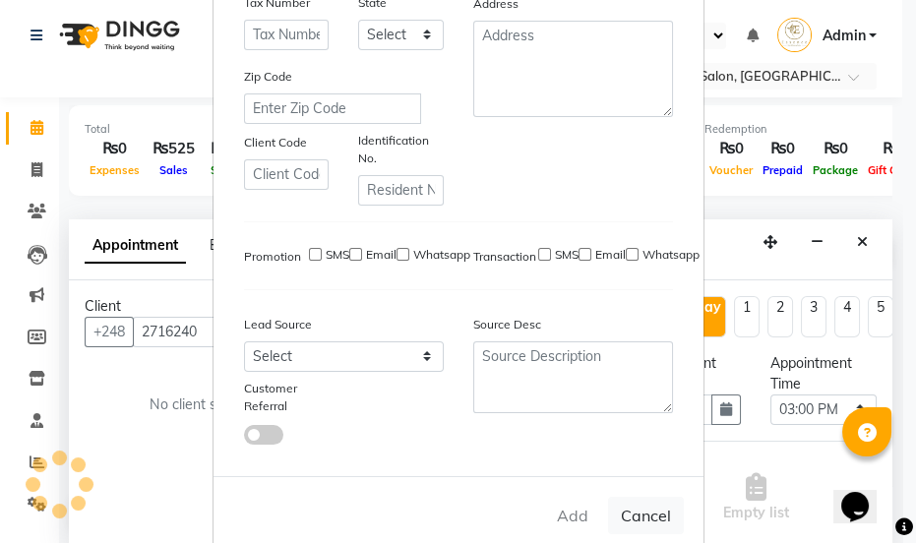
select select
checkbox input "false"
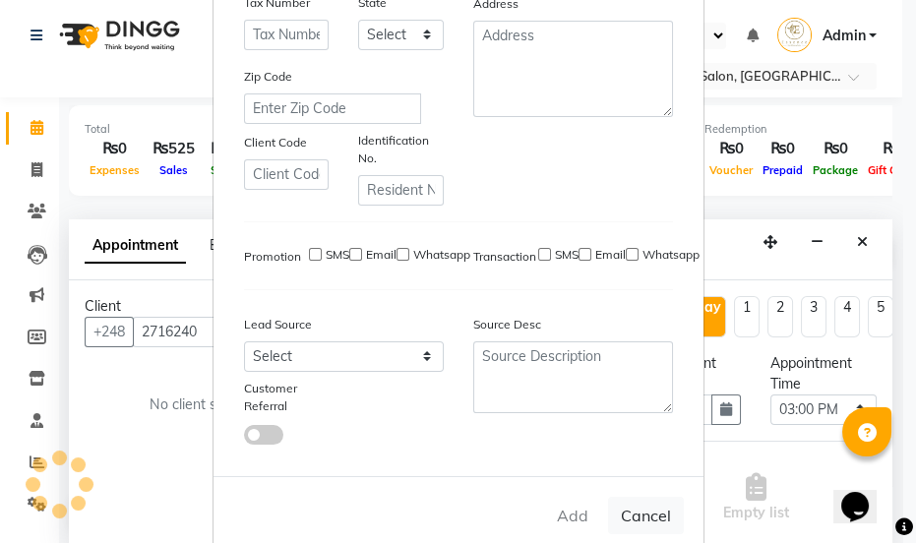
checkbox input "false"
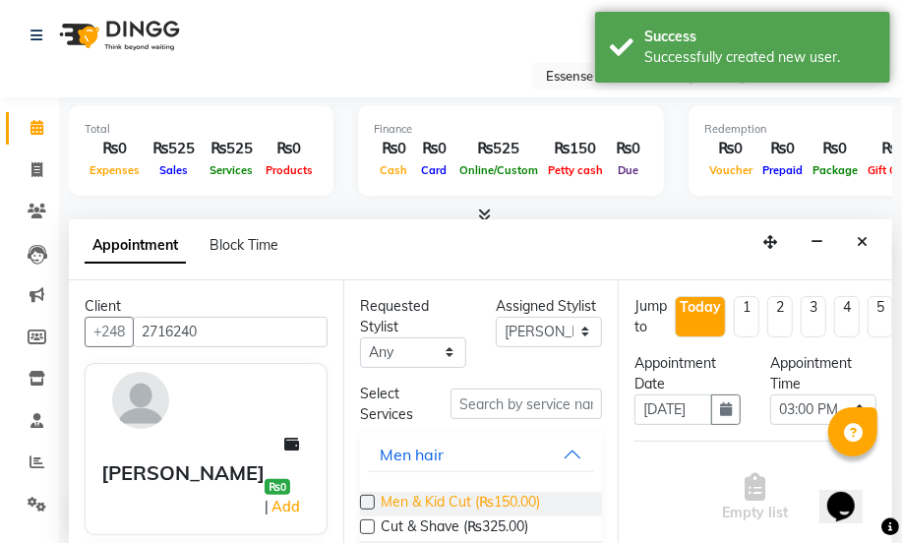
click at [519, 493] on span "Men & Kid Cut (₨150.00)" at bounding box center [460, 504] width 159 height 25
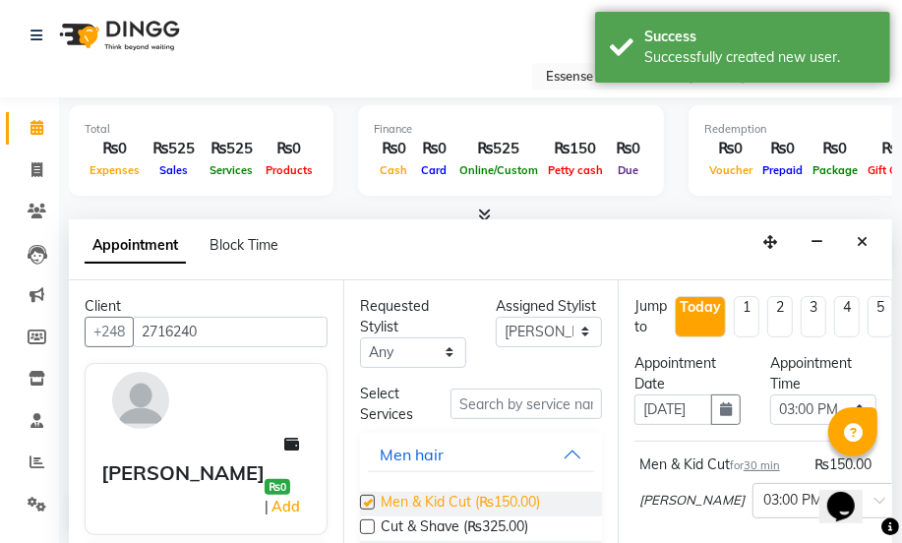
checkbox input "false"
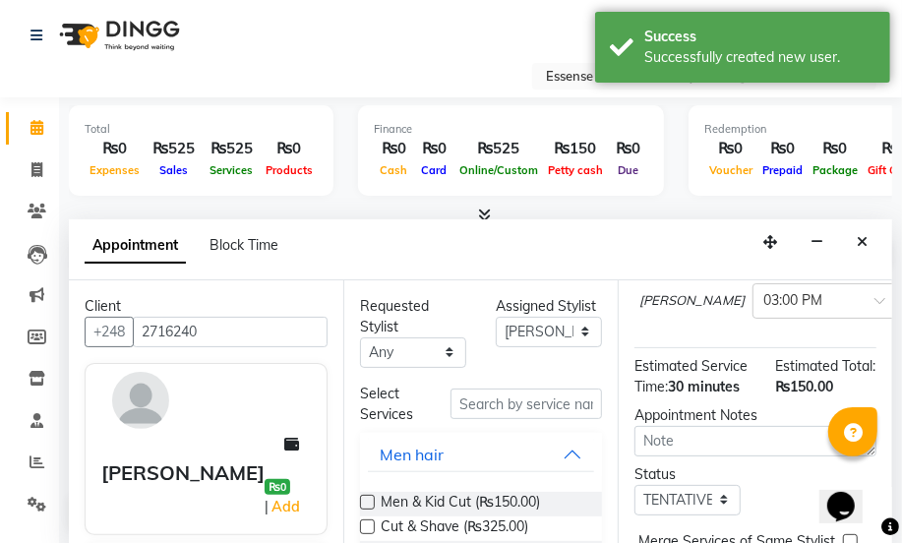
scroll to position [365, 0]
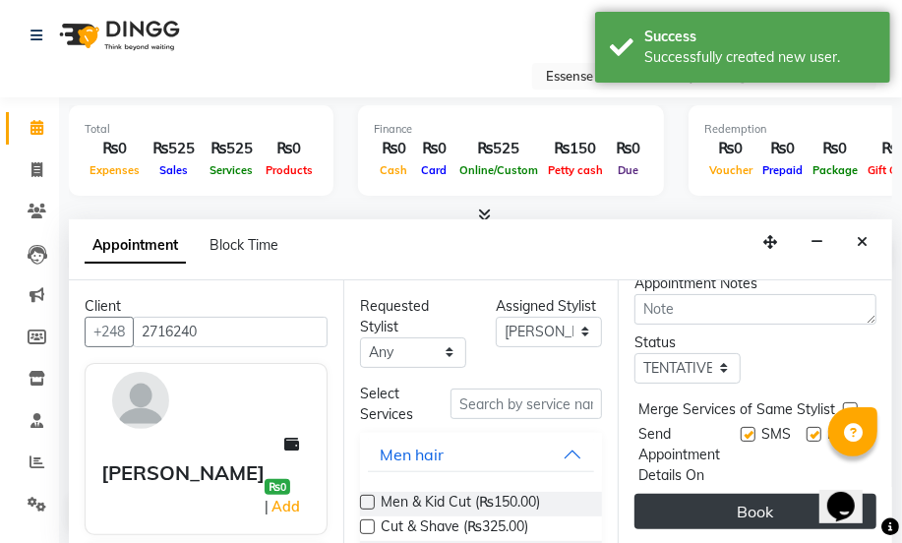
click at [784, 504] on button "Book" at bounding box center [756, 511] width 242 height 35
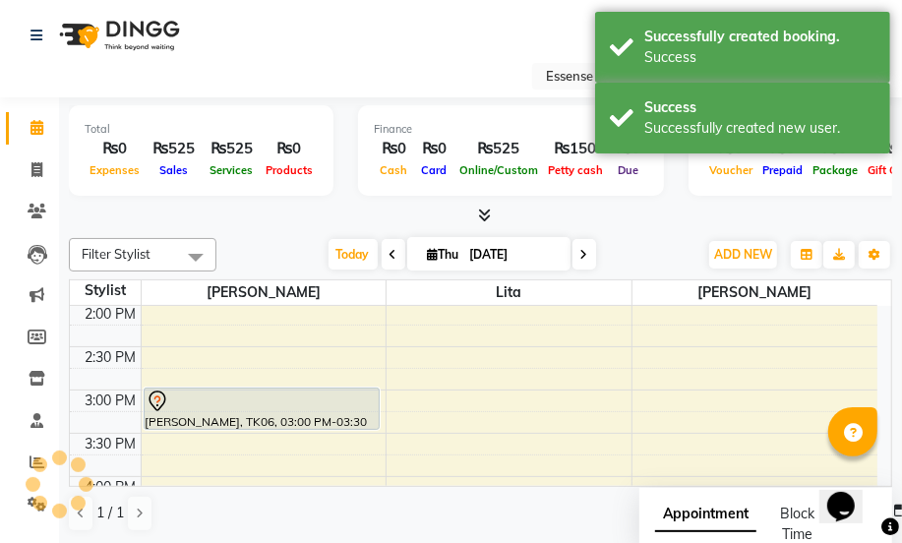
scroll to position [0, 0]
